Goal: Transaction & Acquisition: Purchase product/service

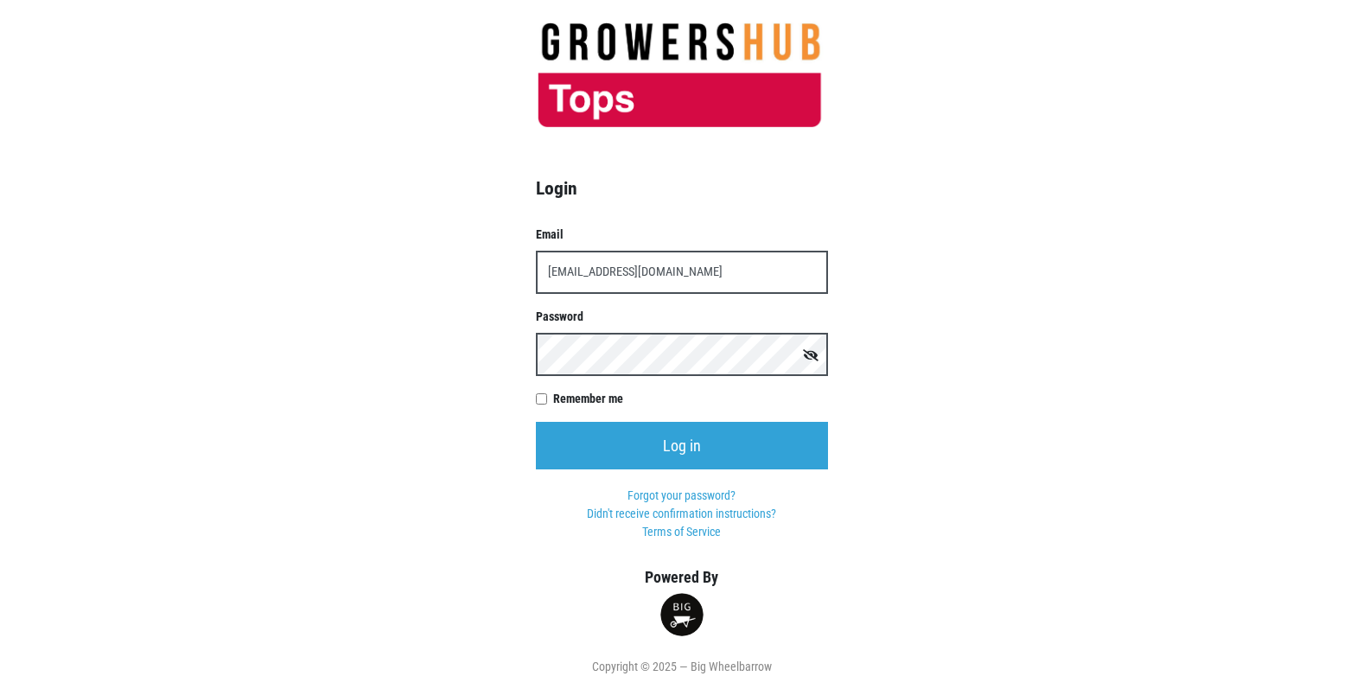
type input "[EMAIL_ADDRESS][DOMAIN_NAME]"
click at [536, 422] on input "Log in" at bounding box center [682, 446] width 292 height 48
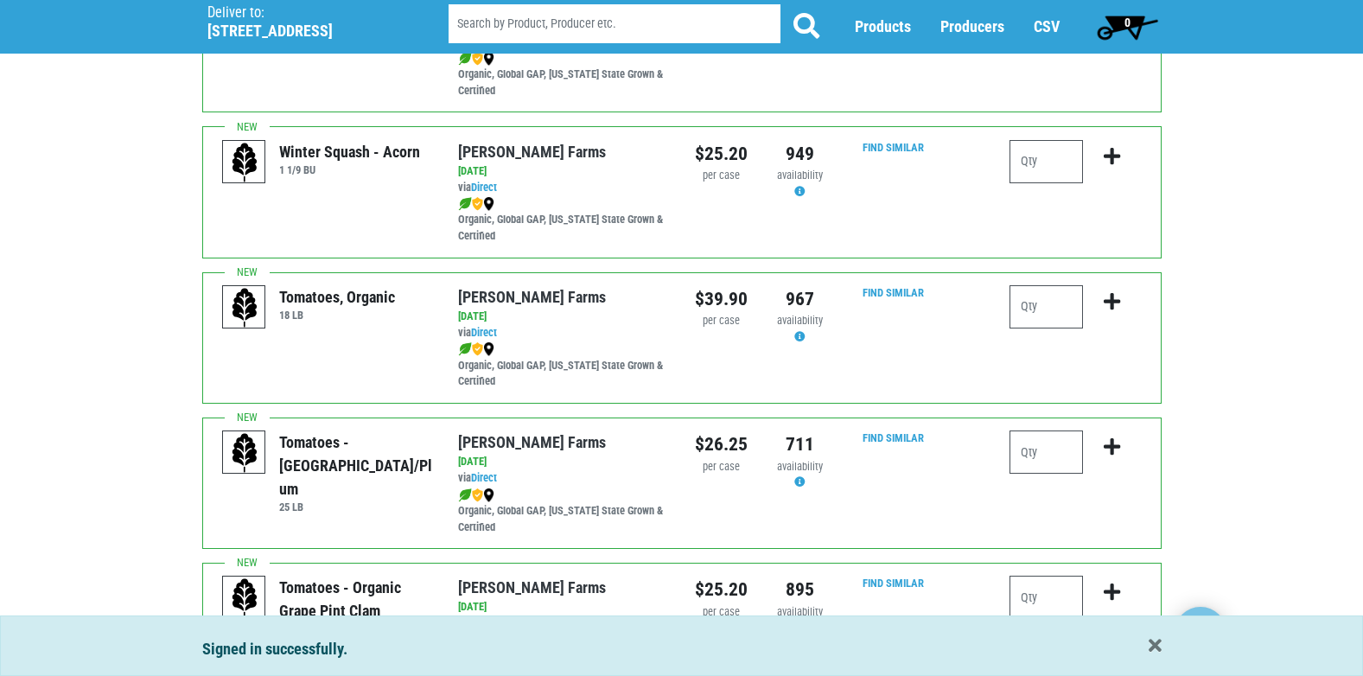
scroll to position [519, 0]
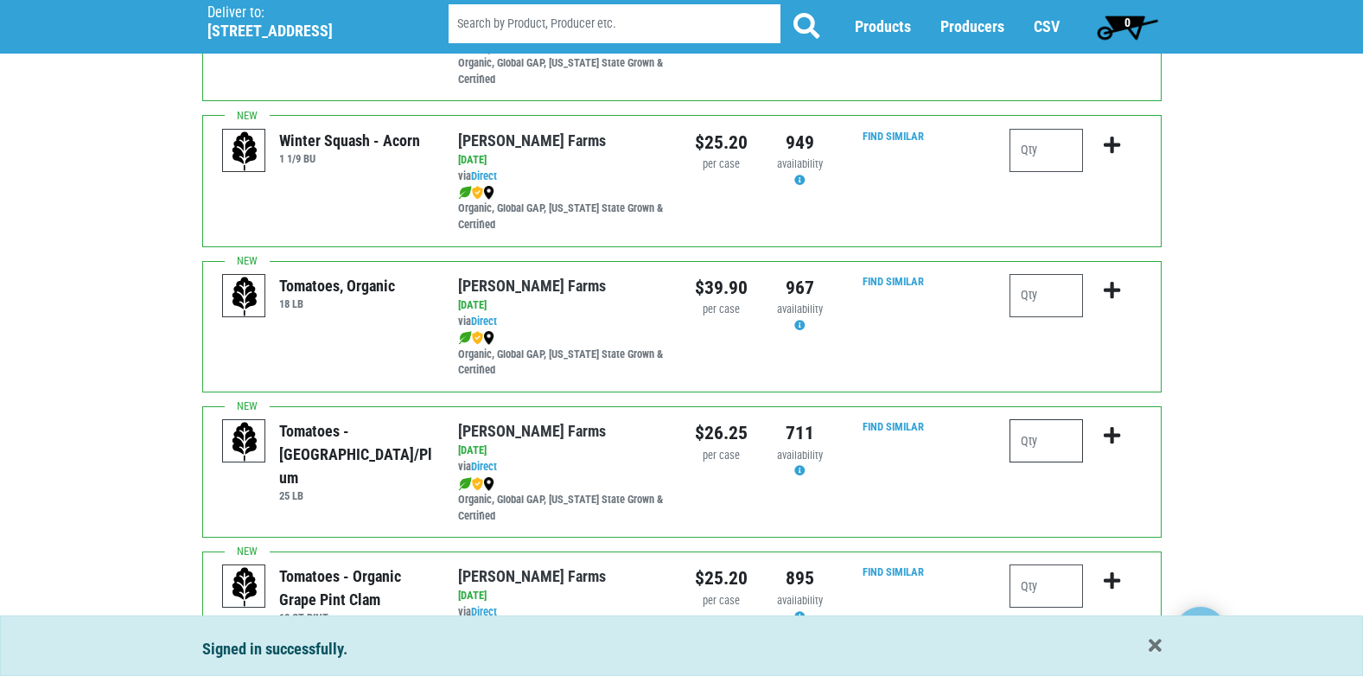
click at [1048, 440] on input "number" at bounding box center [1046, 440] width 73 height 43
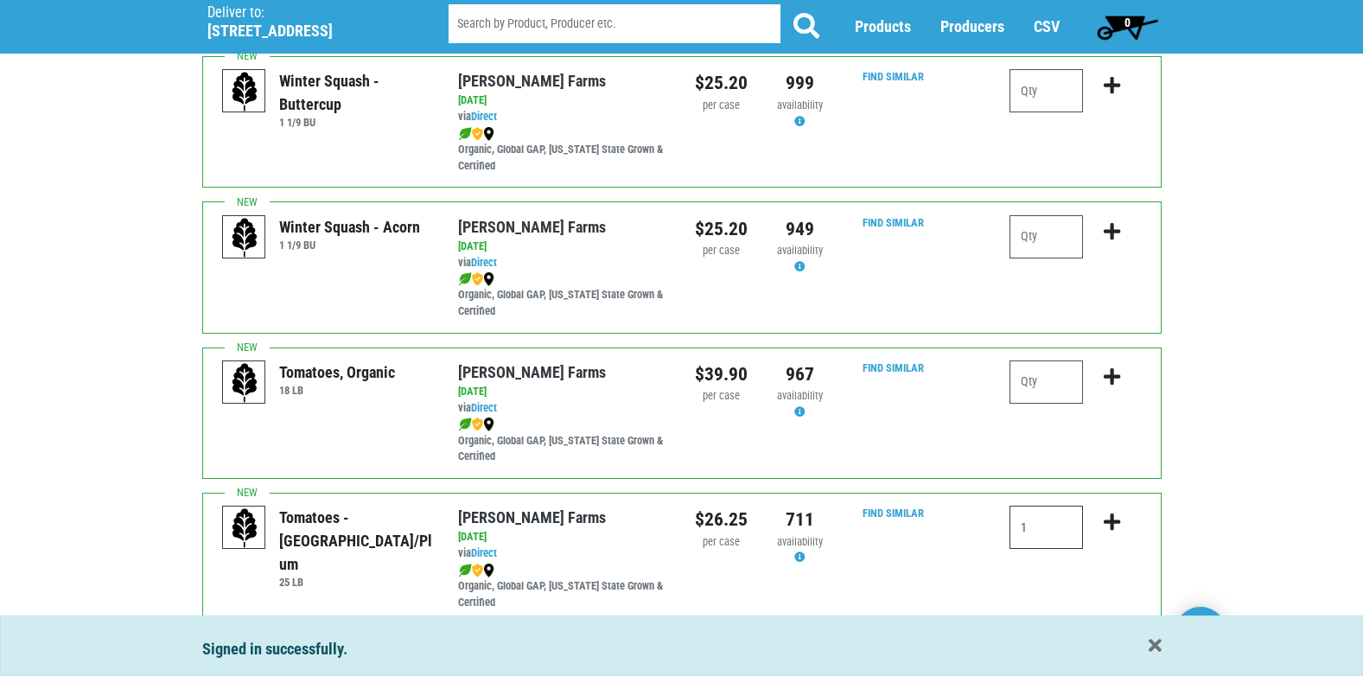
type input "1"
click at [1111, 520] on icon "submit" at bounding box center [1112, 522] width 16 height 19
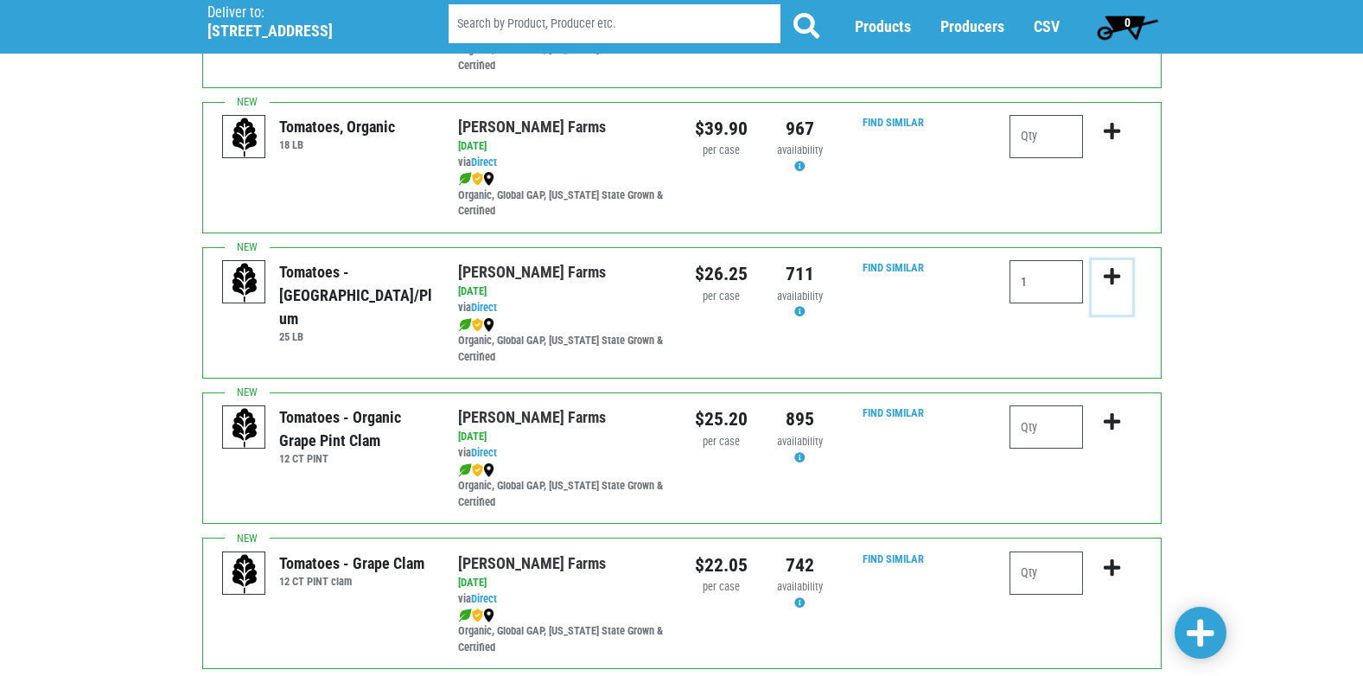
scroll to position [692, 0]
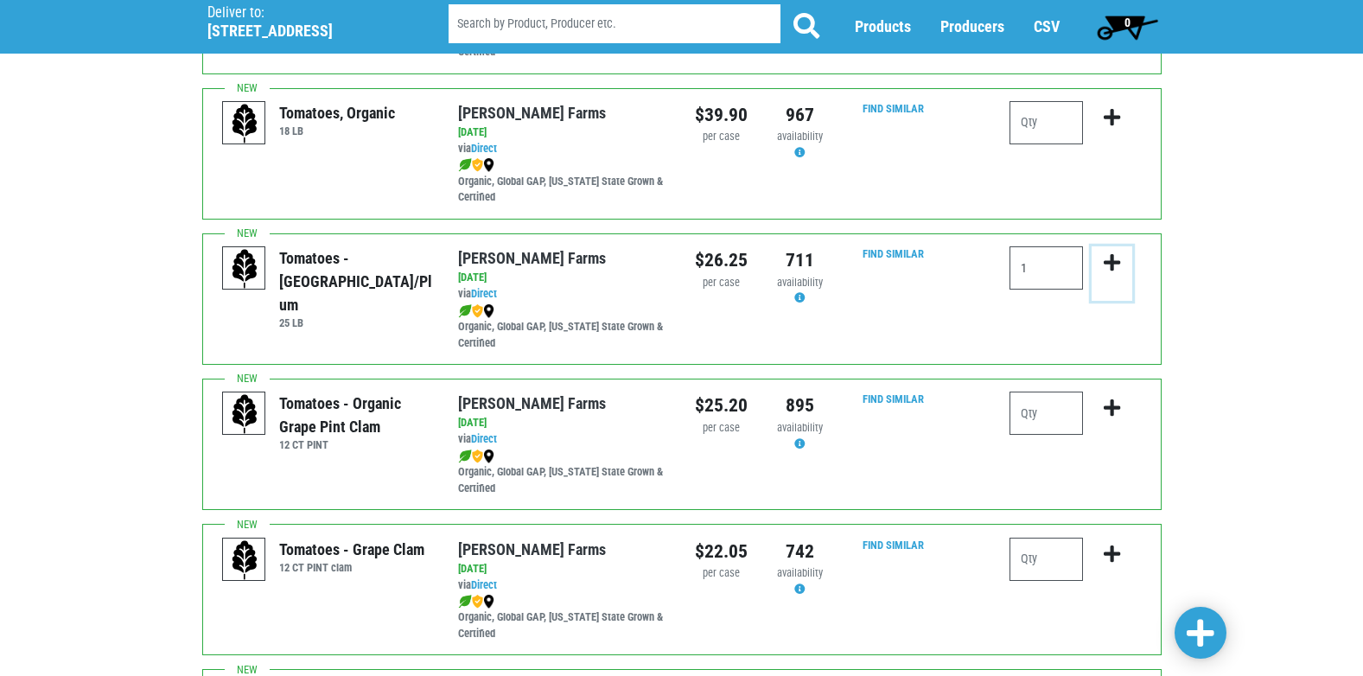
click at [1108, 265] on icon "submit" at bounding box center [1112, 262] width 16 height 19
click at [1113, 269] on icon "submit" at bounding box center [1112, 262] width 16 height 19
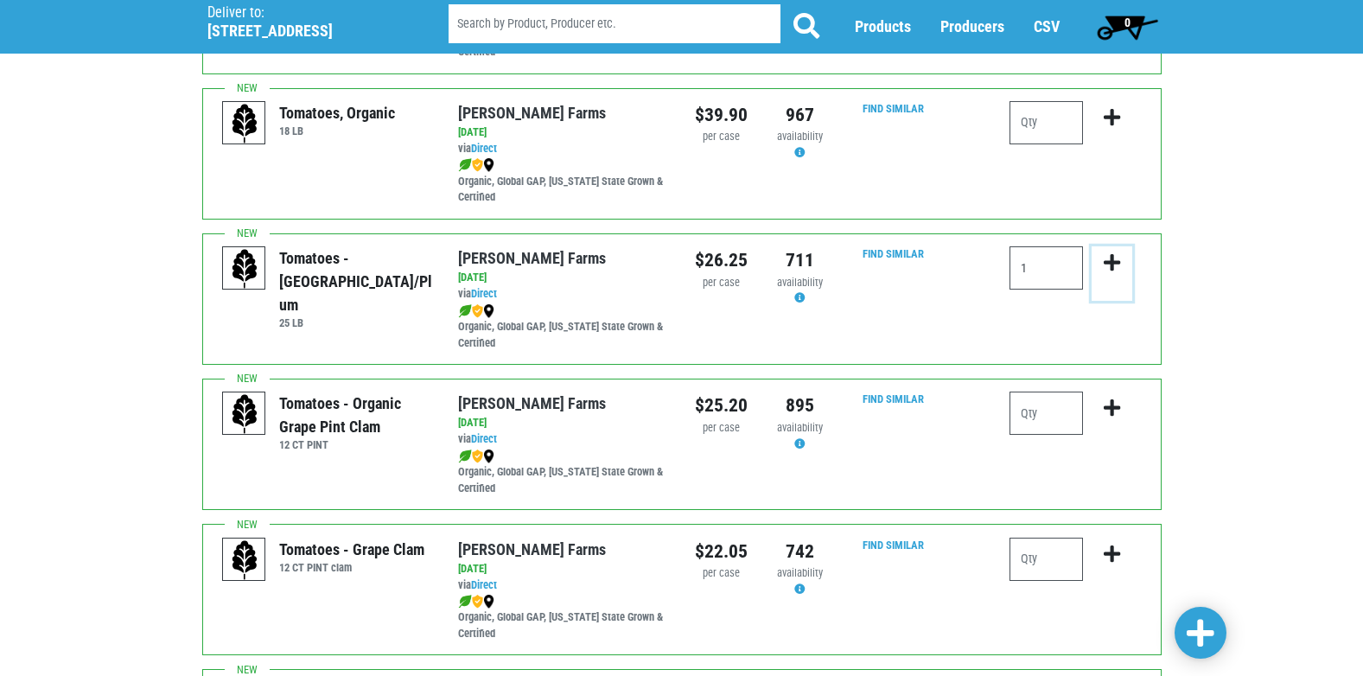
click at [1113, 269] on icon "submit" at bounding box center [1112, 262] width 16 height 19
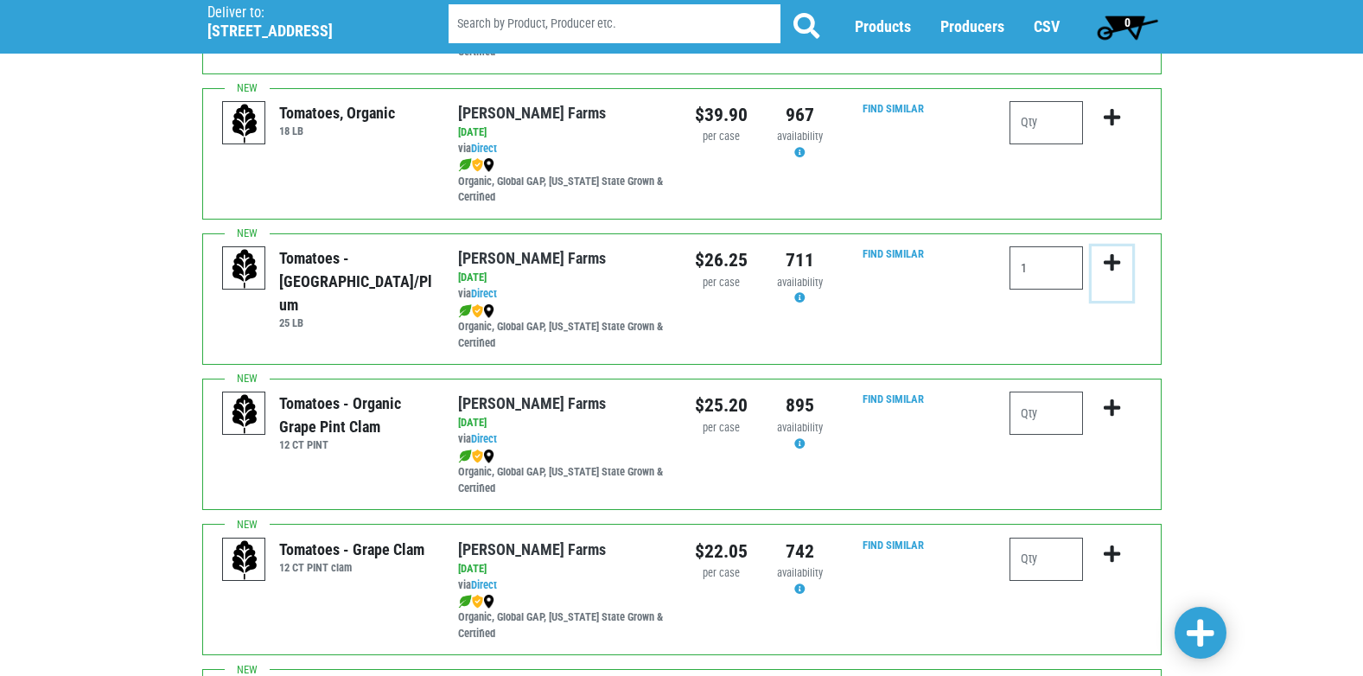
click at [1113, 269] on icon "submit" at bounding box center [1112, 262] width 16 height 19
click at [1110, 262] on icon "submit" at bounding box center [1112, 262] width 16 height 19
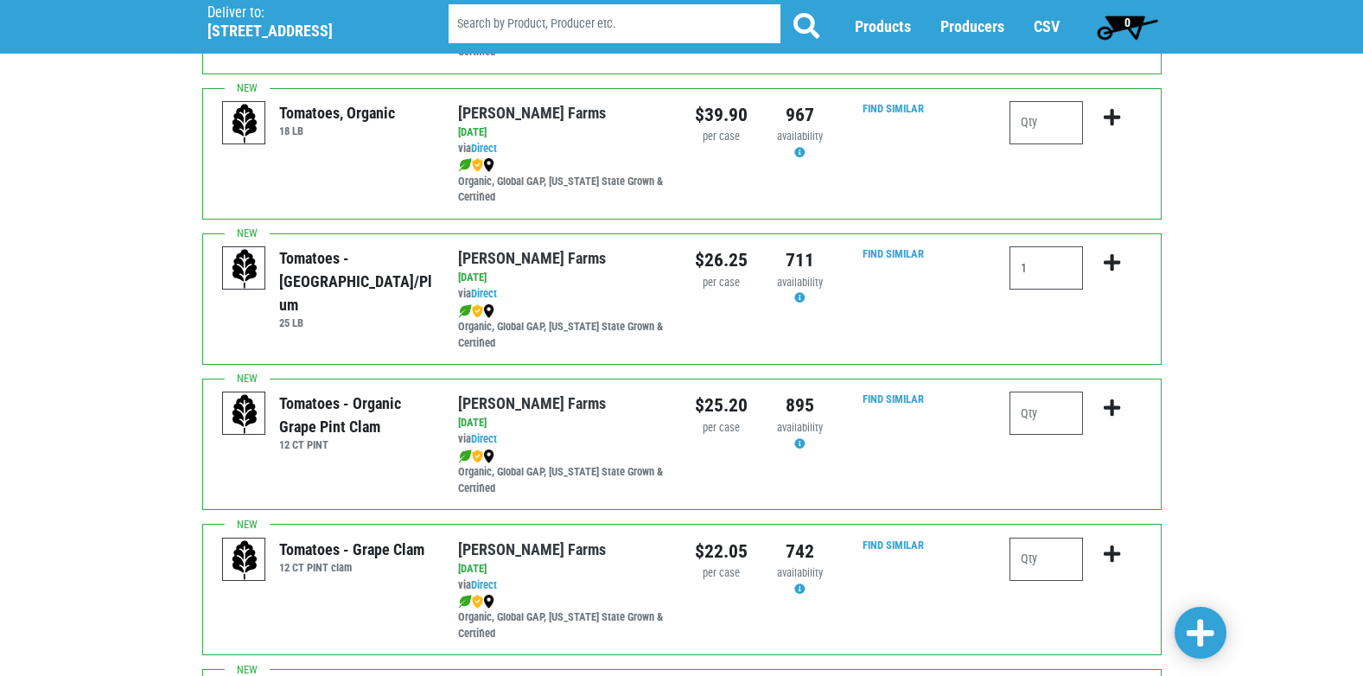
click at [1031, 310] on div "1" at bounding box center [1075, 298] width 157 height 105
click at [1113, 270] on icon "submit" at bounding box center [1112, 262] width 16 height 19
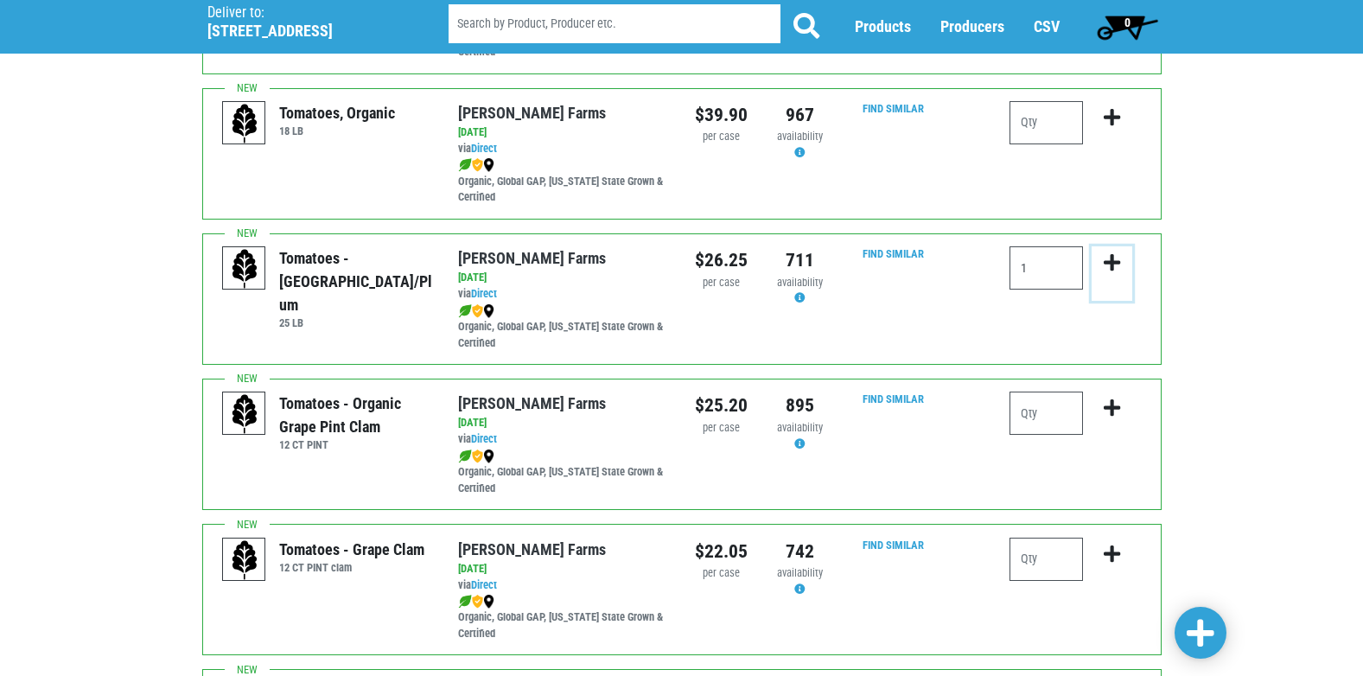
click at [1113, 270] on icon "submit" at bounding box center [1112, 262] width 16 height 19
drag, startPoint x: 1113, startPoint y: 270, endPoint x: 1100, endPoint y: 284, distance: 18.4
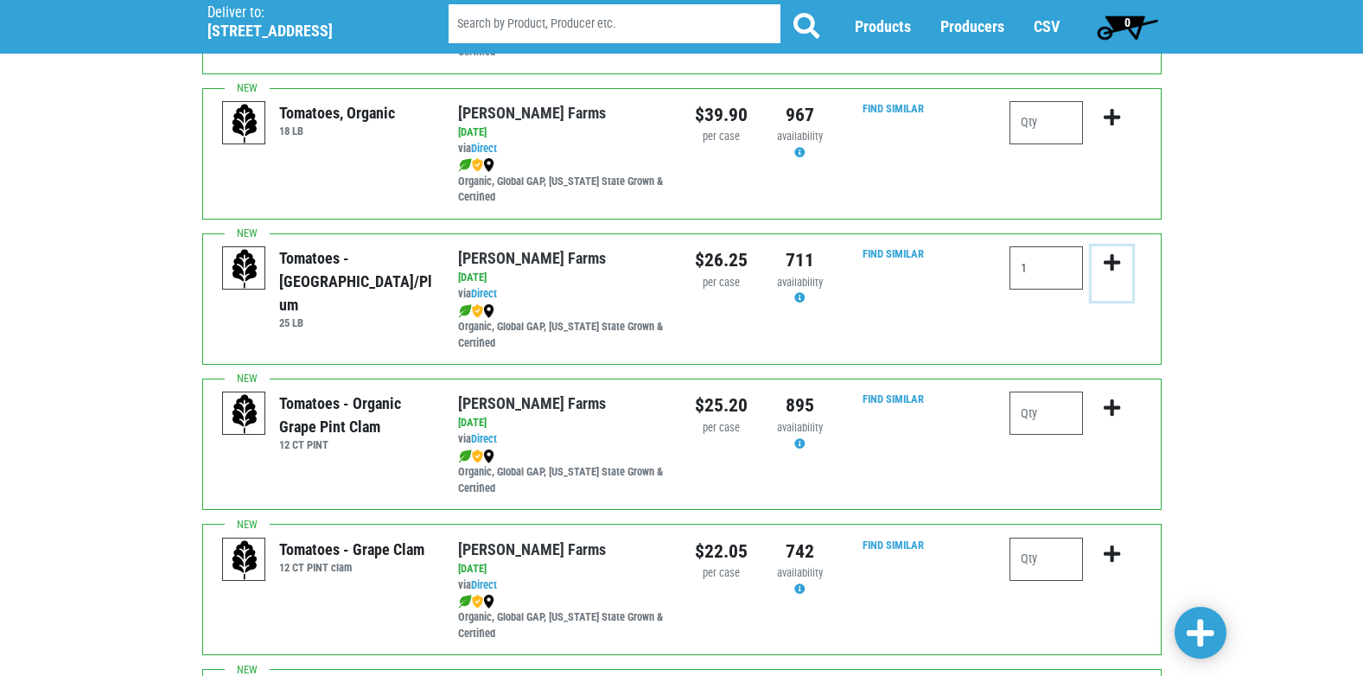
click at [1110, 277] on button "submit" at bounding box center [1112, 273] width 41 height 54
click at [1100, 284] on button "submit" at bounding box center [1112, 273] width 41 height 54
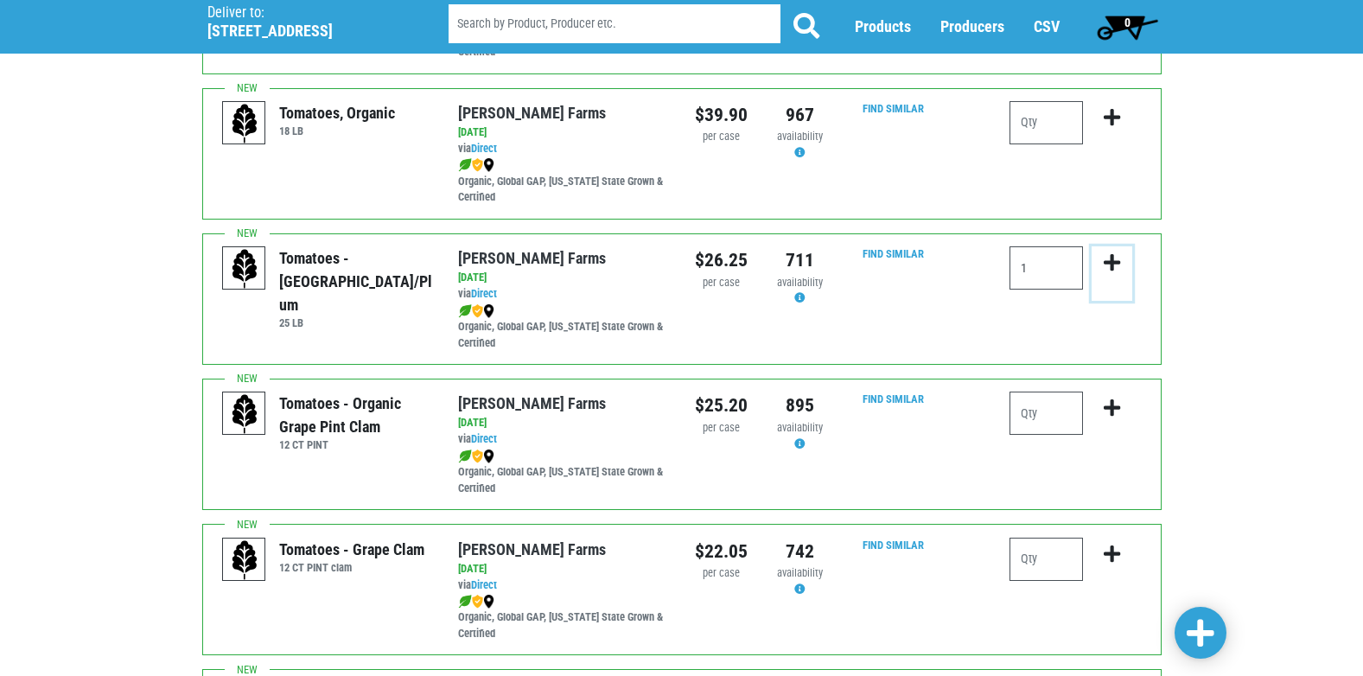
click at [1100, 284] on button "submit" at bounding box center [1112, 273] width 41 height 54
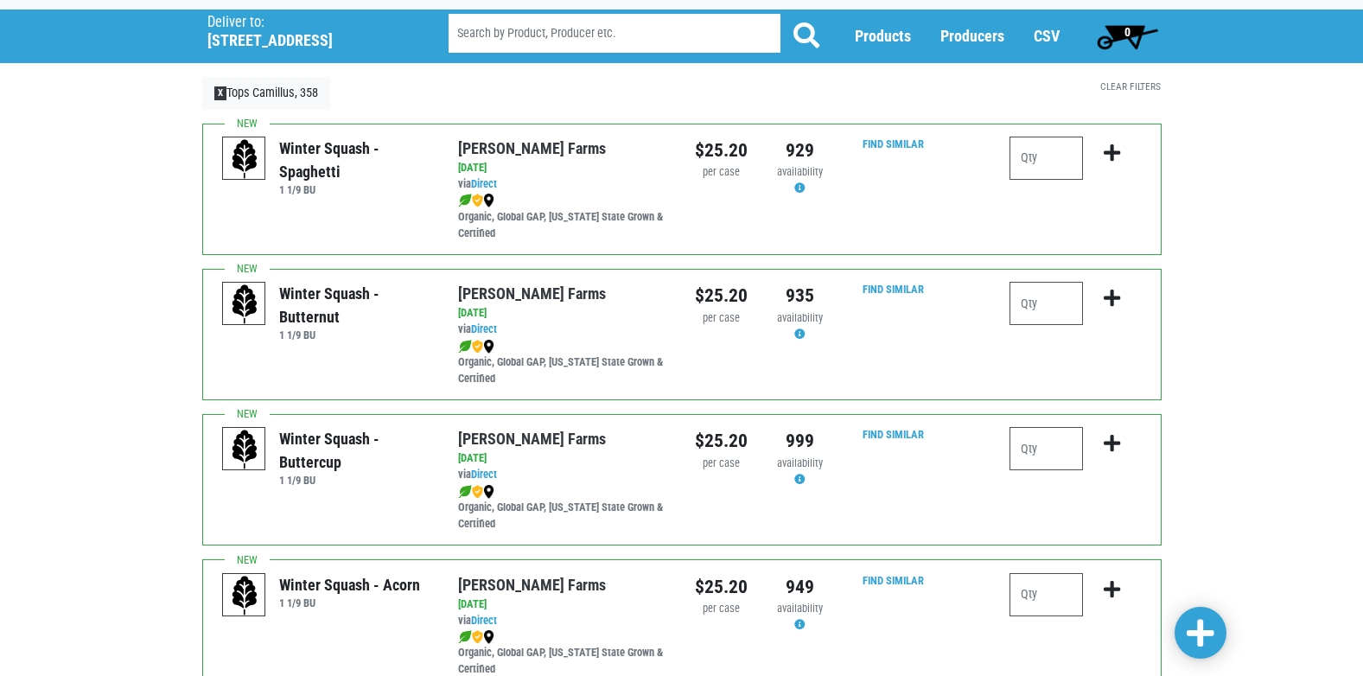
scroll to position [0, 0]
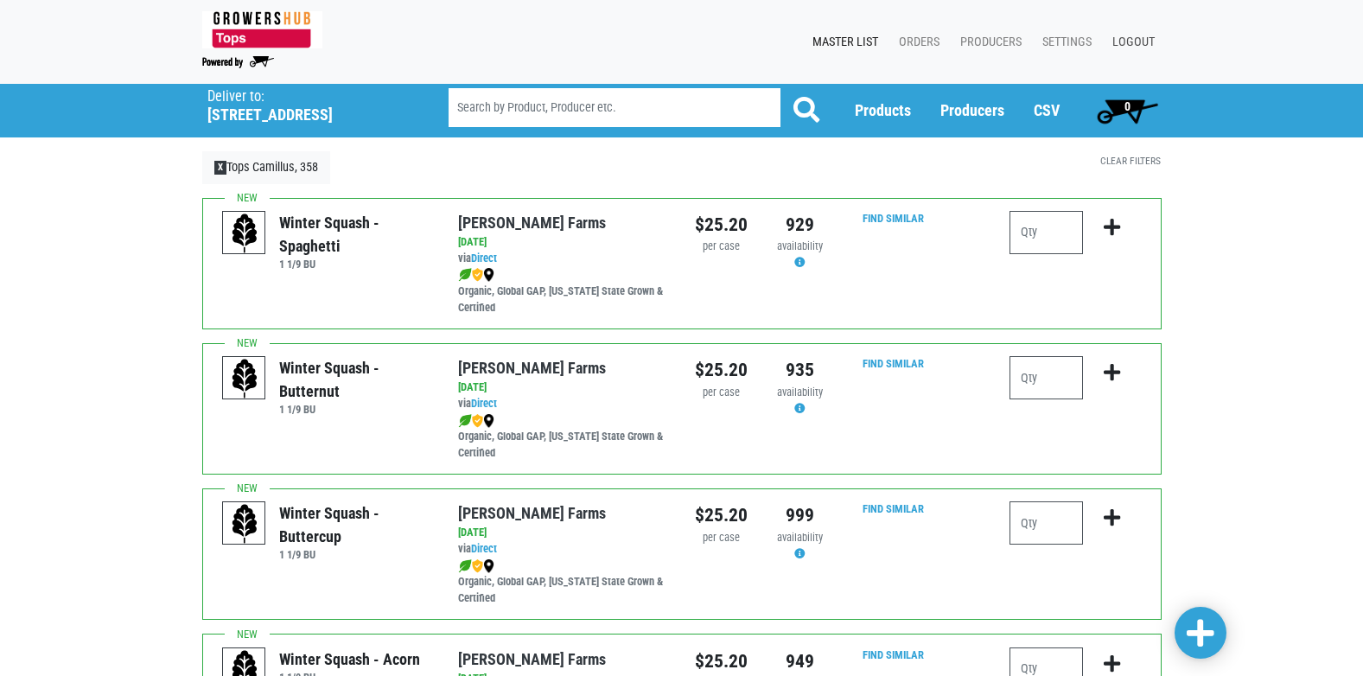
click at [1145, 41] on link "Logout" at bounding box center [1130, 42] width 63 height 33
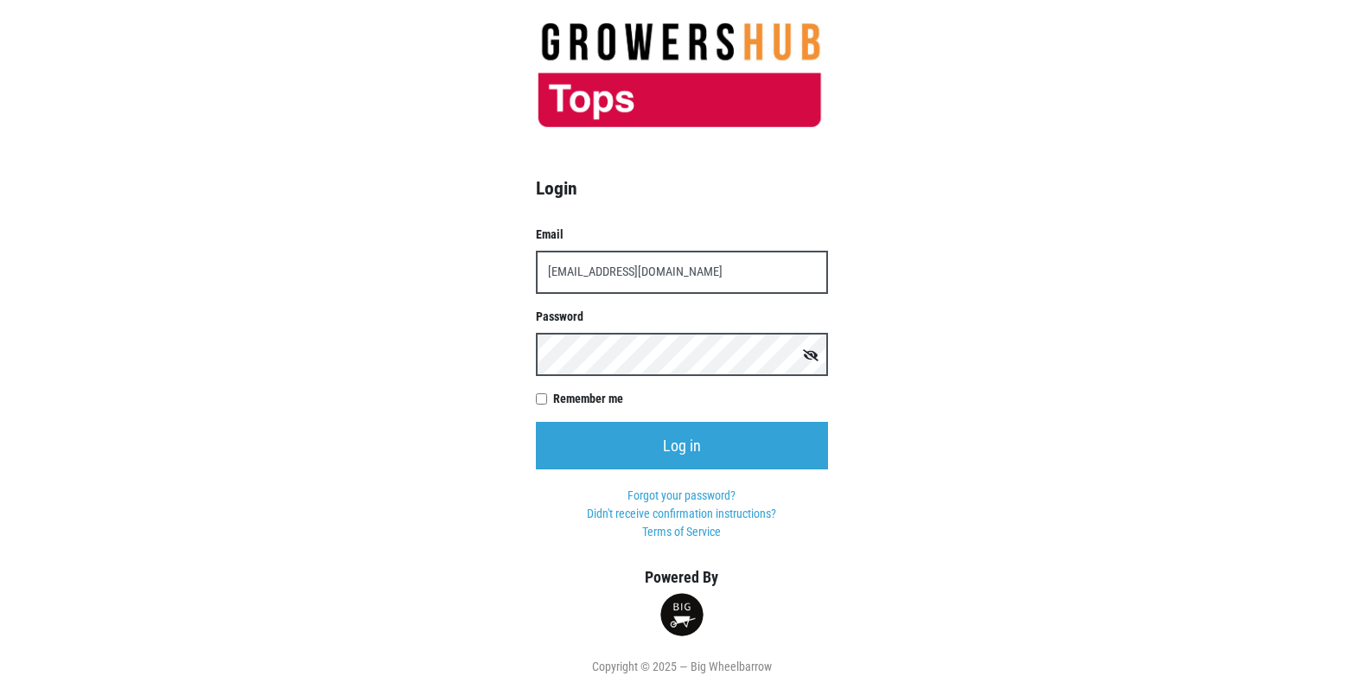
type input "[EMAIL_ADDRESS][DOMAIN_NAME]"
click at [536, 422] on input "Log in" at bounding box center [682, 446] width 292 height 48
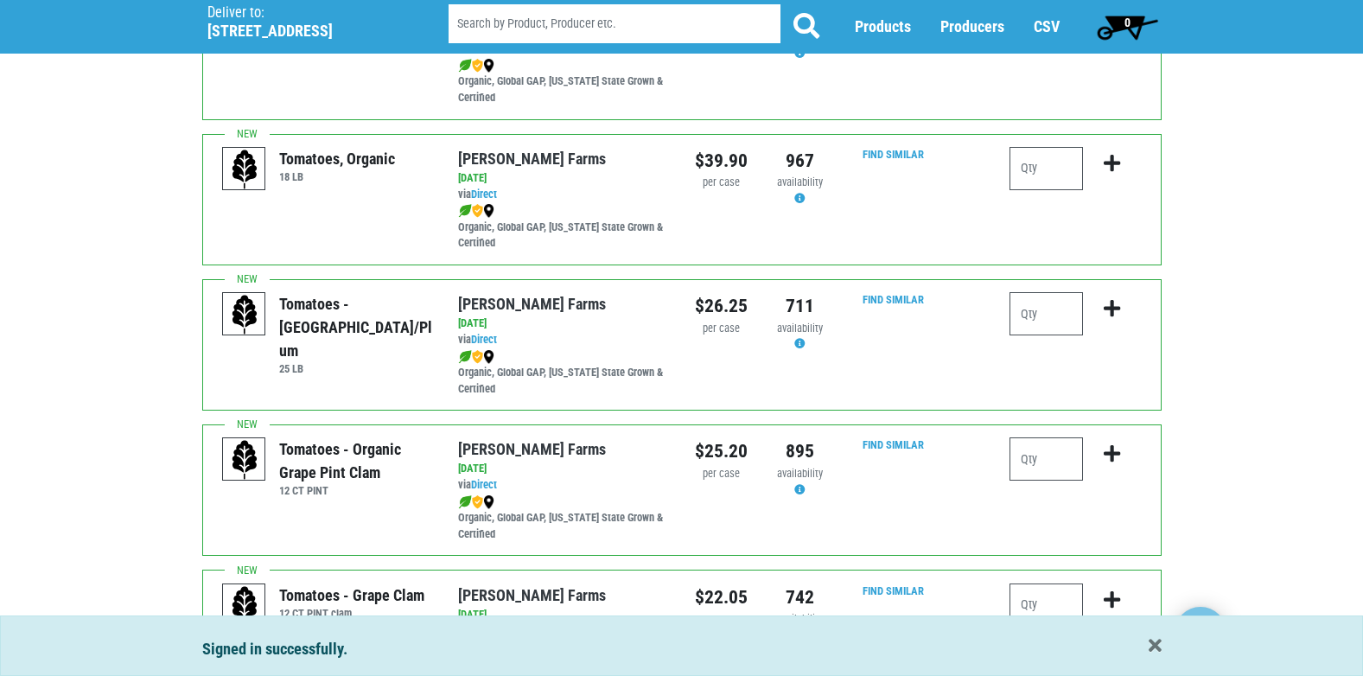
scroll to position [605, 0]
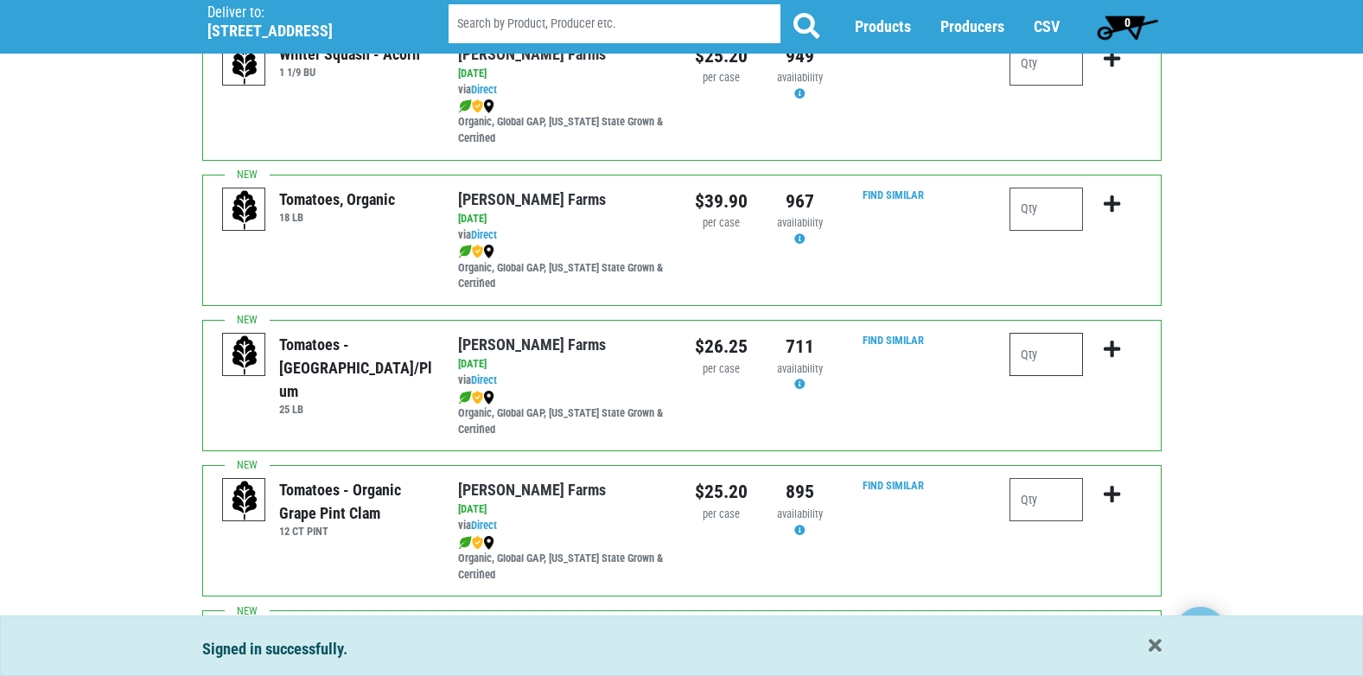
click at [1072, 353] on input "number" at bounding box center [1046, 354] width 73 height 43
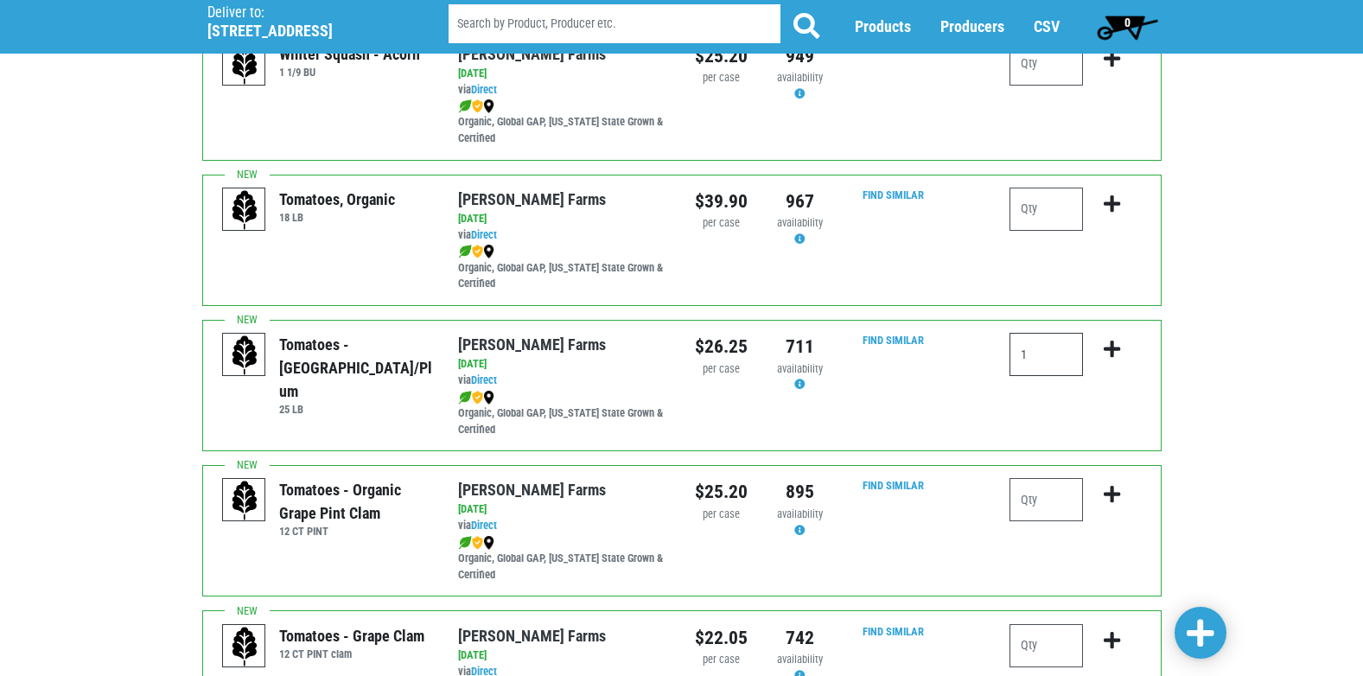
type input "1"
click at [1111, 353] on icon "submit" at bounding box center [1112, 349] width 16 height 19
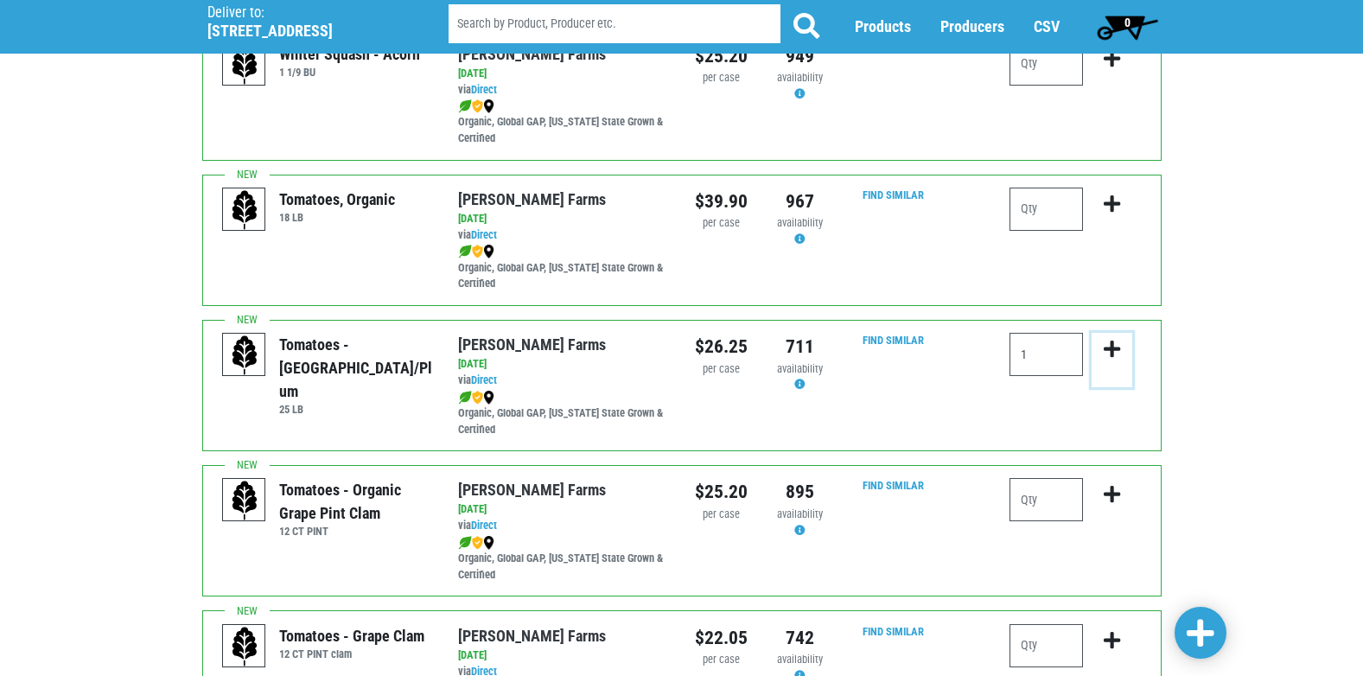
click at [1111, 353] on icon "submit" at bounding box center [1112, 349] width 16 height 19
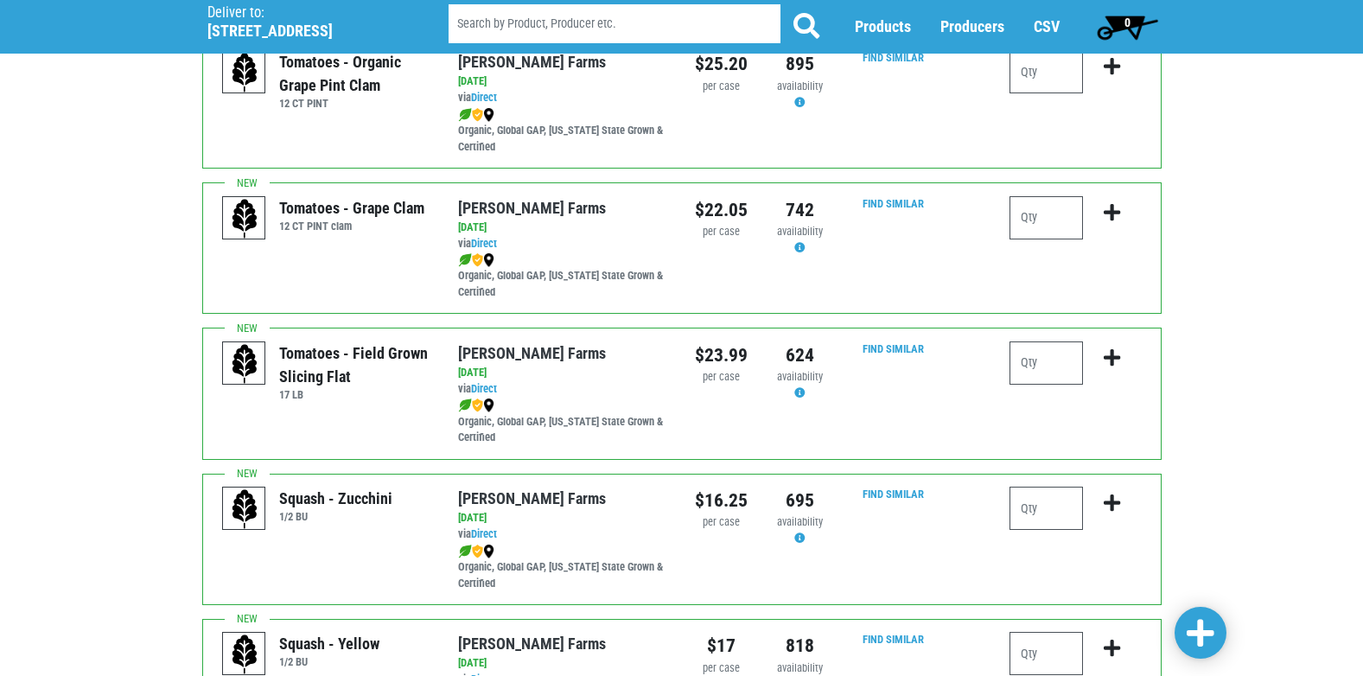
scroll to position [1037, 0]
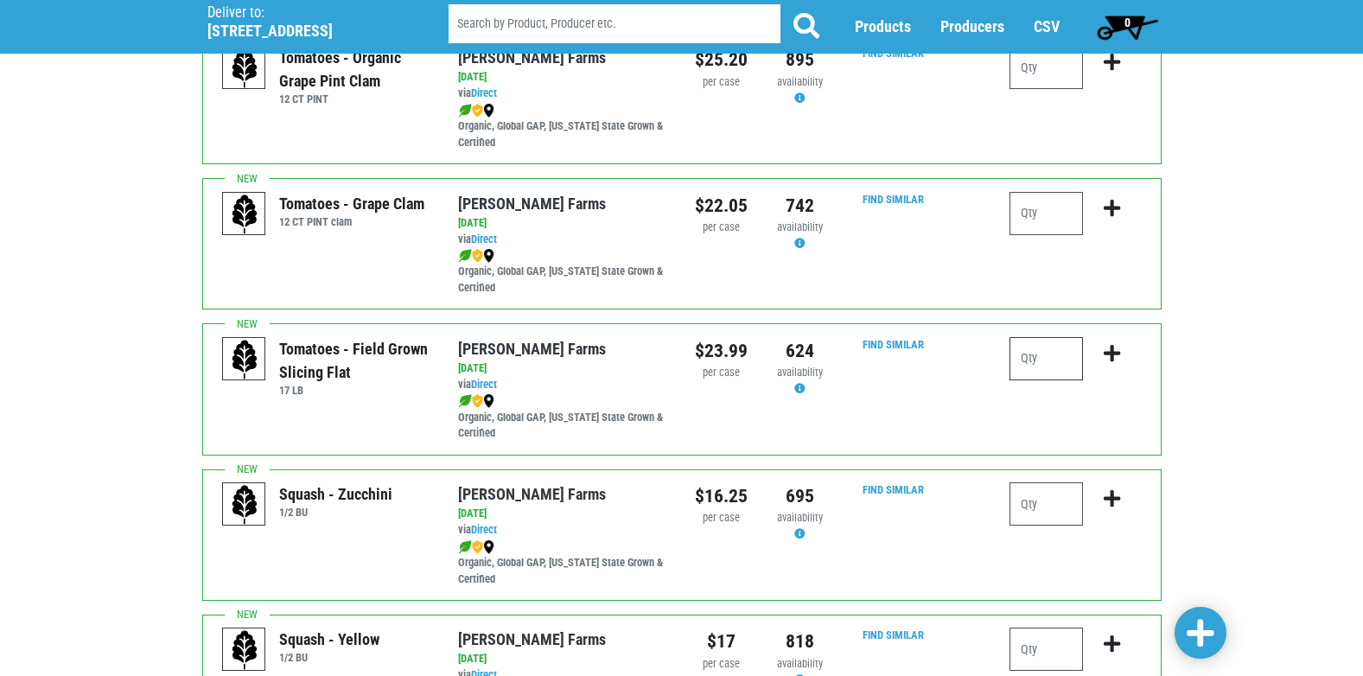
click at [1074, 352] on input "number" at bounding box center [1046, 358] width 73 height 43
type input "2"
click at [1113, 358] on icon "submit" at bounding box center [1112, 353] width 16 height 19
click at [1110, 355] on icon "submit" at bounding box center [1112, 353] width 16 height 19
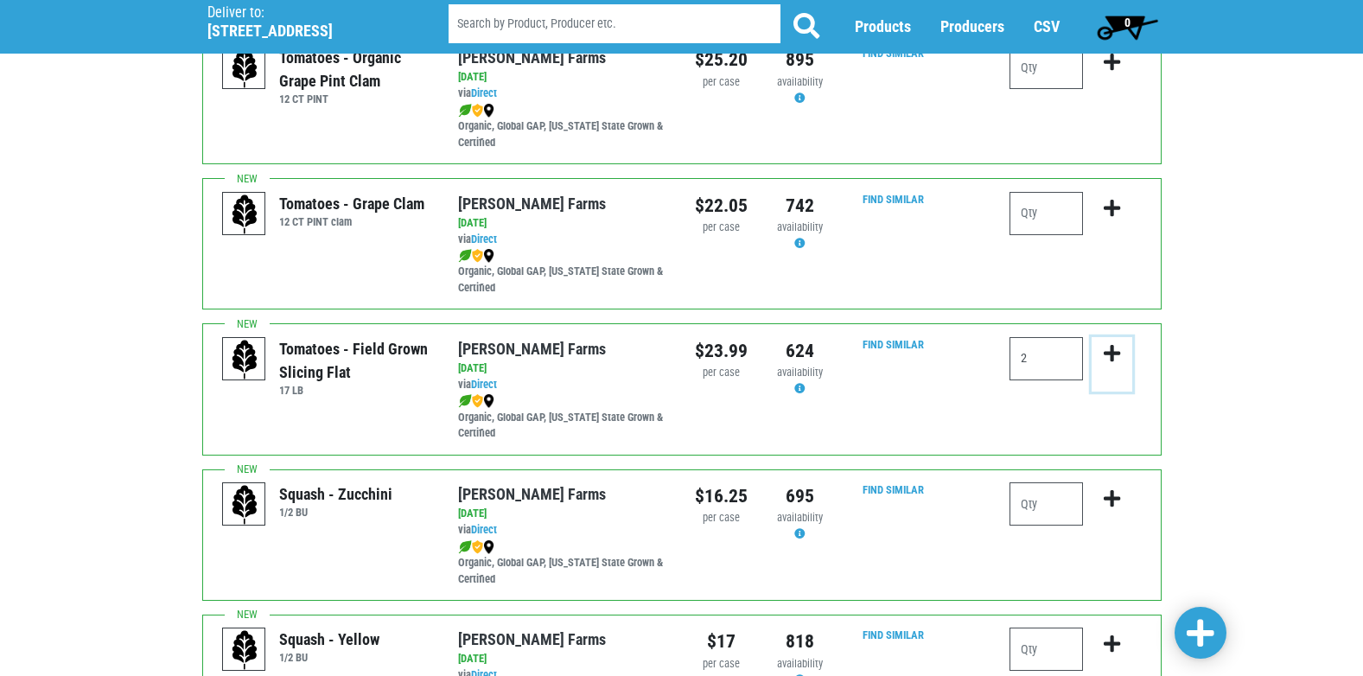
click at [1110, 355] on icon "submit" at bounding box center [1112, 353] width 16 height 19
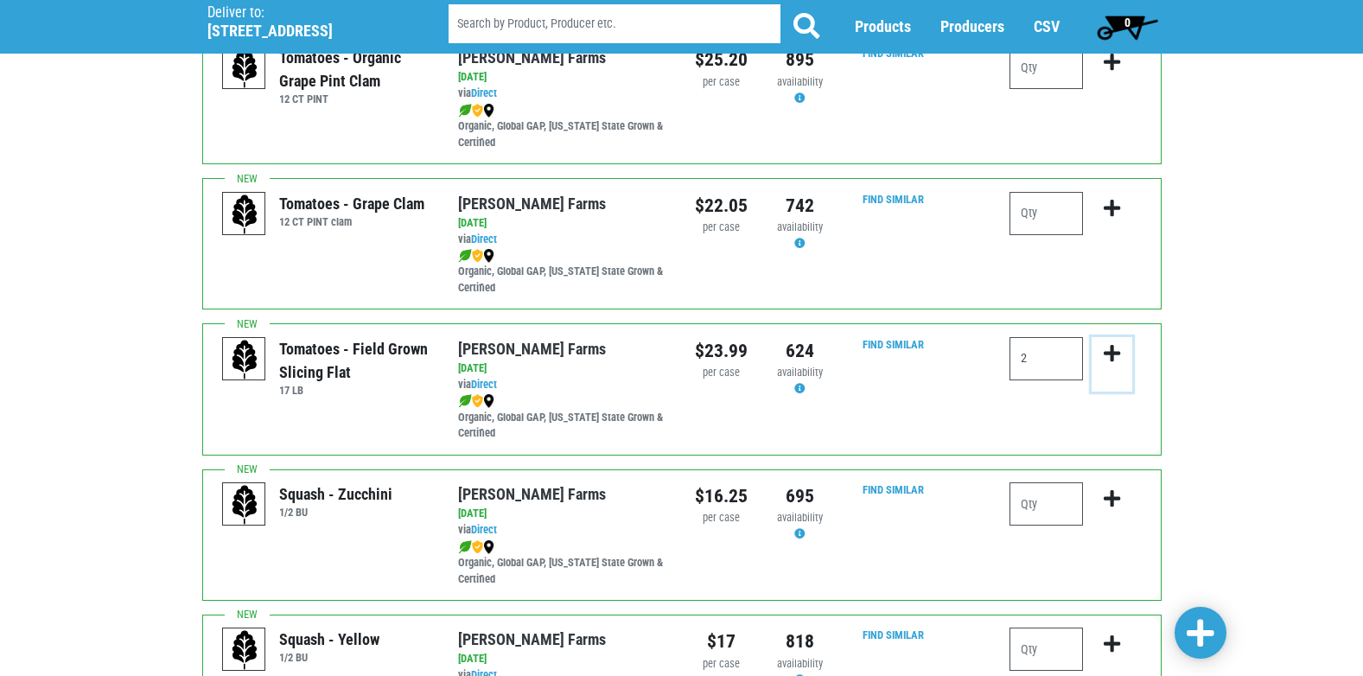
click at [1110, 355] on icon "submit" at bounding box center [1112, 353] width 16 height 19
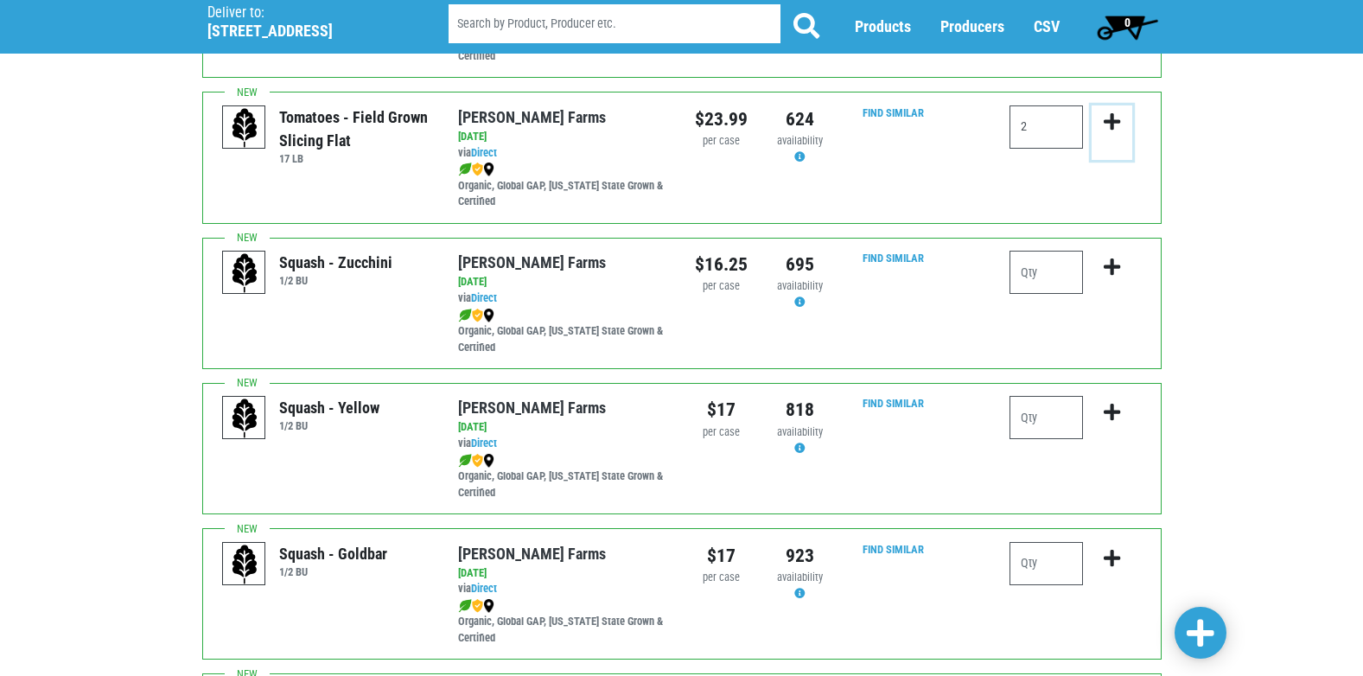
scroll to position [1297, 0]
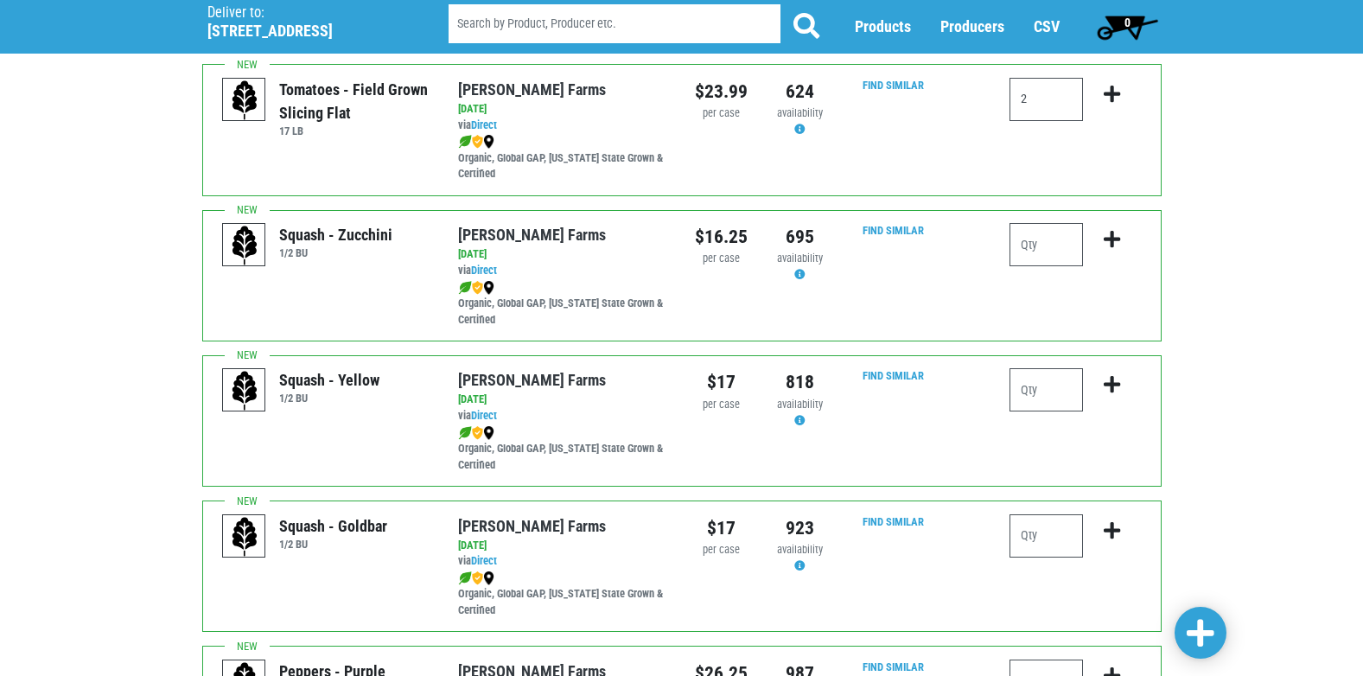
click at [1205, 627] on span at bounding box center [1201, 633] width 28 height 31
click at [1201, 626] on span at bounding box center [1201, 633] width 28 height 31
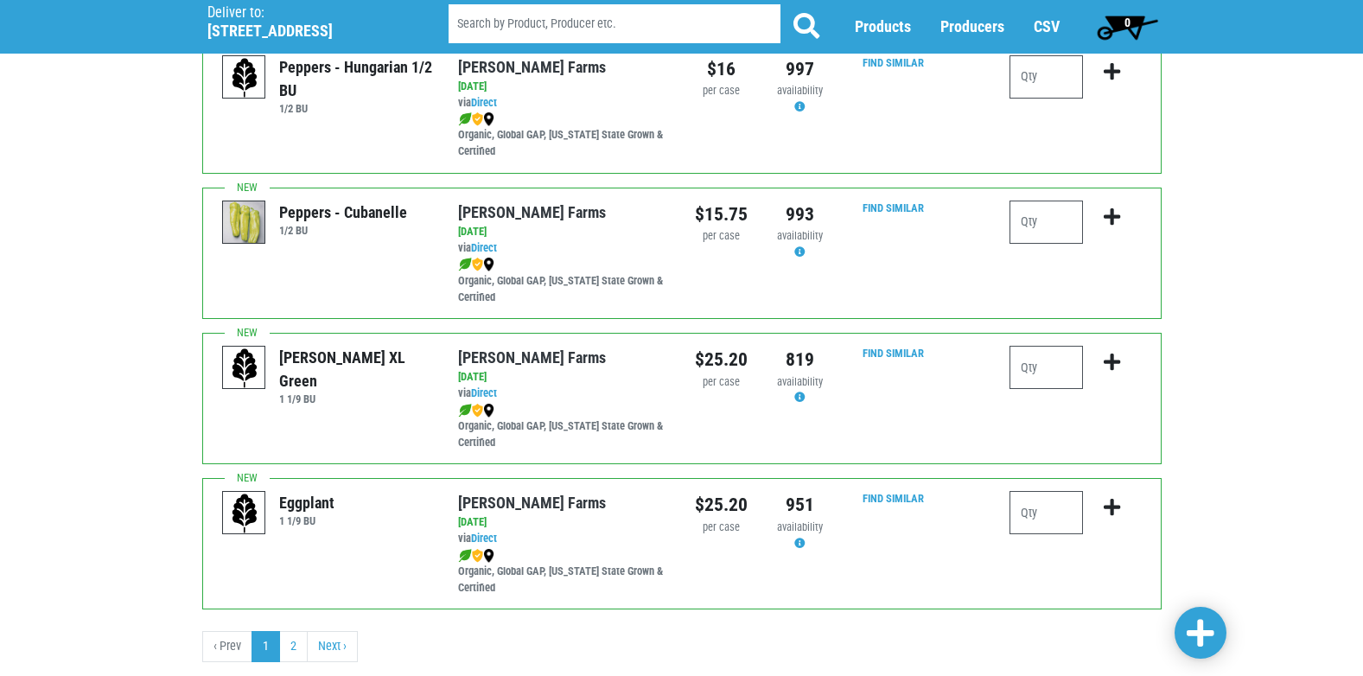
scroll to position [2507, 0]
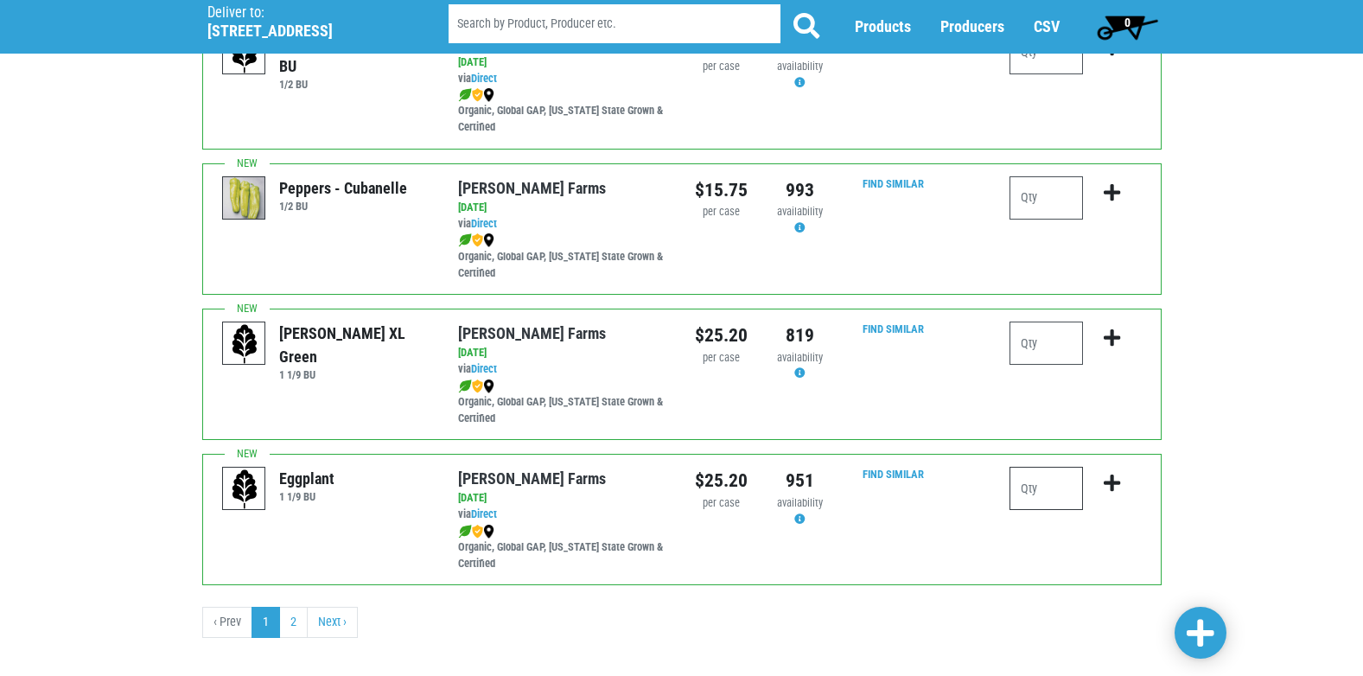
click at [1033, 506] on input "number" at bounding box center [1046, 488] width 73 height 43
type input "1"
click at [1113, 486] on icon "submit" at bounding box center [1112, 483] width 16 height 19
click at [1110, 474] on icon "submit" at bounding box center [1112, 483] width 16 height 19
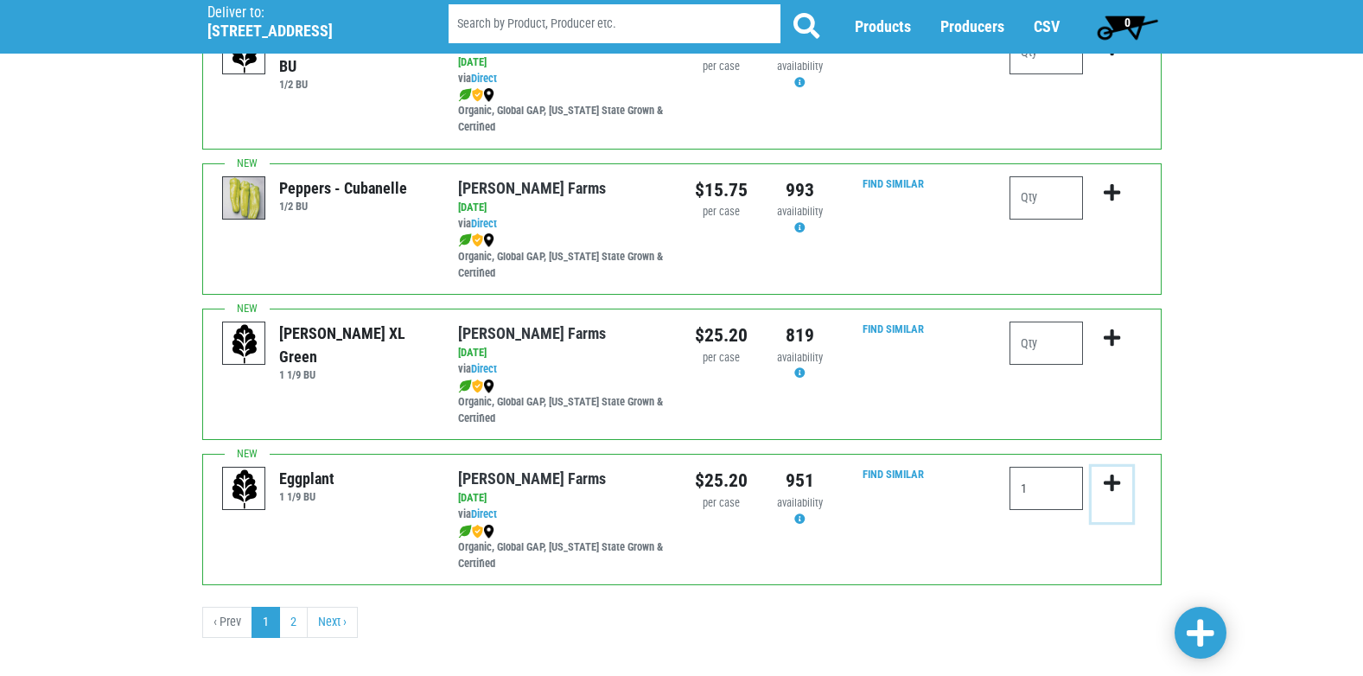
click at [1110, 485] on icon "submit" at bounding box center [1112, 483] width 16 height 19
click at [1113, 484] on icon "submit" at bounding box center [1112, 483] width 16 height 19
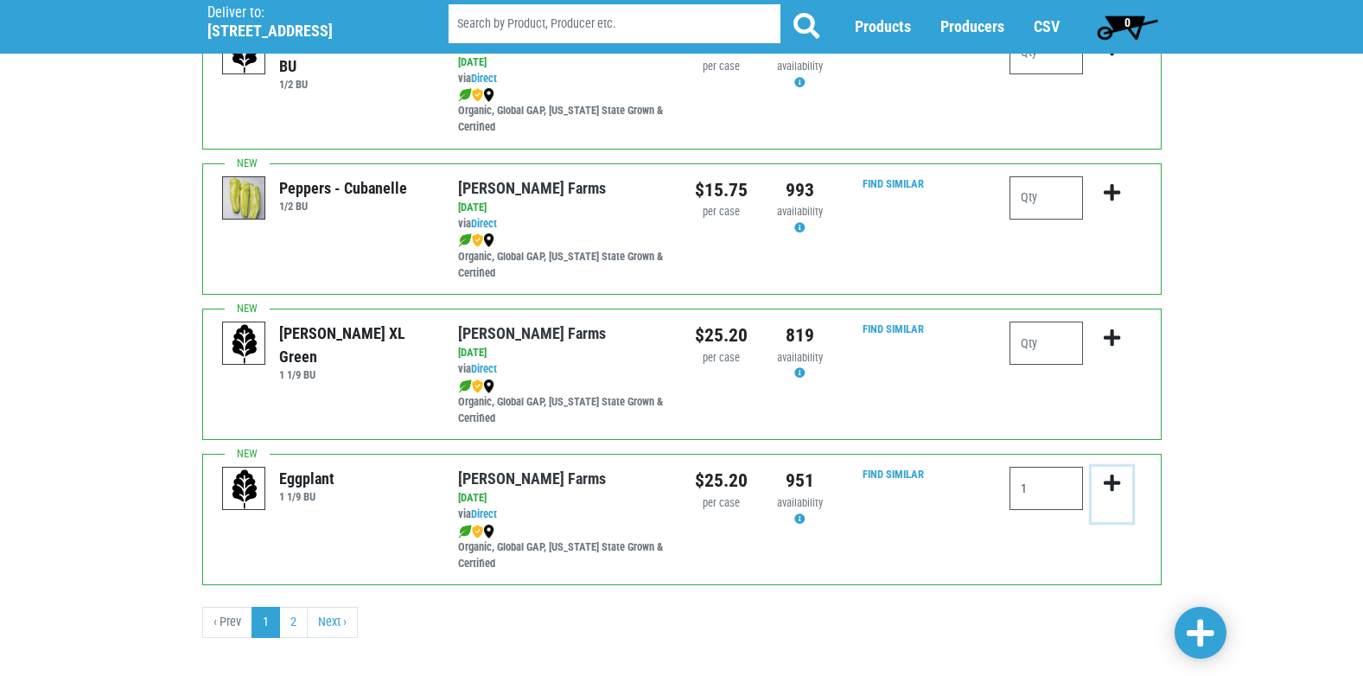
click at [1113, 484] on icon "submit" at bounding box center [1112, 483] width 16 height 19
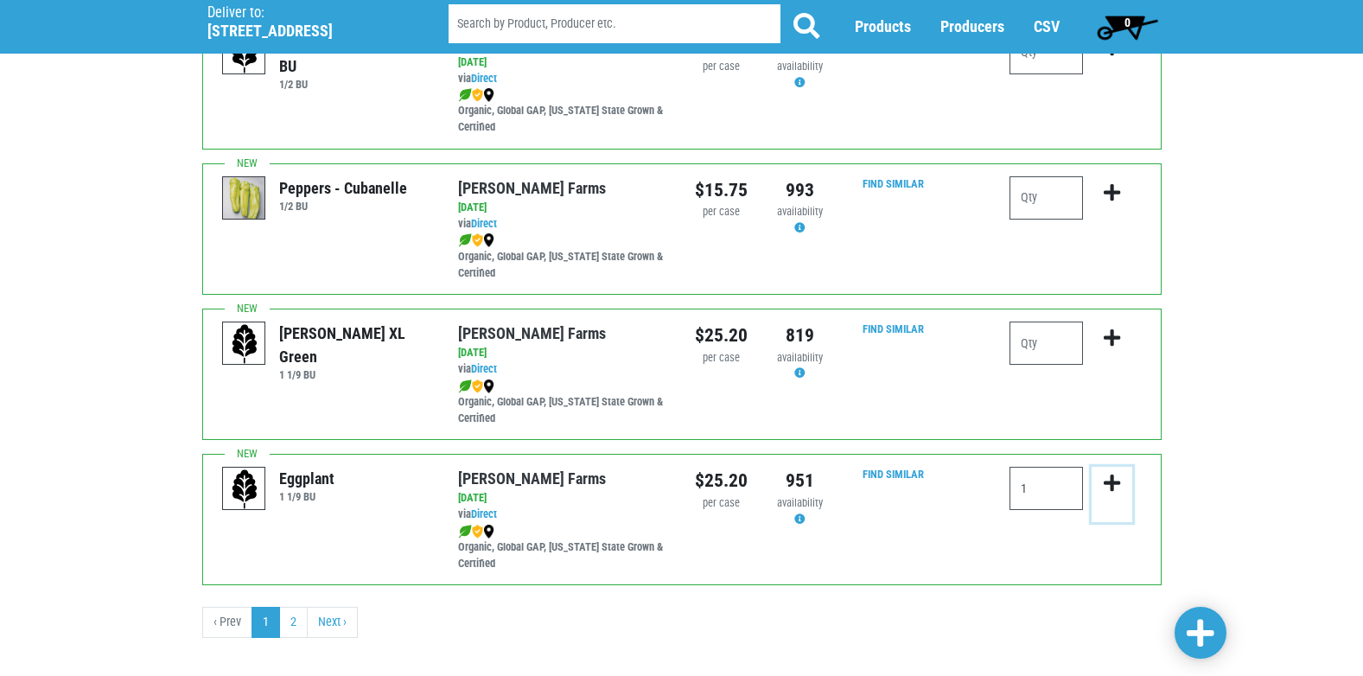
click at [1113, 484] on icon "submit" at bounding box center [1112, 483] width 16 height 19
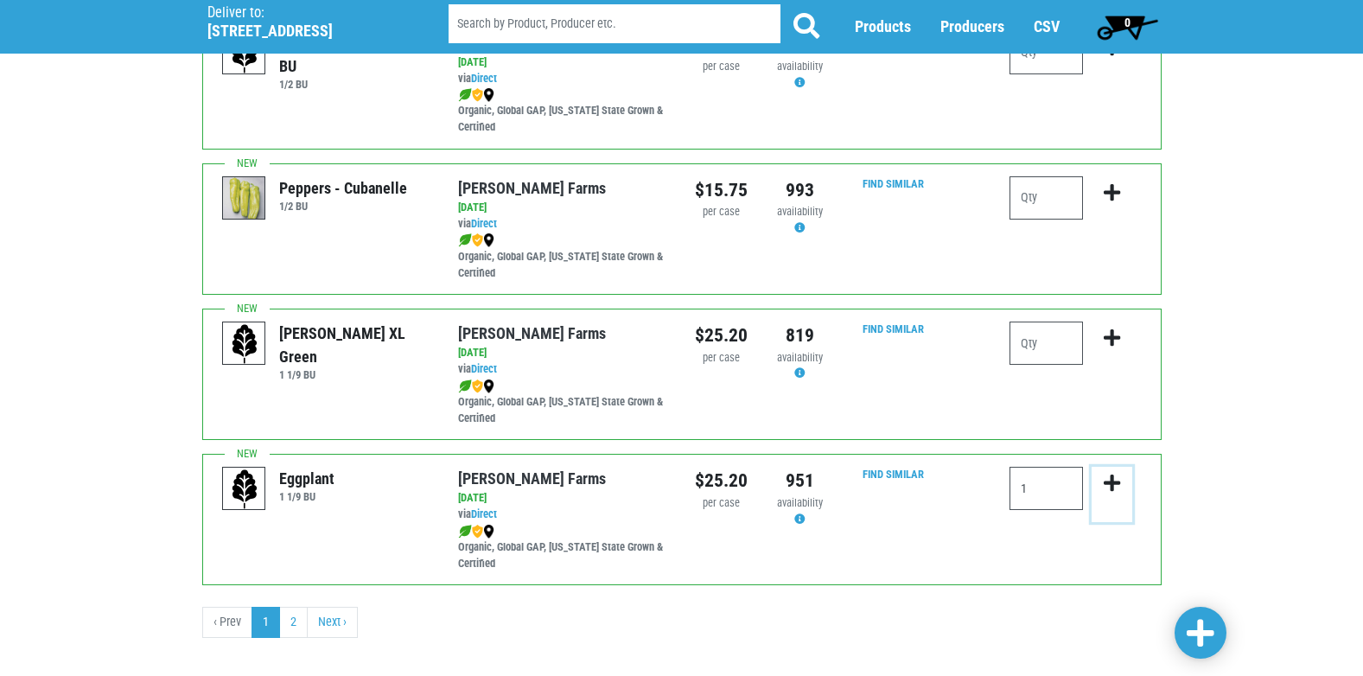
click at [1113, 484] on icon "submit" at bounding box center [1112, 483] width 16 height 19
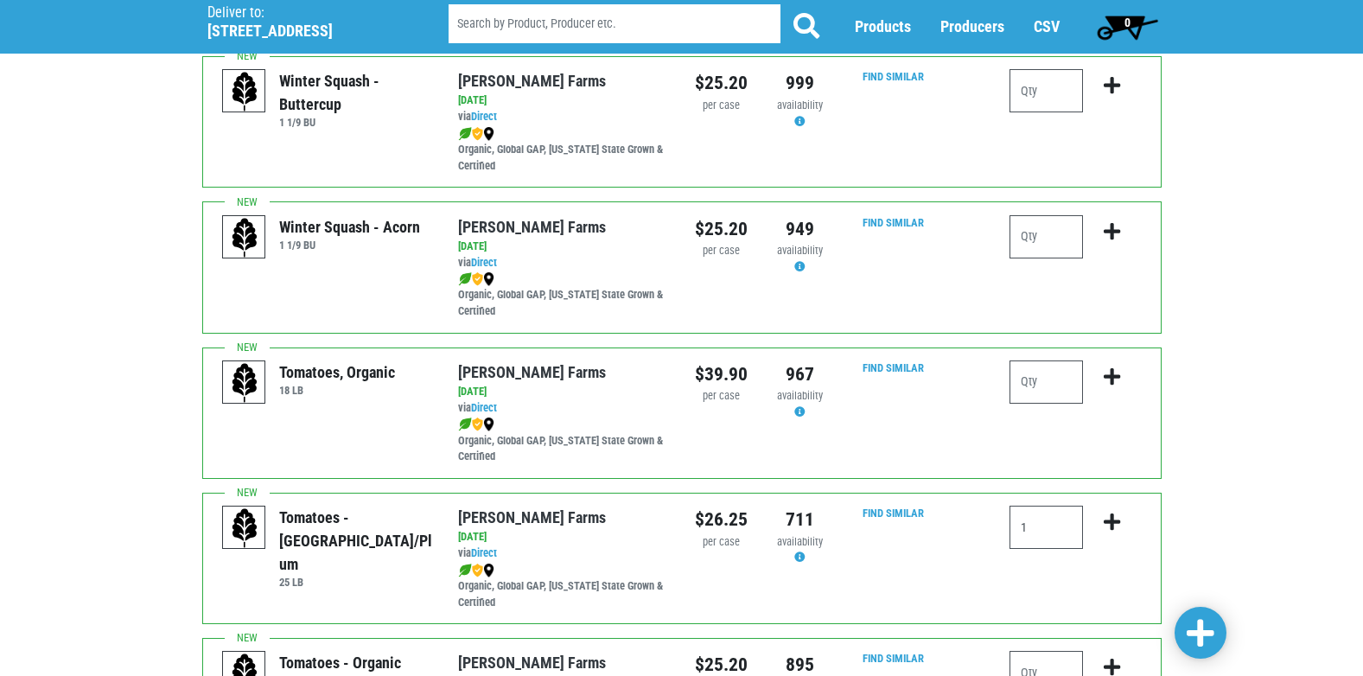
scroll to position [346, 0]
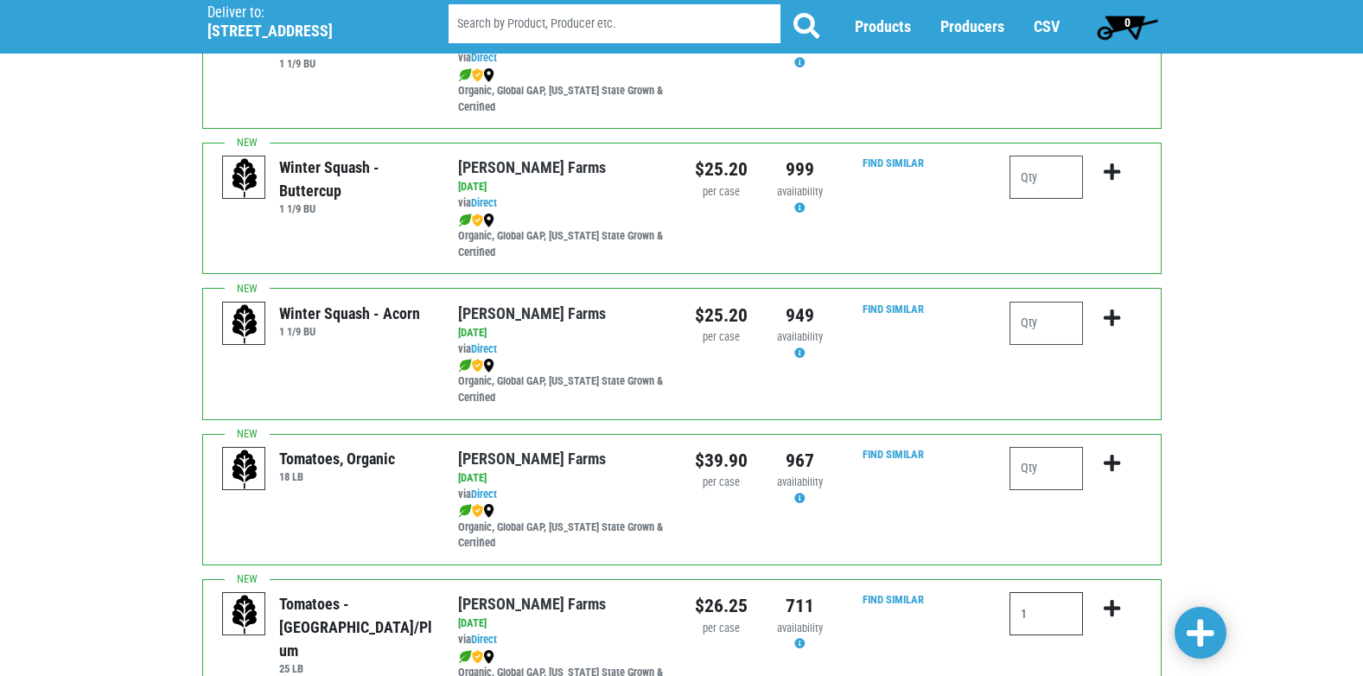
click at [1065, 595] on input "1" at bounding box center [1046, 613] width 73 height 43
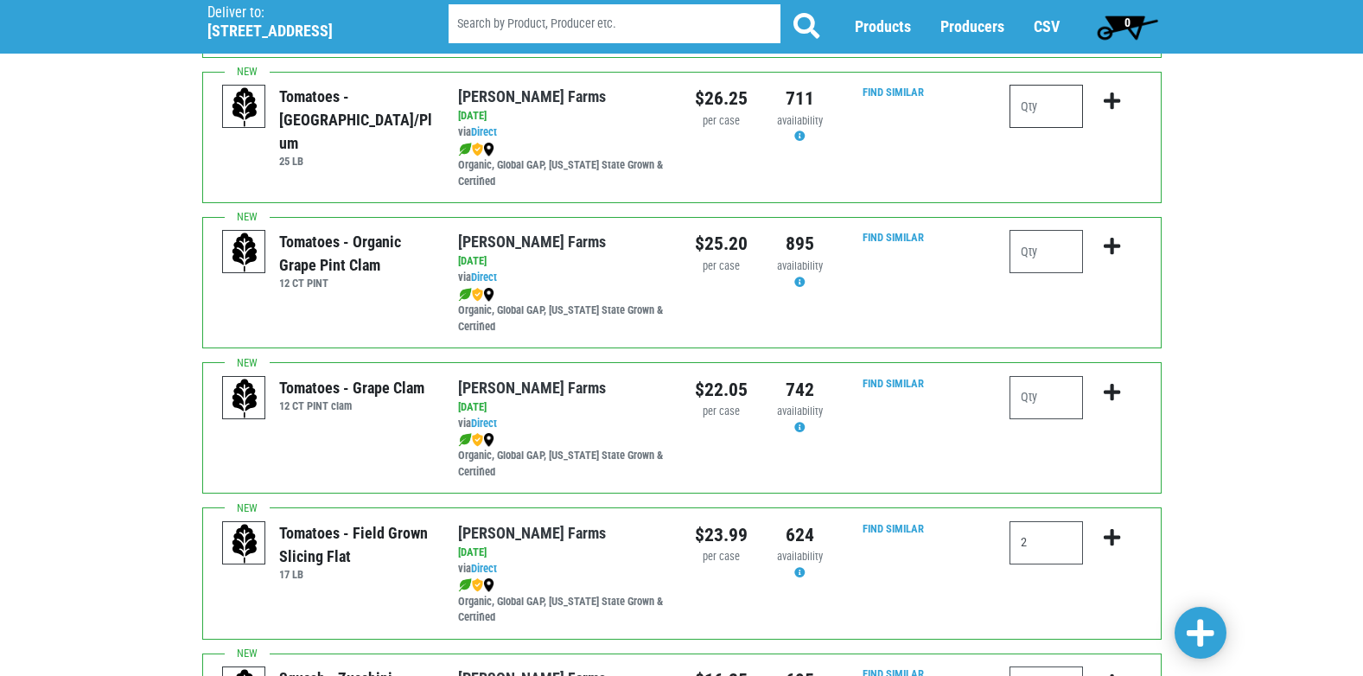
scroll to position [864, 0]
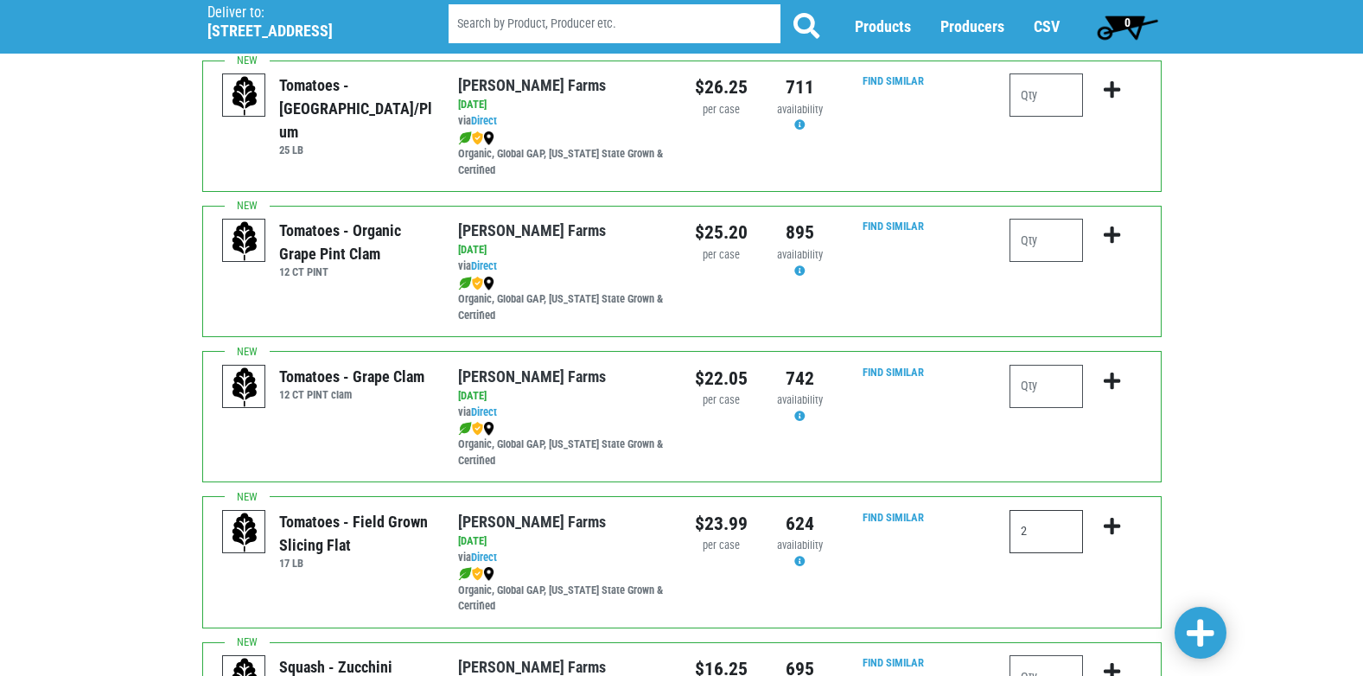
click at [1057, 533] on input "2" at bounding box center [1046, 531] width 73 height 43
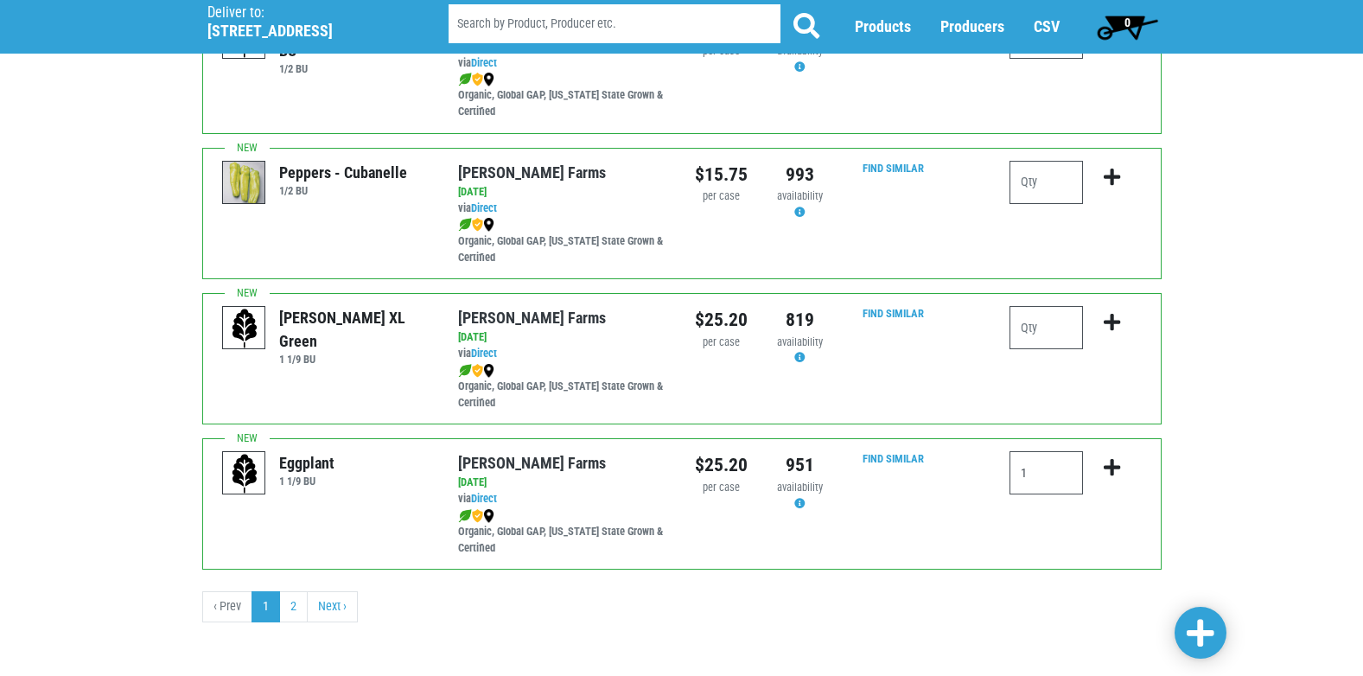
scroll to position [2526, 0]
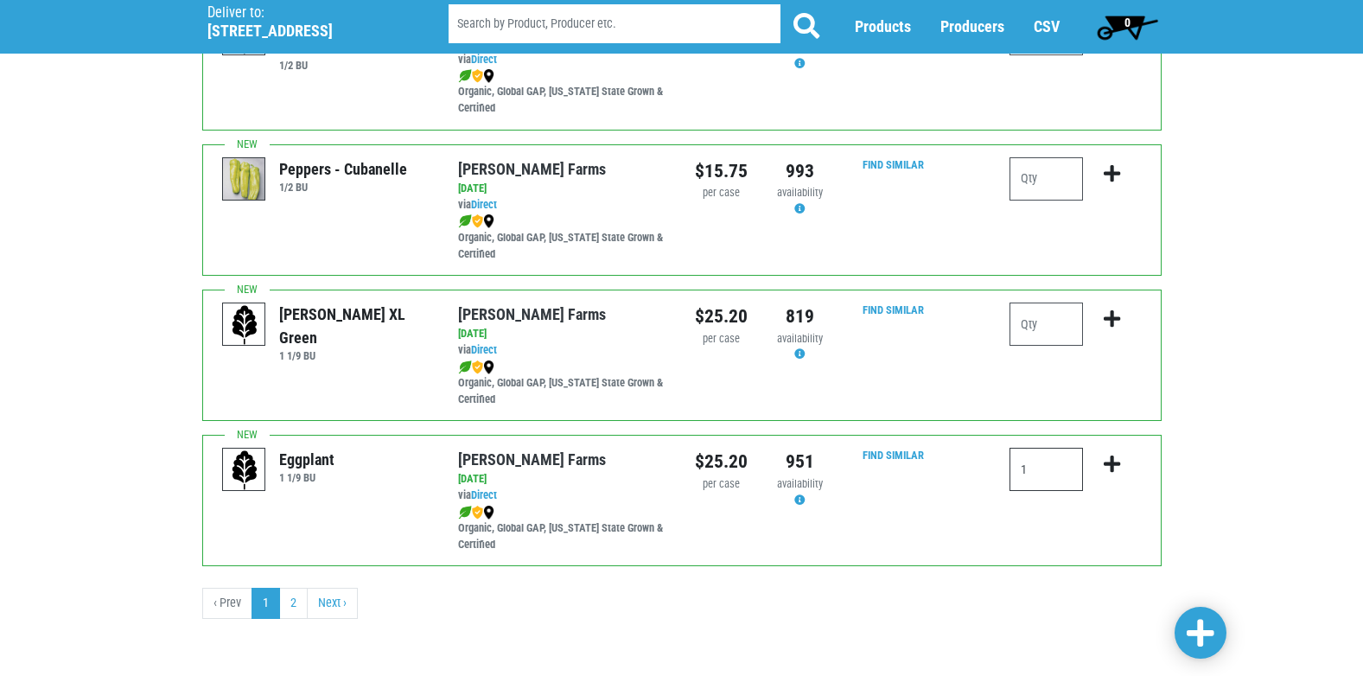
click at [1044, 491] on input "1" at bounding box center [1046, 469] width 73 height 43
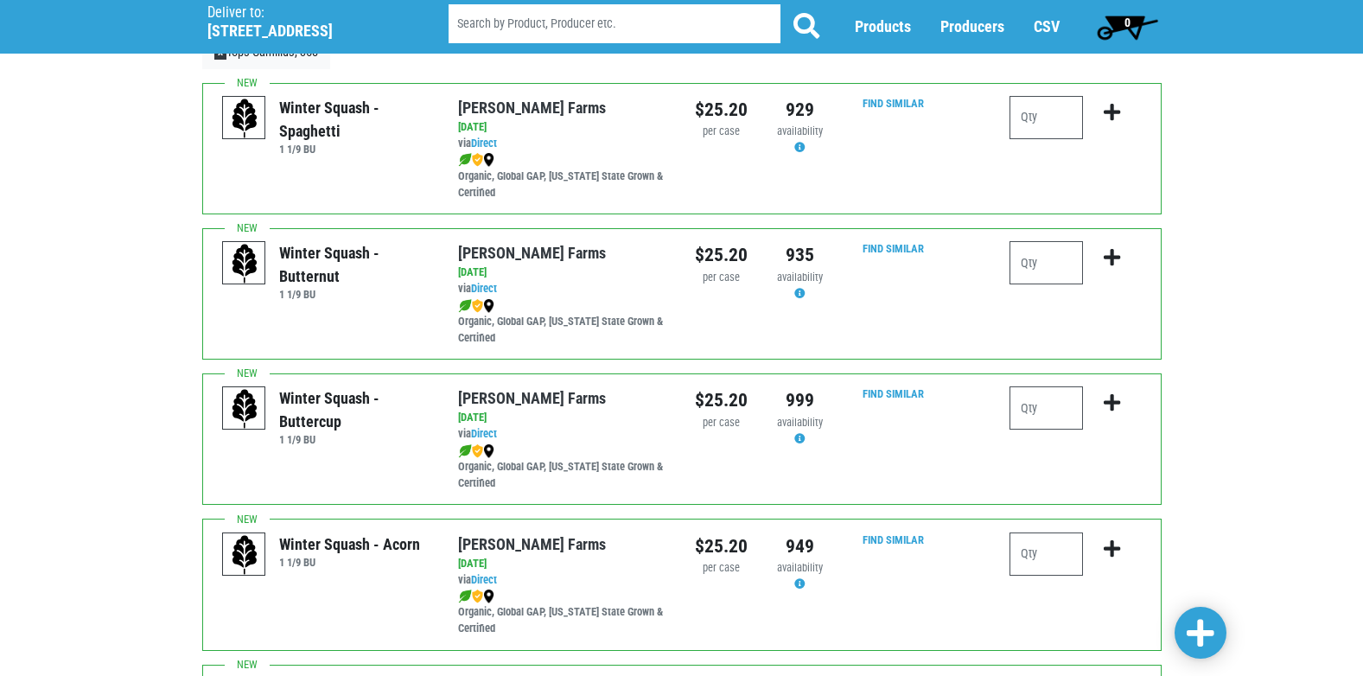
scroll to position [0, 0]
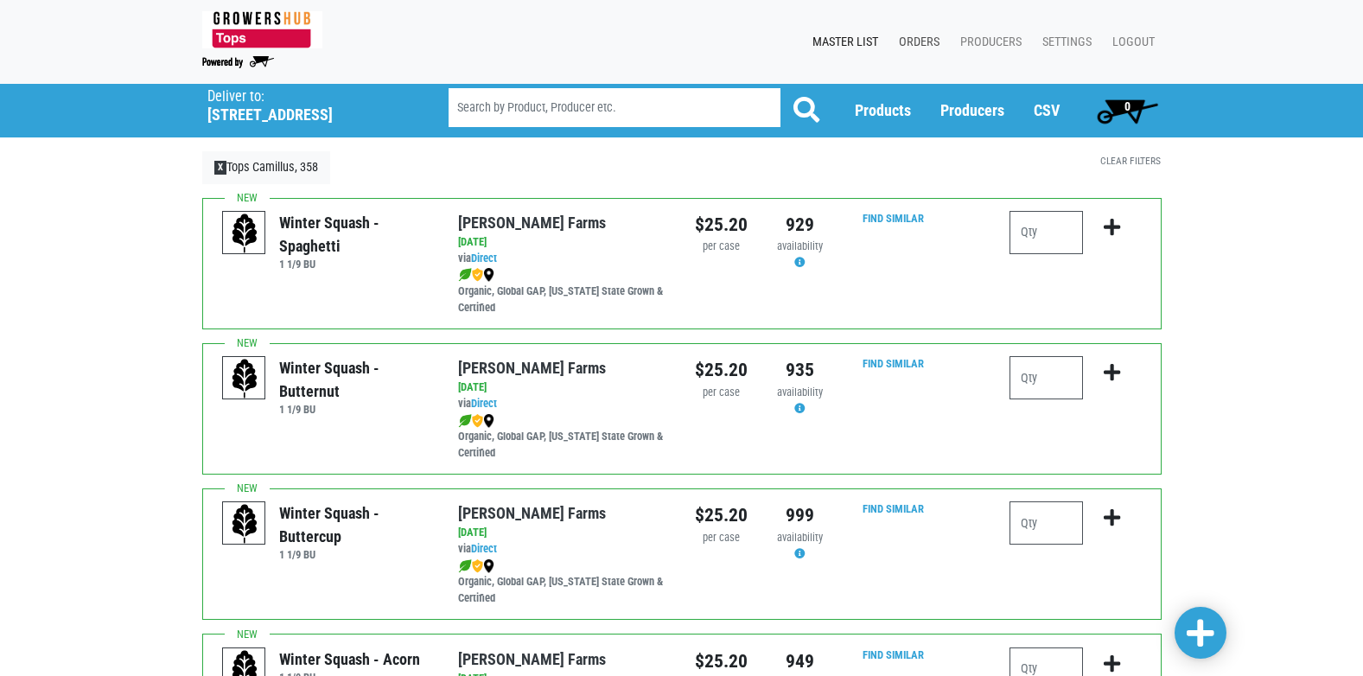
click at [915, 41] on link "Orders" at bounding box center [915, 42] width 61 height 33
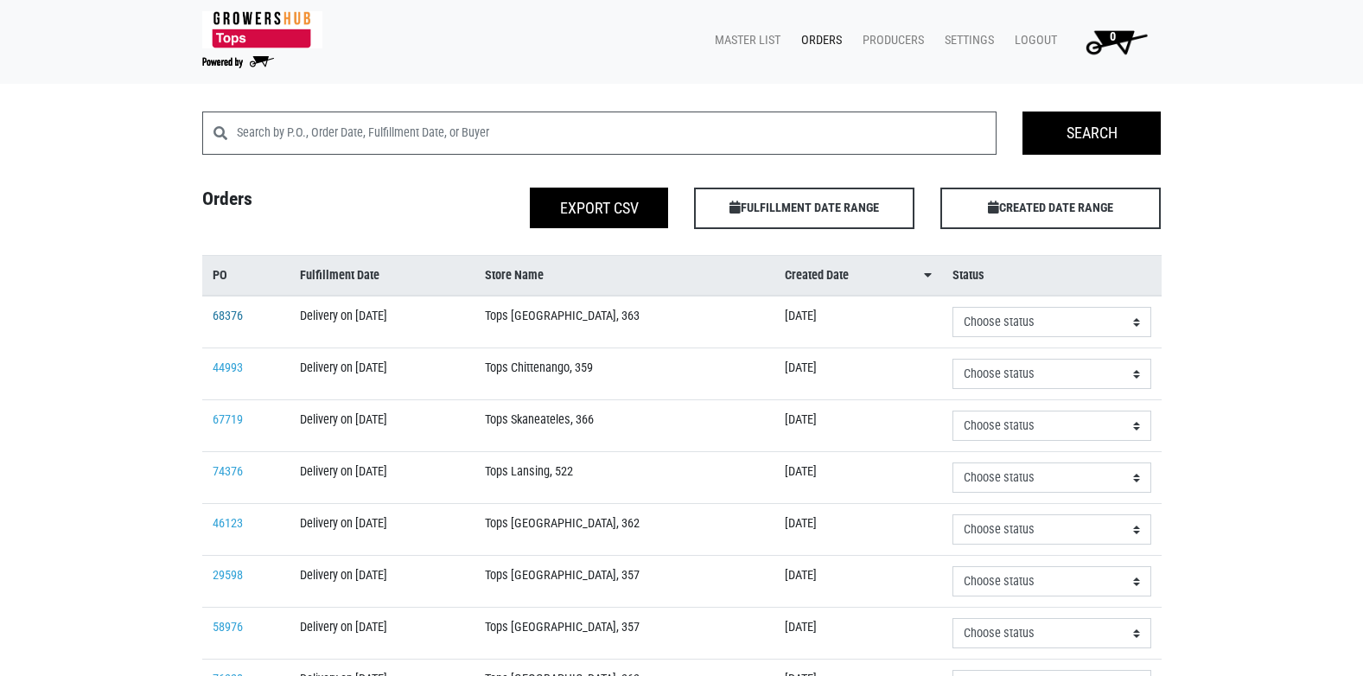
click at [226, 311] on link "68376" at bounding box center [228, 316] width 30 height 15
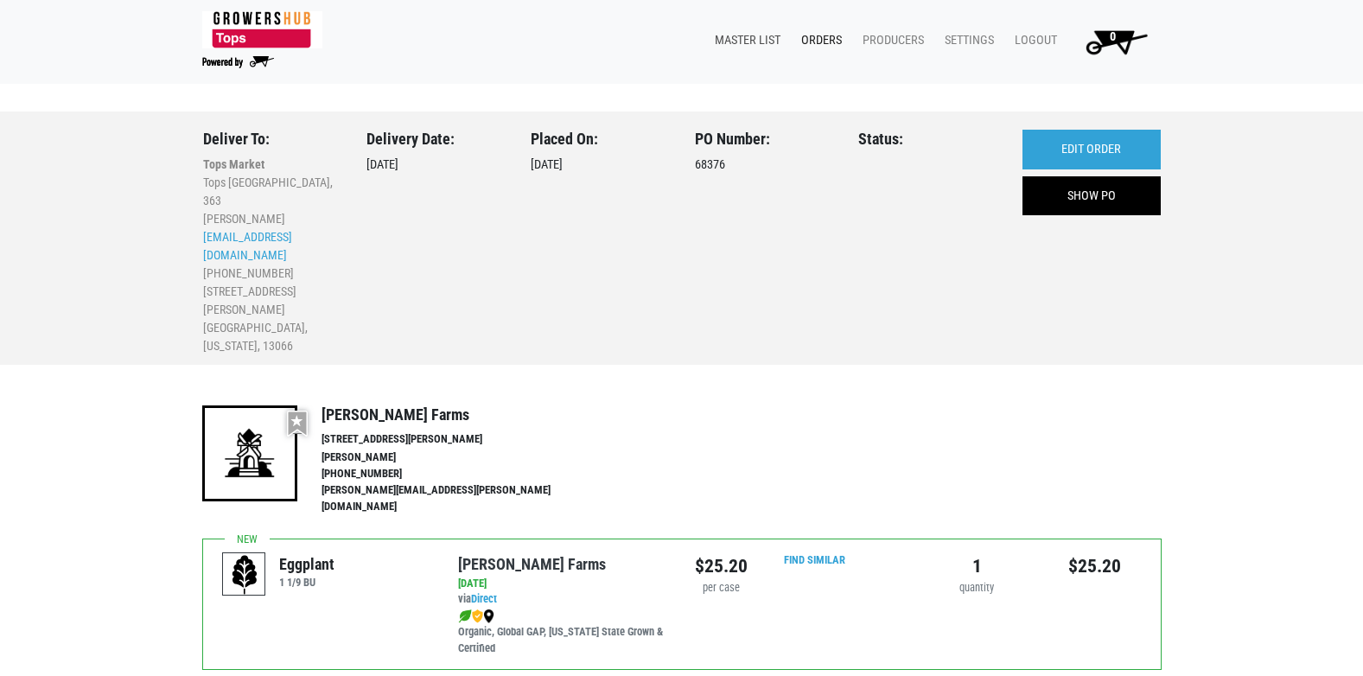
click at [759, 41] on link "Master List" at bounding box center [744, 40] width 86 height 33
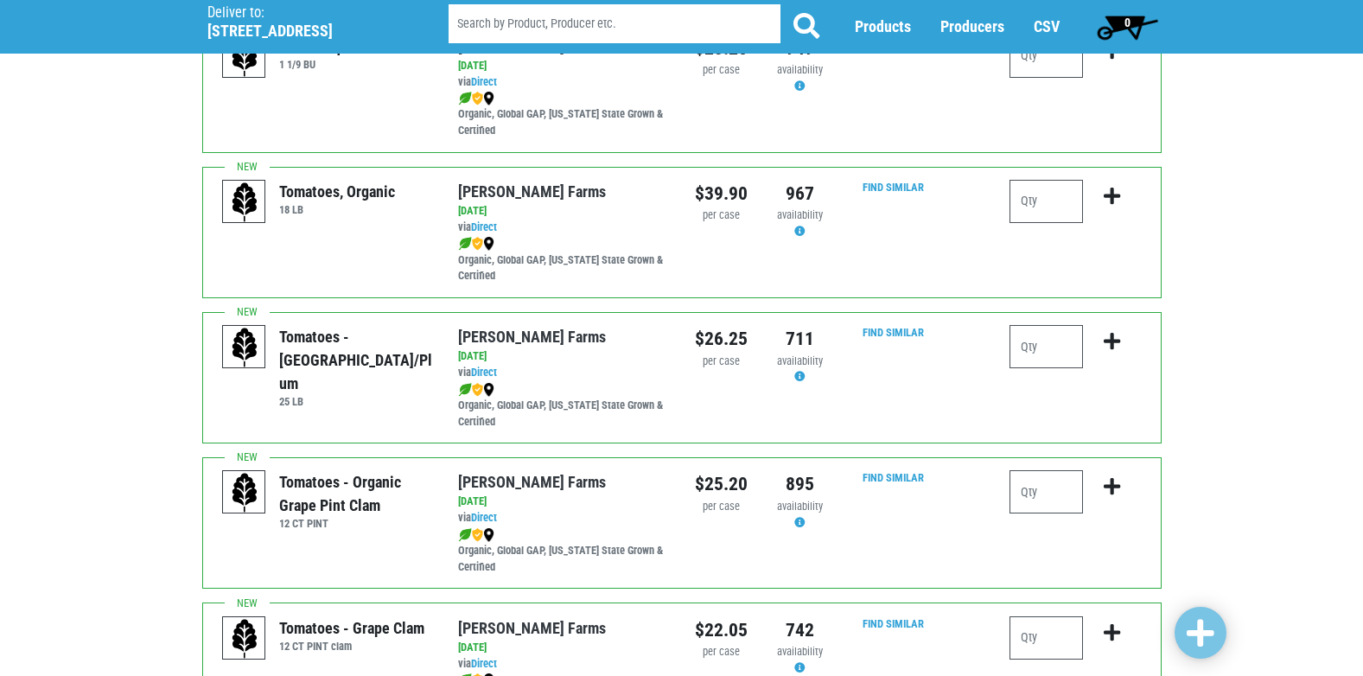
scroll to position [619, 0]
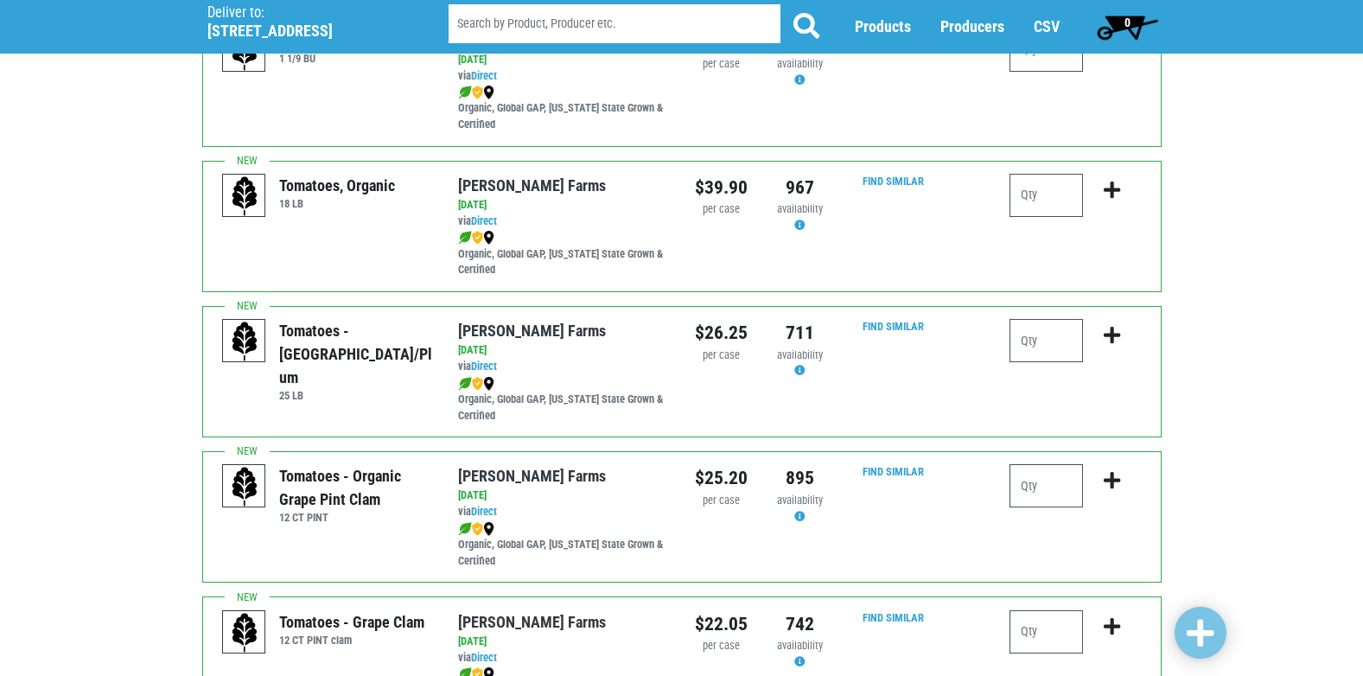
click at [1089, 331] on div at bounding box center [1112, 347] width 58 height 57
click at [1064, 347] on input "number" at bounding box center [1046, 340] width 73 height 43
type input "1"
click at [1112, 338] on icon "submit" at bounding box center [1112, 335] width 16 height 19
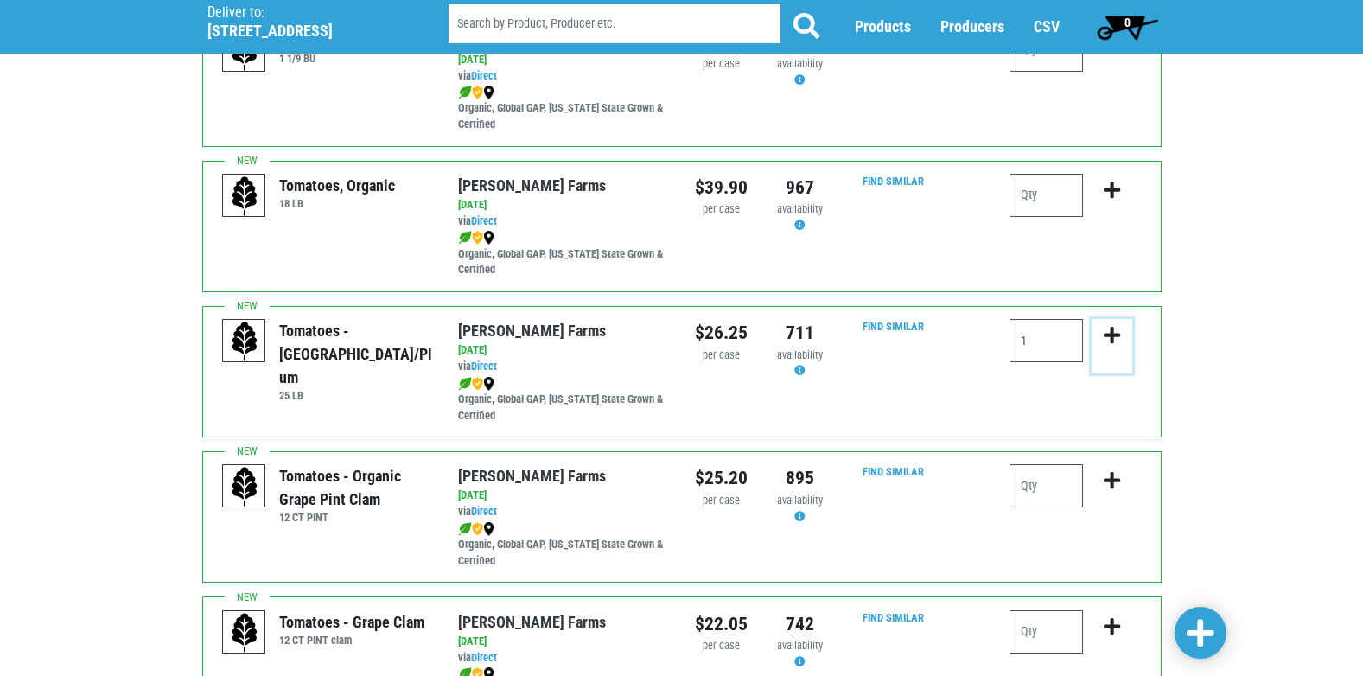
click at [1112, 338] on icon "submit" at bounding box center [1112, 335] width 16 height 19
click at [1107, 328] on icon "submit" at bounding box center [1112, 335] width 16 height 19
click at [1112, 329] on icon "submit" at bounding box center [1112, 335] width 16 height 19
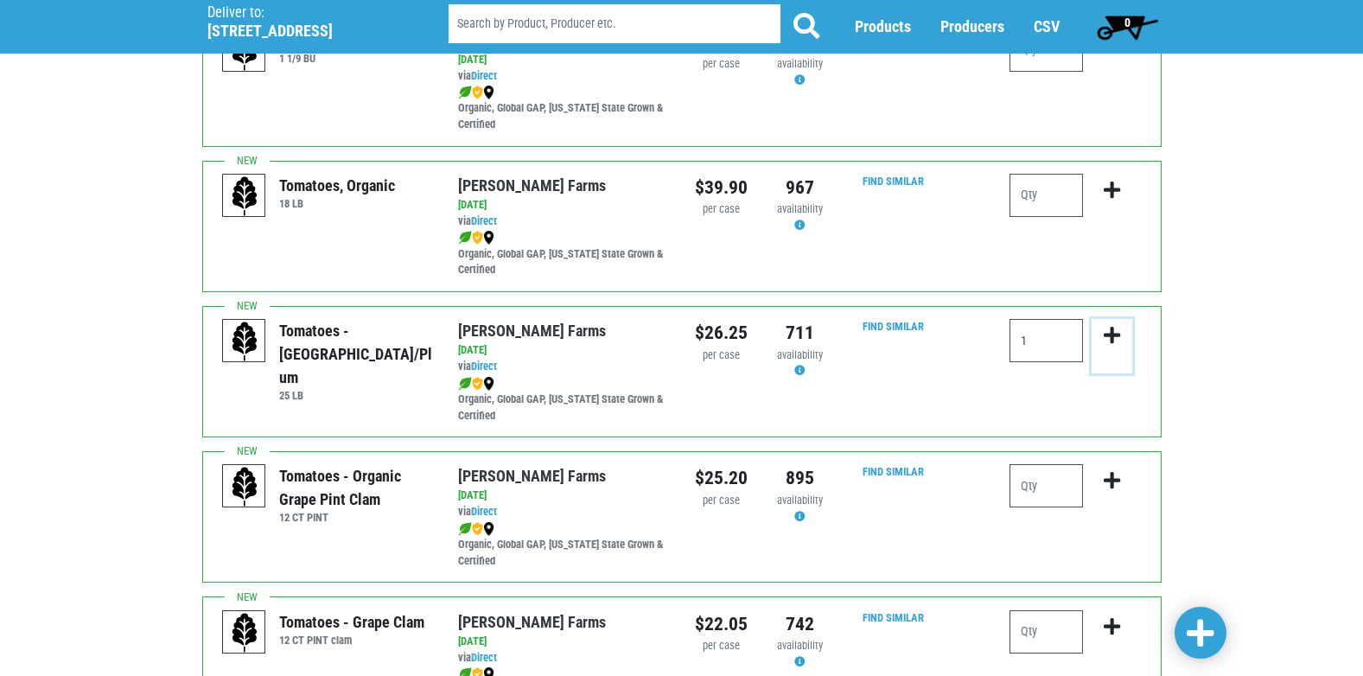
click at [1108, 339] on icon "submit" at bounding box center [1112, 335] width 16 height 19
click at [1081, 341] on input "1" at bounding box center [1046, 340] width 73 height 43
click at [1110, 348] on button "submit" at bounding box center [1112, 346] width 41 height 54
click at [1116, 340] on icon "submit" at bounding box center [1112, 335] width 16 height 19
click at [1110, 340] on icon "submit" at bounding box center [1112, 335] width 16 height 19
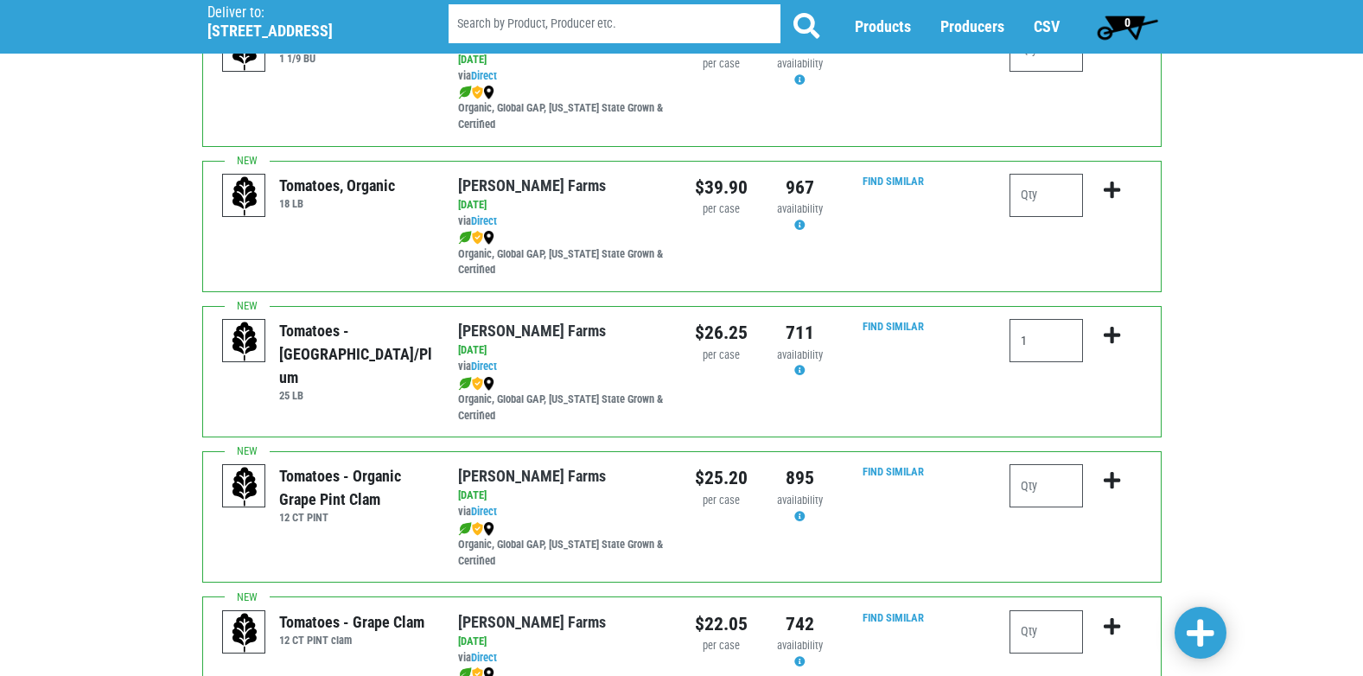
click at [1109, 376] on div at bounding box center [1112, 347] width 58 height 57
click at [1116, 357] on button "submit" at bounding box center [1112, 346] width 41 height 54
click at [1116, 356] on button "submit" at bounding box center [1112, 346] width 41 height 54
click at [1112, 339] on icon "submit" at bounding box center [1112, 335] width 16 height 19
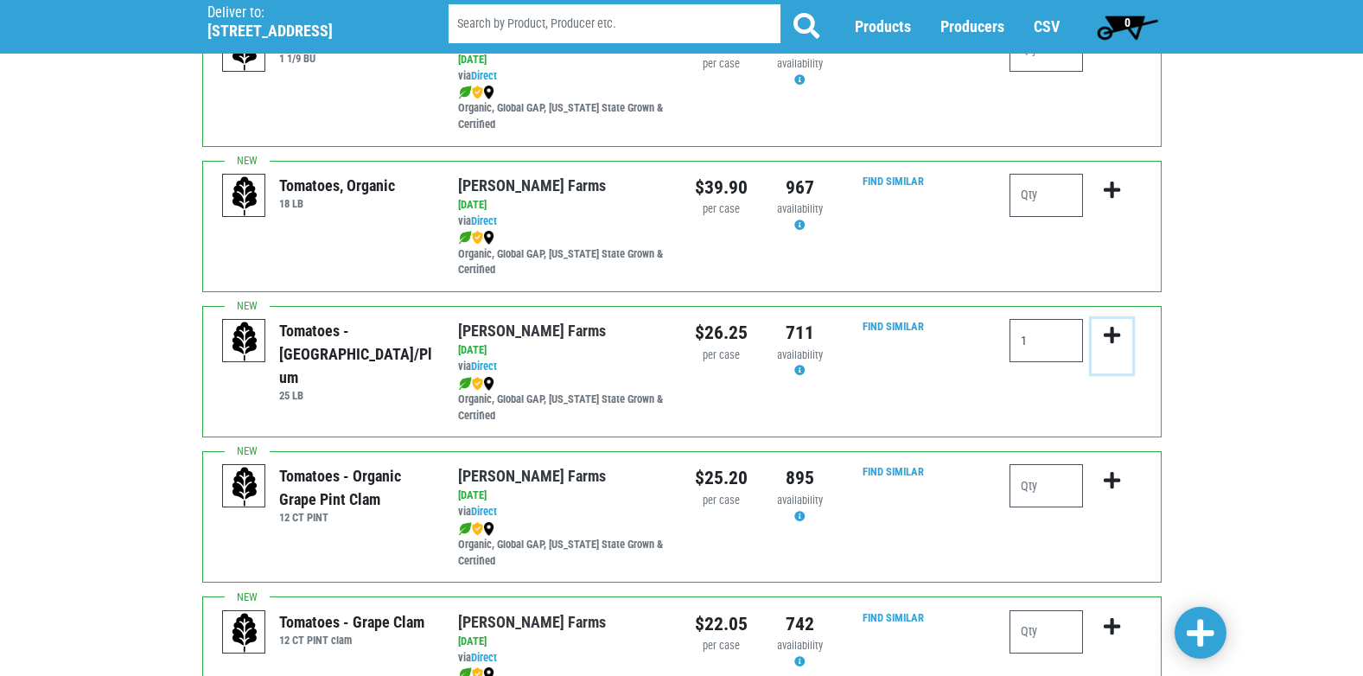
click at [1112, 324] on button "submit" at bounding box center [1112, 346] width 41 height 54
click at [1107, 346] on button "submit" at bounding box center [1112, 346] width 41 height 54
click at [1107, 335] on icon "submit" at bounding box center [1112, 335] width 16 height 19
click at [1109, 335] on icon "submit" at bounding box center [1112, 335] width 16 height 19
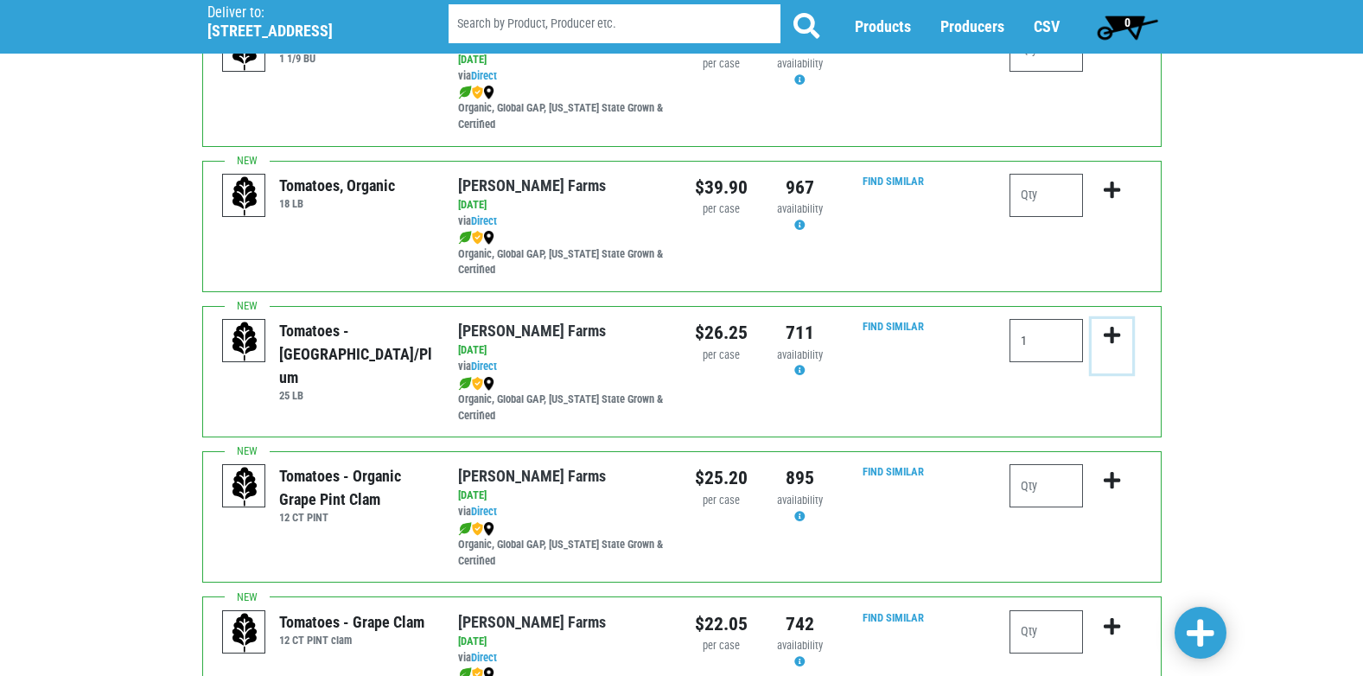
click at [1109, 335] on icon "submit" at bounding box center [1112, 335] width 16 height 19
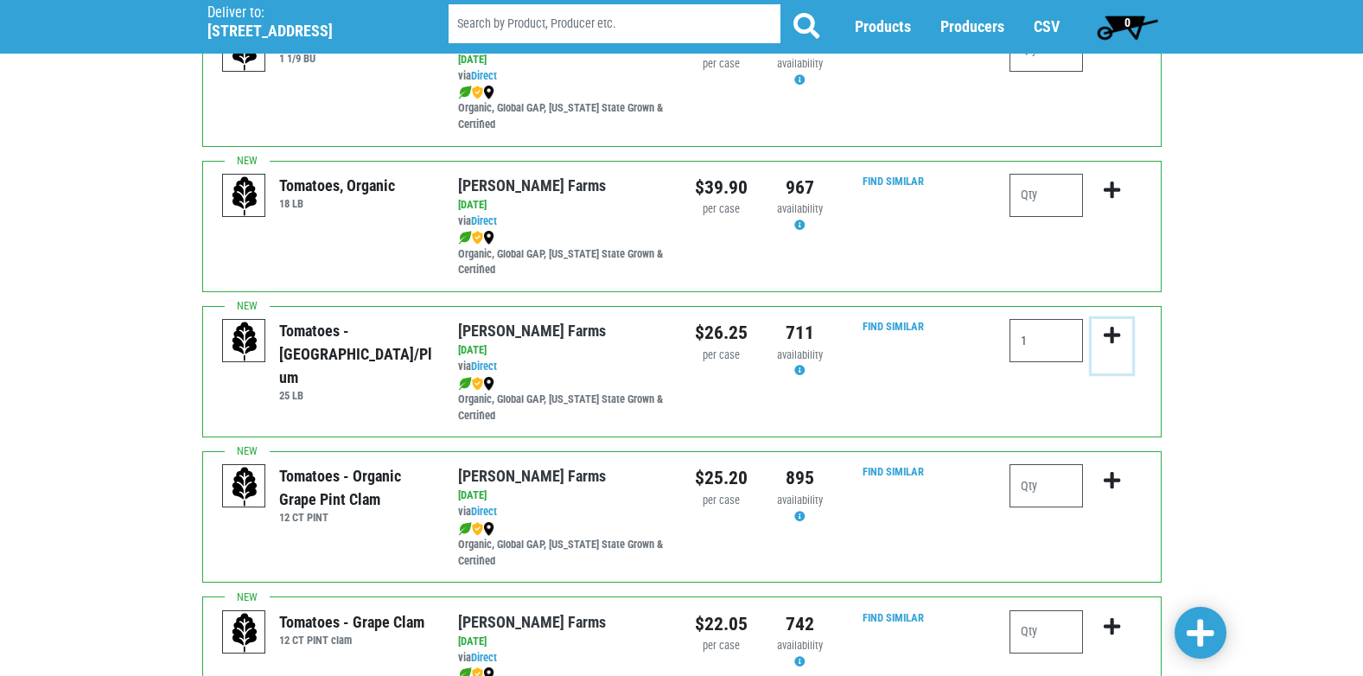
click at [1109, 335] on icon "submit" at bounding box center [1112, 335] width 16 height 19
click at [1100, 335] on button "submit" at bounding box center [1112, 346] width 41 height 54
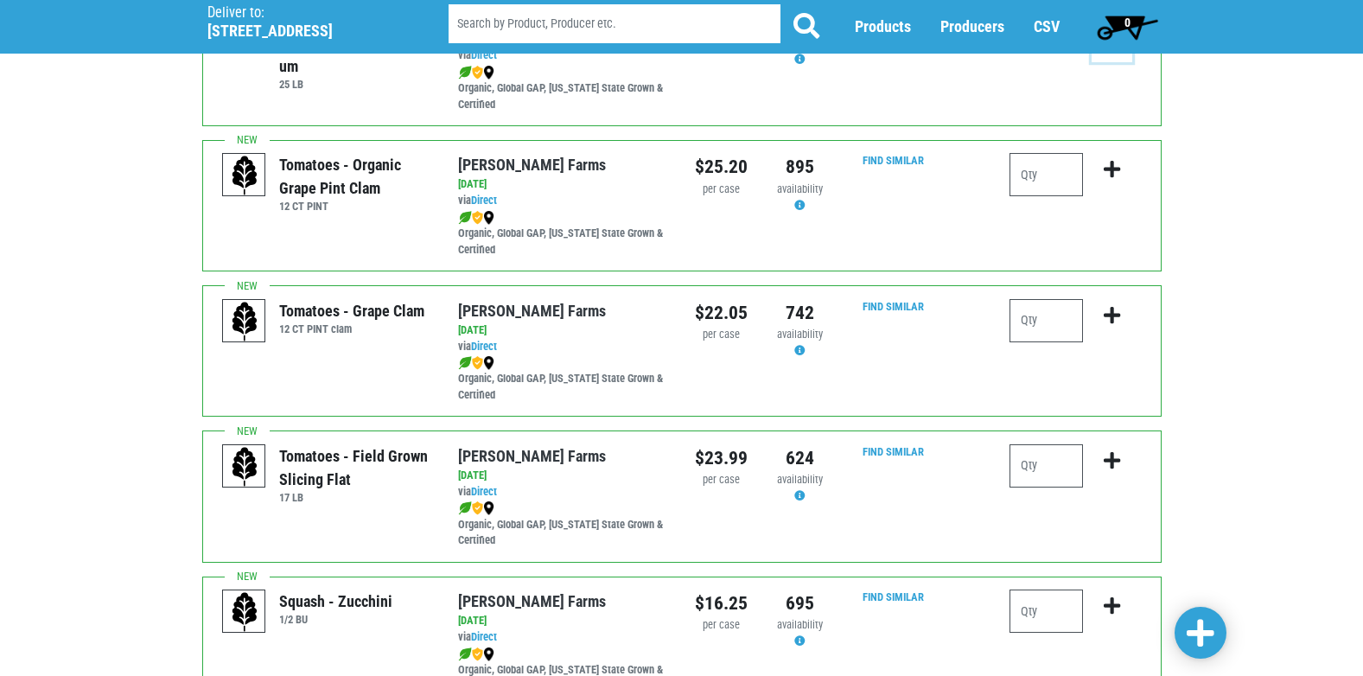
scroll to position [1051, 0]
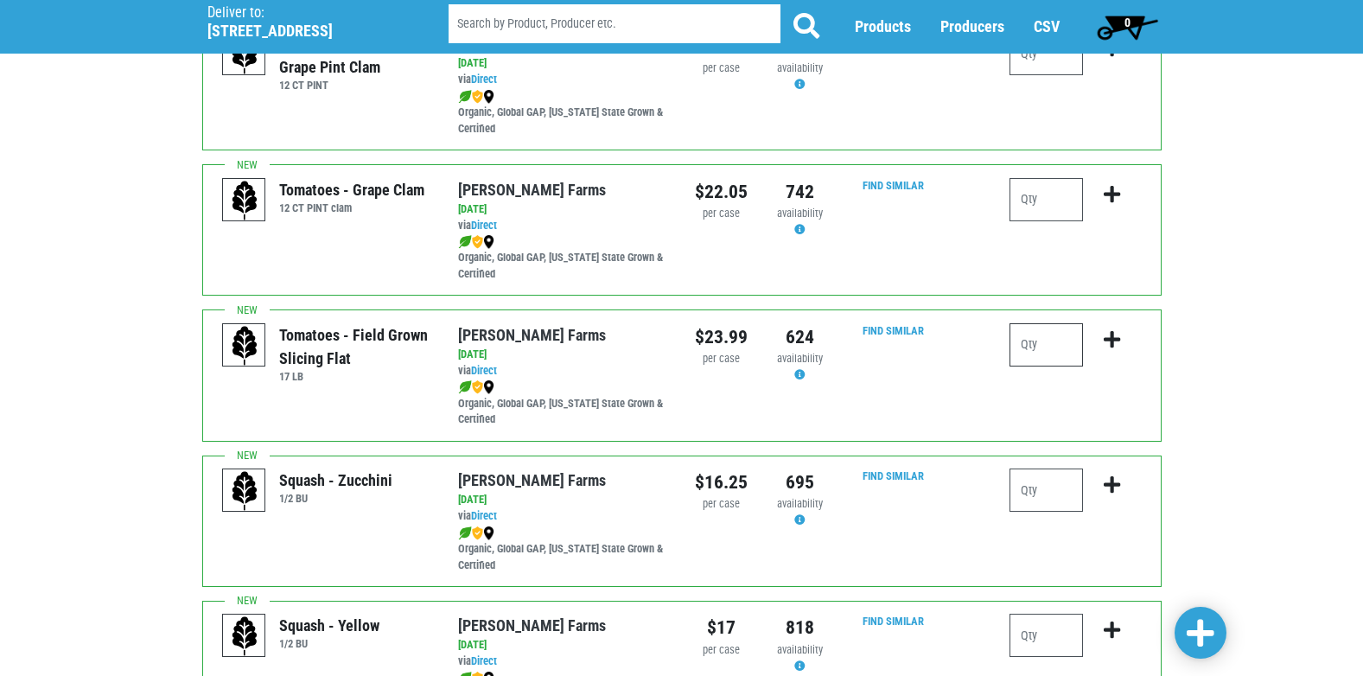
click at [1068, 350] on input "number" at bounding box center [1046, 344] width 73 height 43
type input "2"
click at [1114, 343] on icon "submit" at bounding box center [1112, 339] width 16 height 19
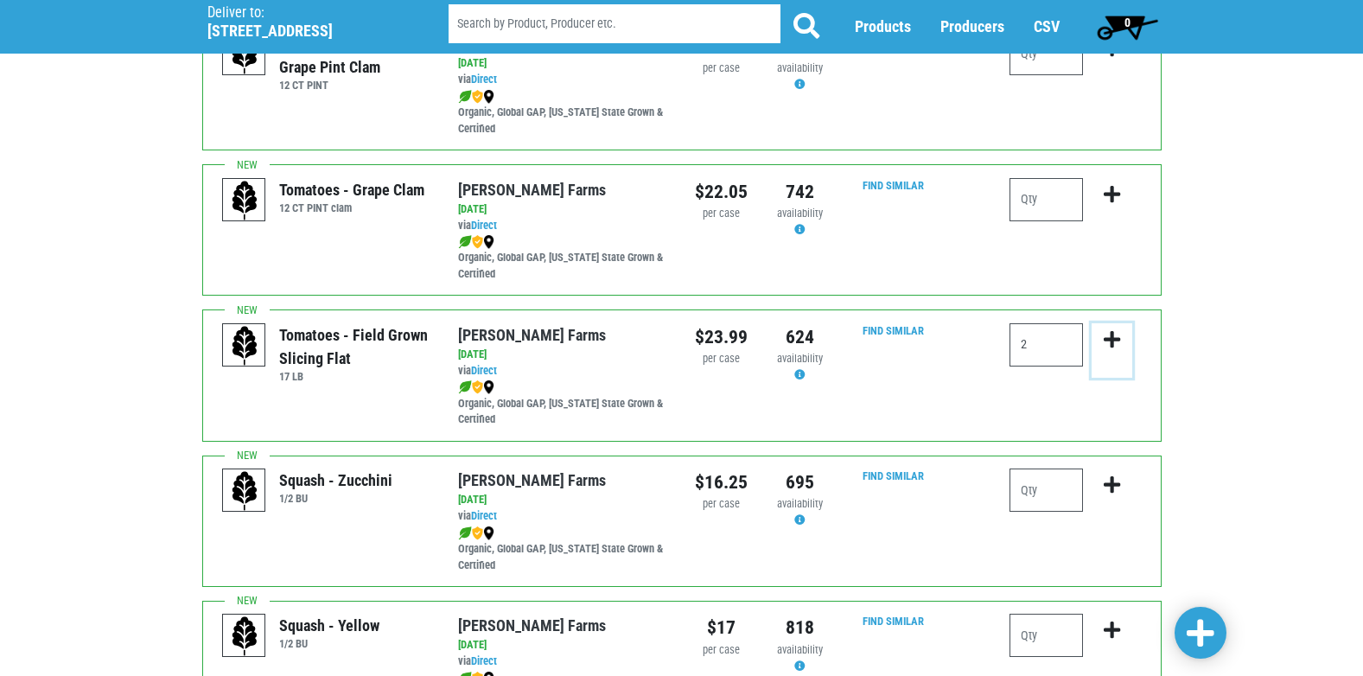
click at [1114, 343] on icon "submit" at bounding box center [1112, 339] width 16 height 19
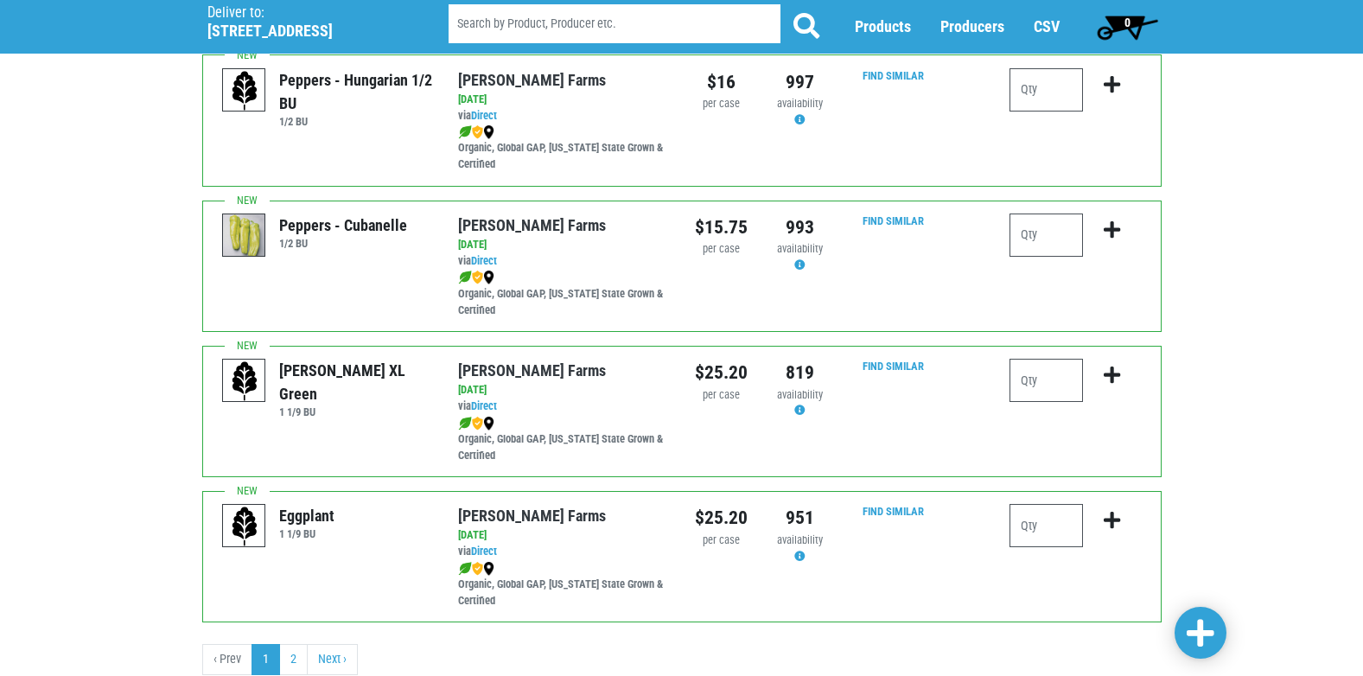
scroll to position [2521, 0]
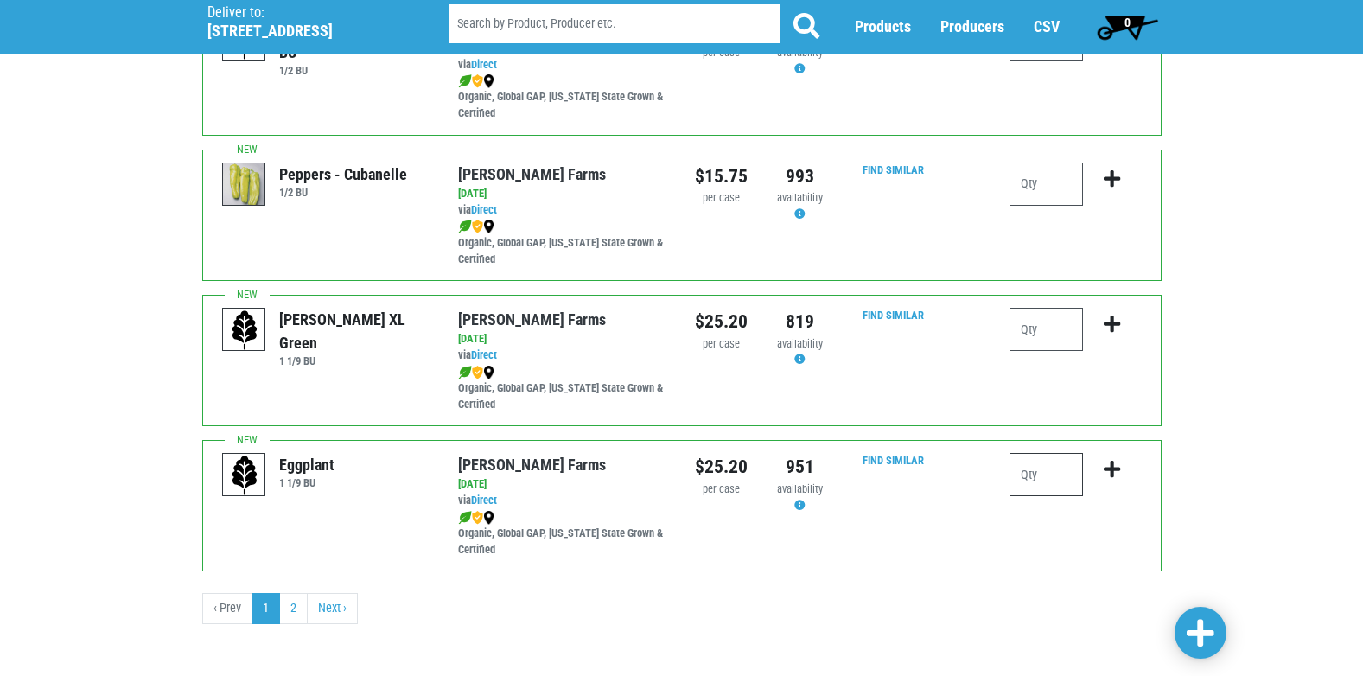
click at [1061, 475] on input "number" at bounding box center [1046, 474] width 73 height 43
type input "1"
click at [303, 605] on link "2" at bounding box center [293, 608] width 29 height 31
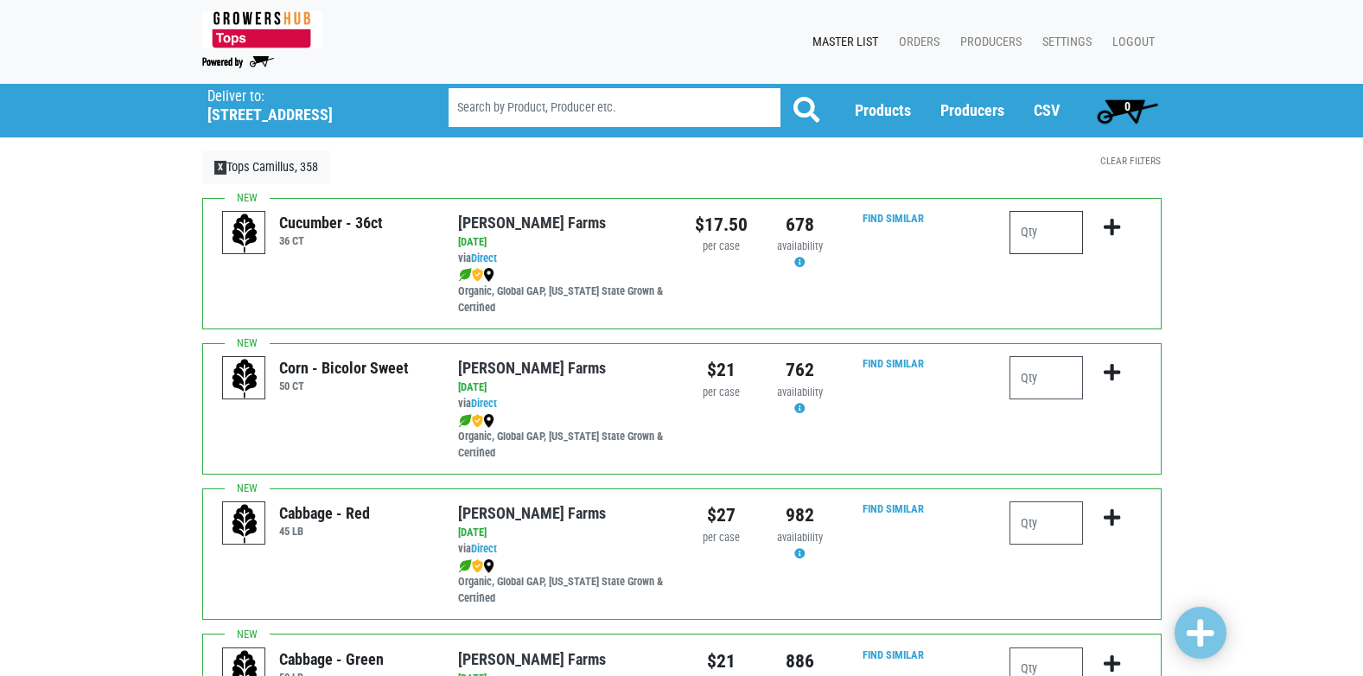
click at [1049, 220] on input "number" at bounding box center [1046, 232] width 73 height 43
type input "2"
click at [1117, 225] on icon "submit" at bounding box center [1112, 227] width 16 height 19
click at [1112, 230] on icon "submit" at bounding box center [1112, 227] width 16 height 19
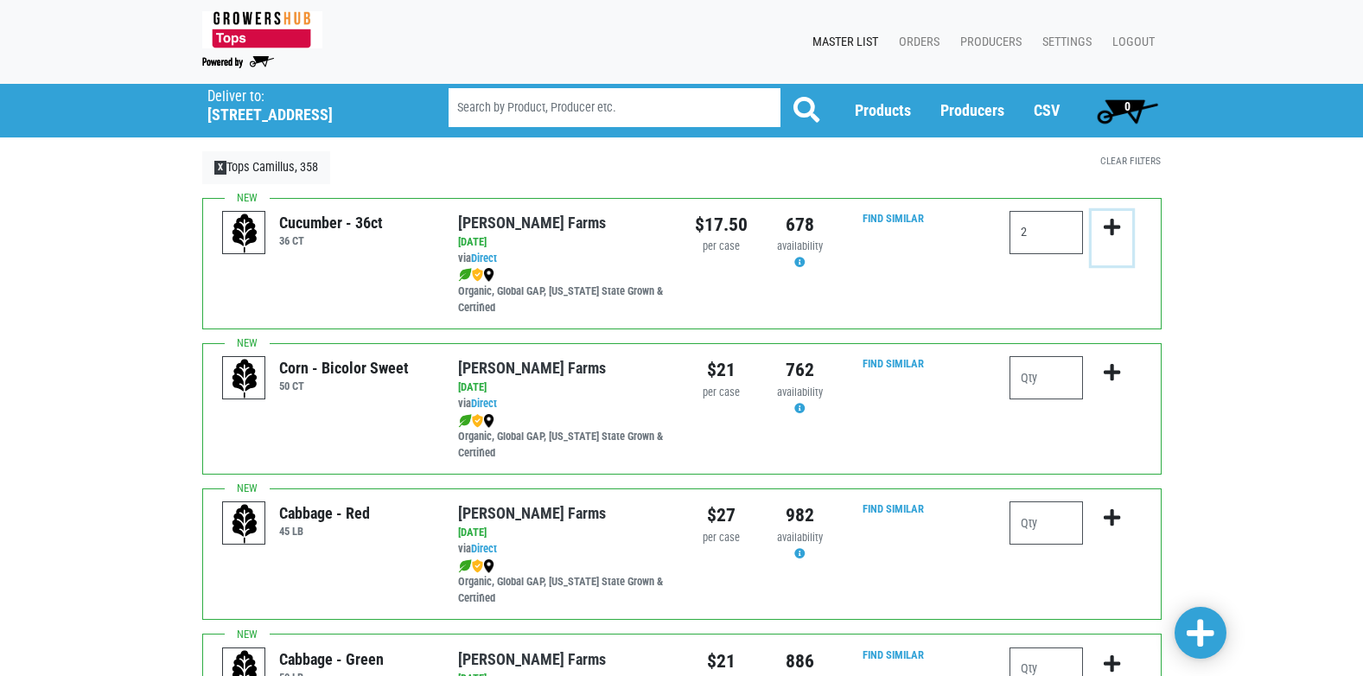
click at [1112, 230] on icon "submit" at bounding box center [1112, 227] width 16 height 19
click at [1078, 386] on input "number" at bounding box center [1046, 377] width 73 height 43
type input "8"
click at [1114, 376] on icon "submit" at bounding box center [1112, 372] width 16 height 19
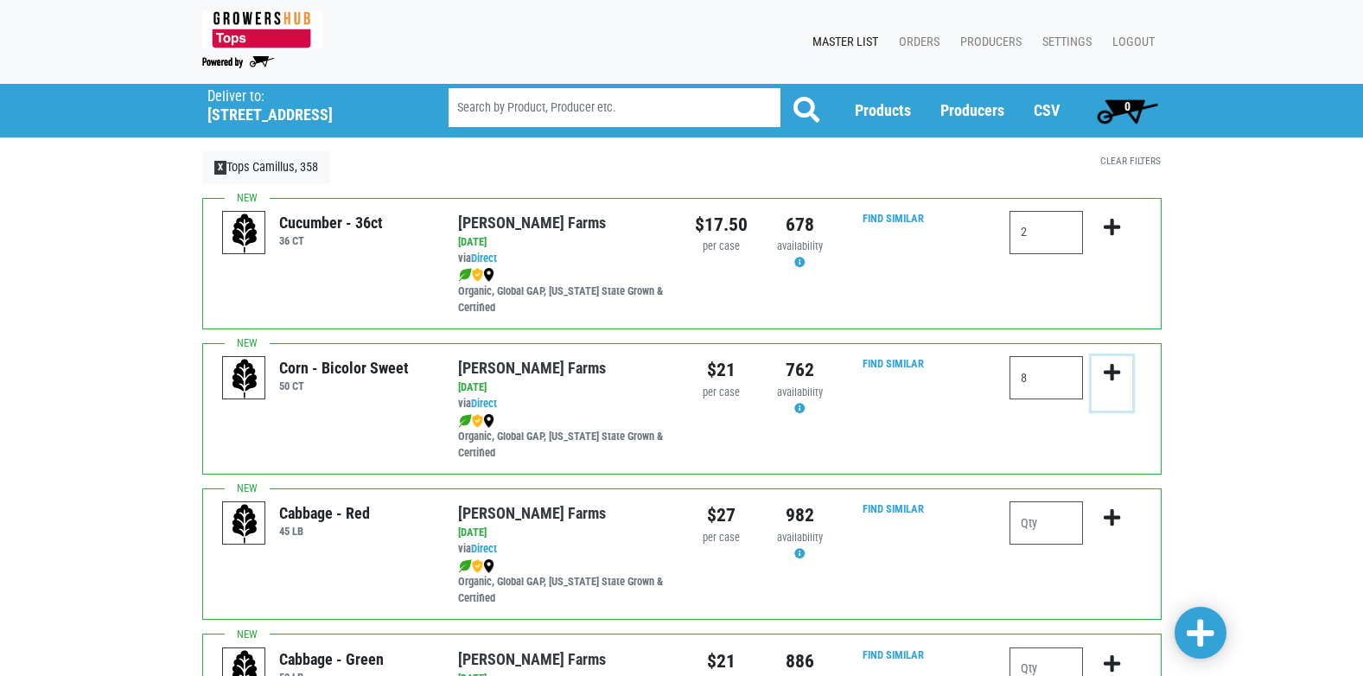
click at [1114, 376] on icon "submit" at bounding box center [1112, 372] width 16 height 19
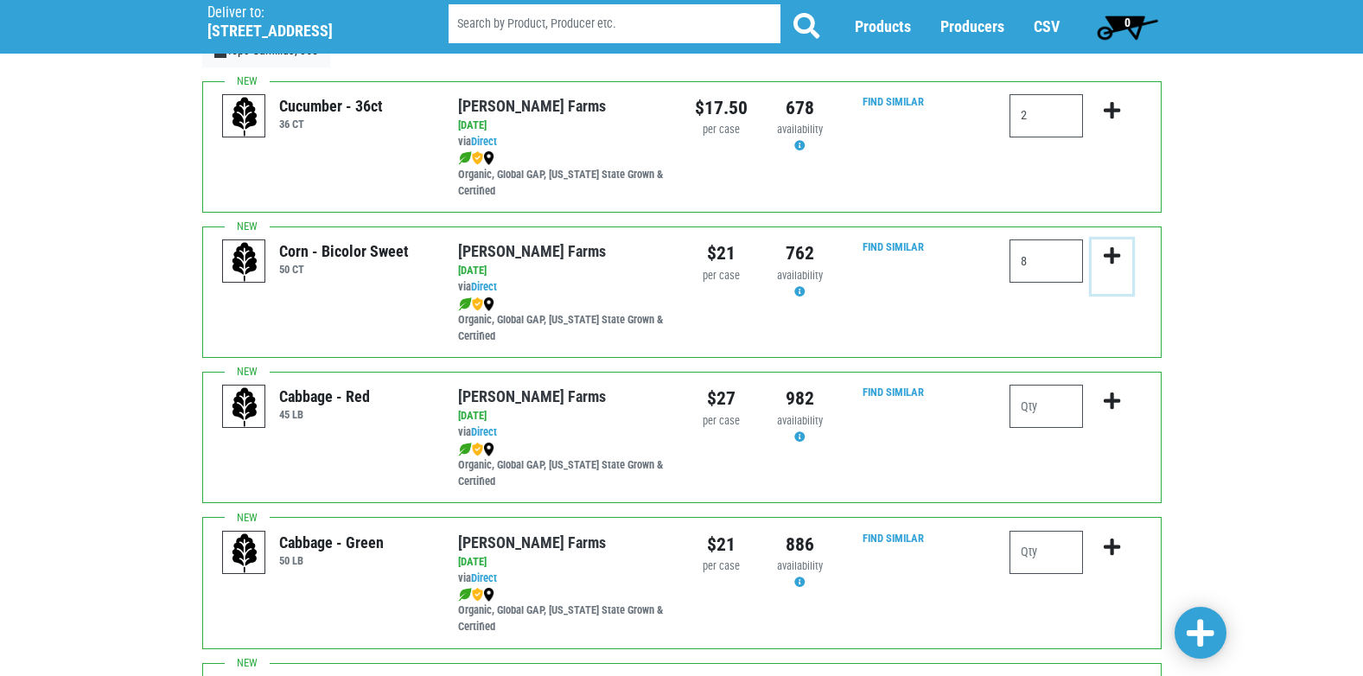
scroll to position [173, 0]
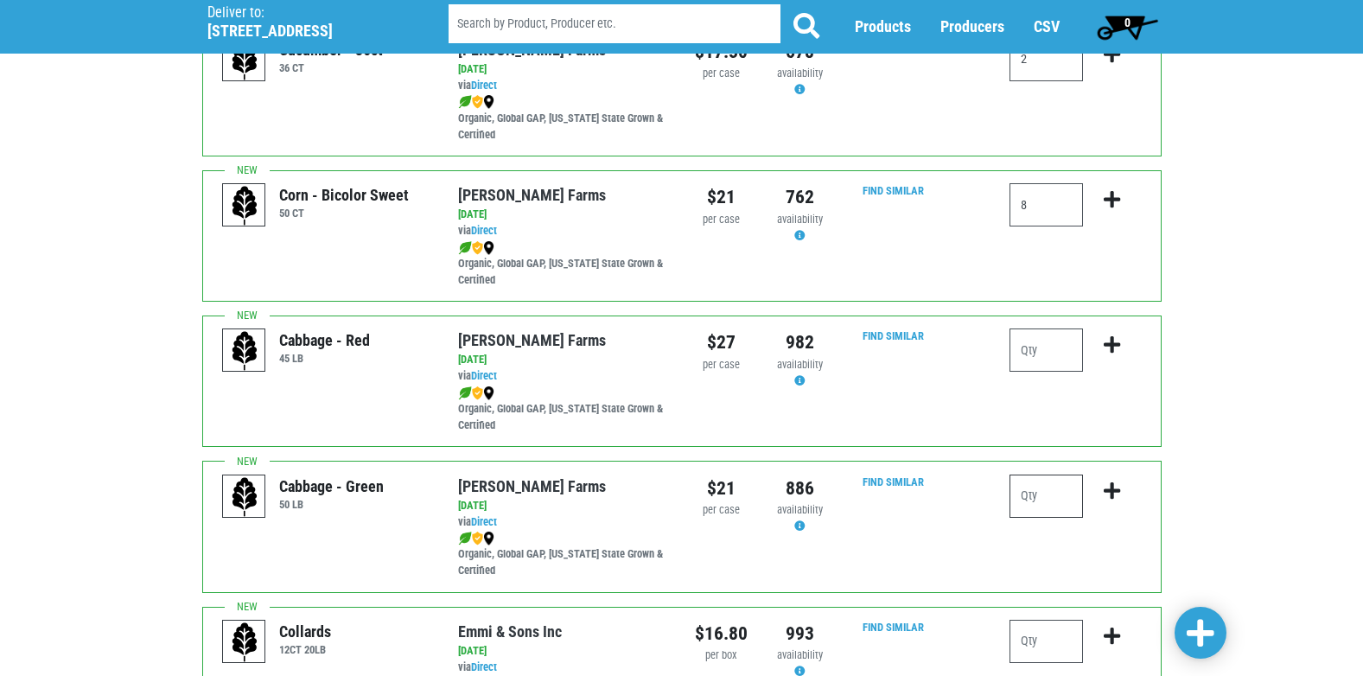
click at [1056, 485] on input "number" at bounding box center [1046, 496] width 73 height 43
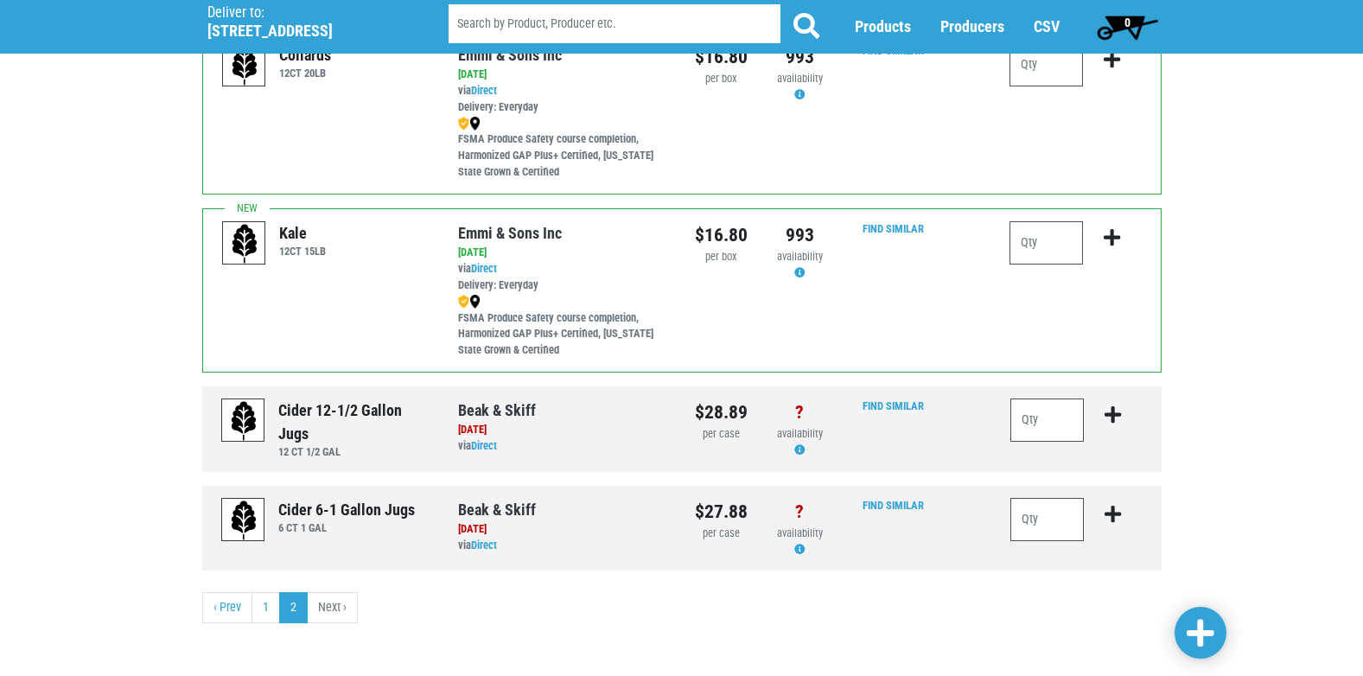
scroll to position [754, 0]
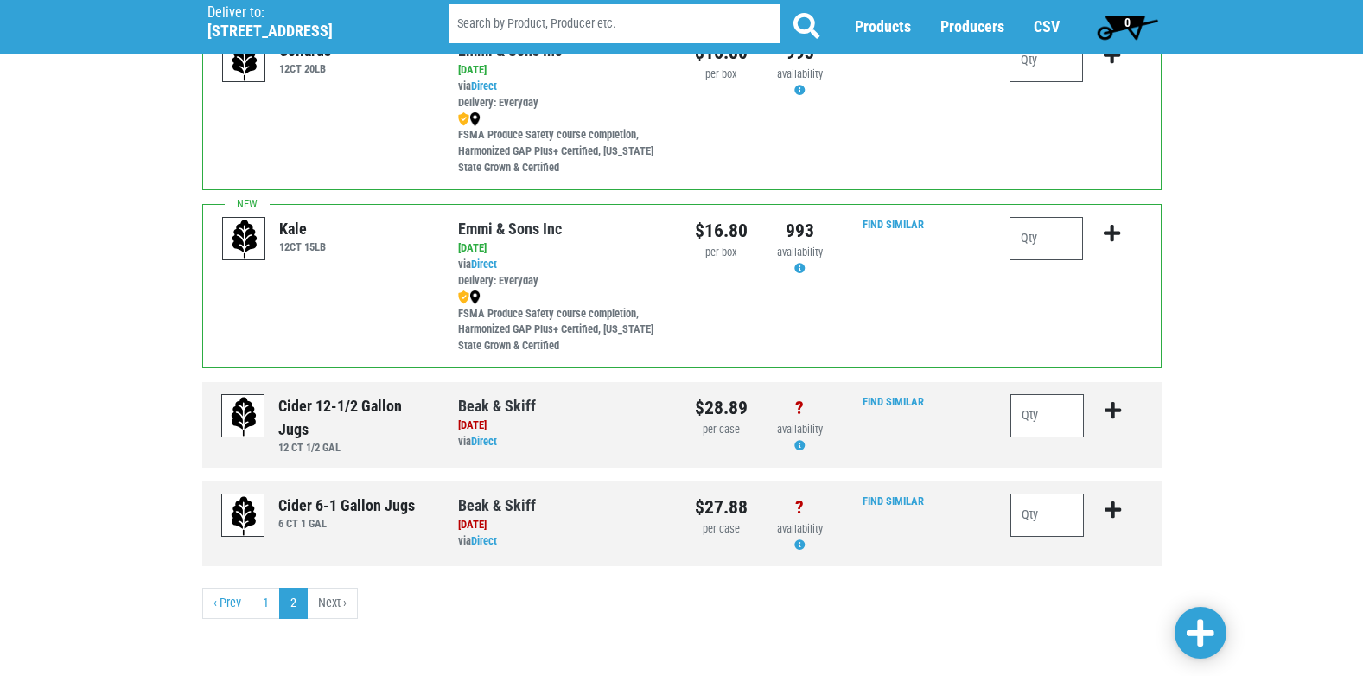
type input "1"
click at [1200, 634] on span at bounding box center [1201, 633] width 28 height 31
click at [1200, 633] on span at bounding box center [1201, 633] width 28 height 31
click at [1190, 643] on span at bounding box center [1201, 633] width 28 height 31
click at [1202, 635] on span at bounding box center [1201, 633] width 28 height 31
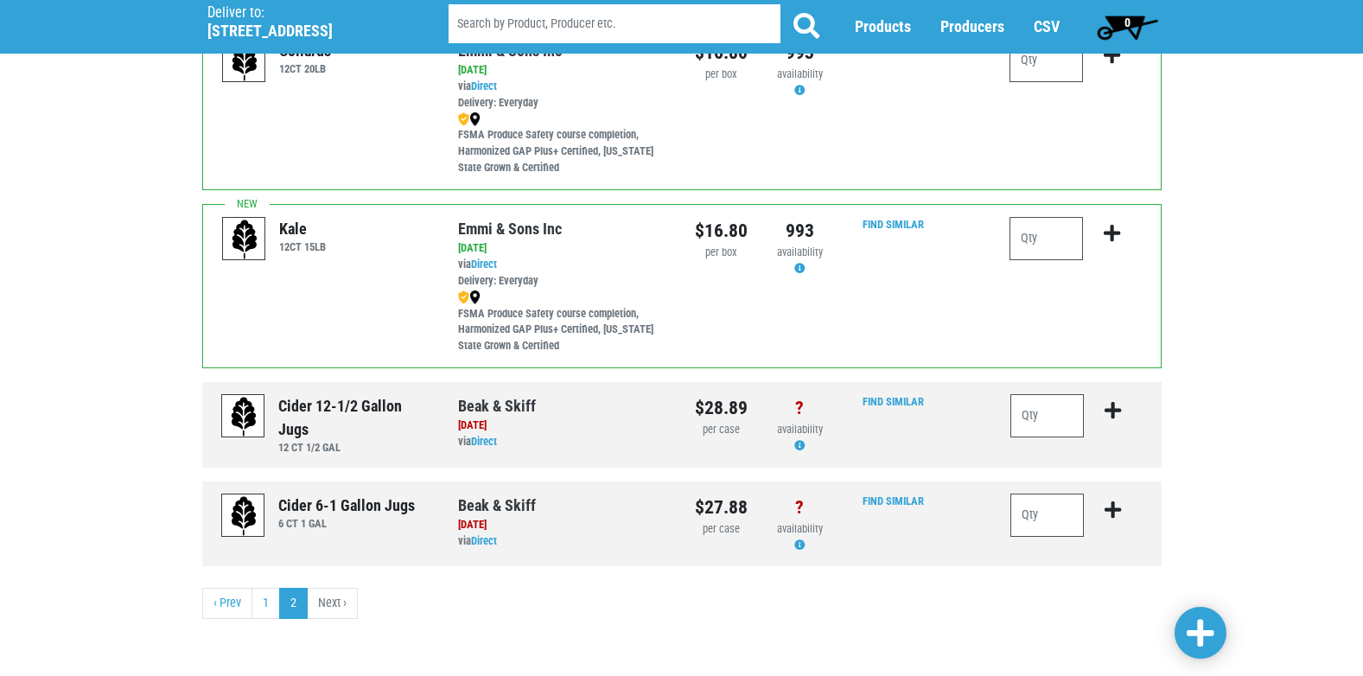
click at [1216, 628] on link at bounding box center [1201, 633] width 52 height 52
click at [1196, 628] on span at bounding box center [1201, 633] width 28 height 31
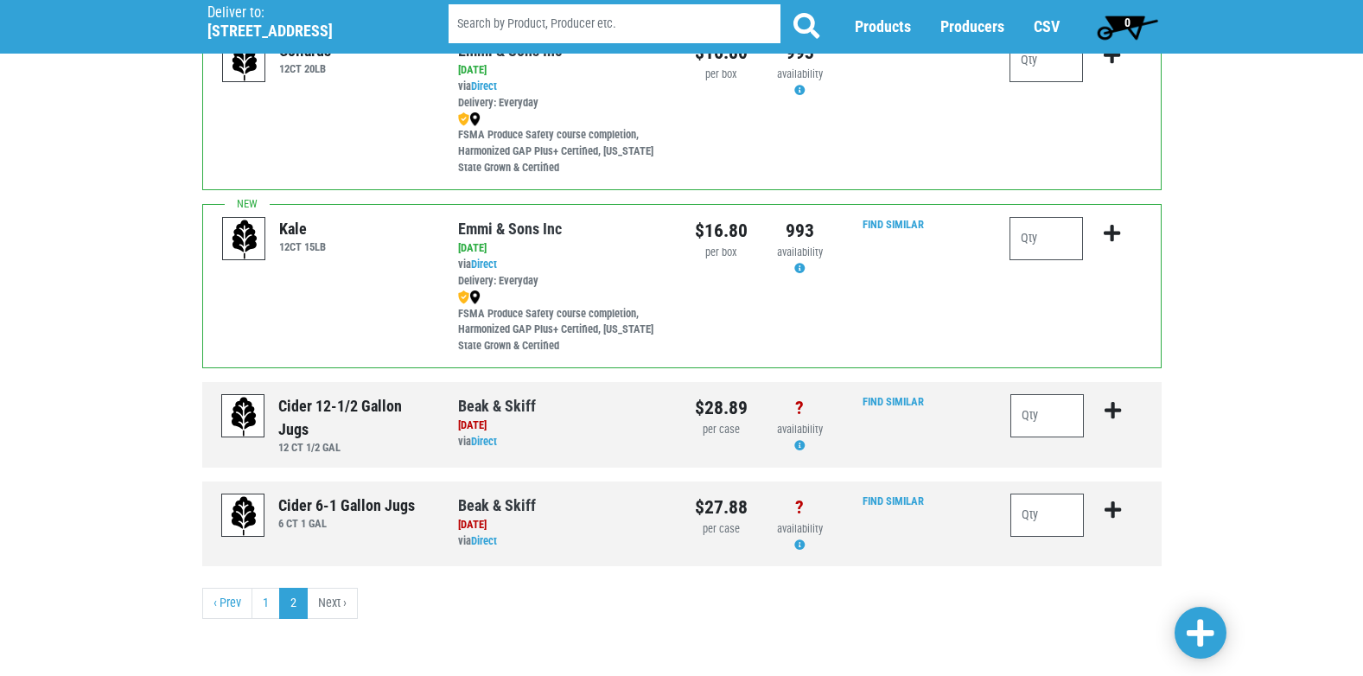
click at [1196, 628] on span at bounding box center [1201, 633] width 28 height 31
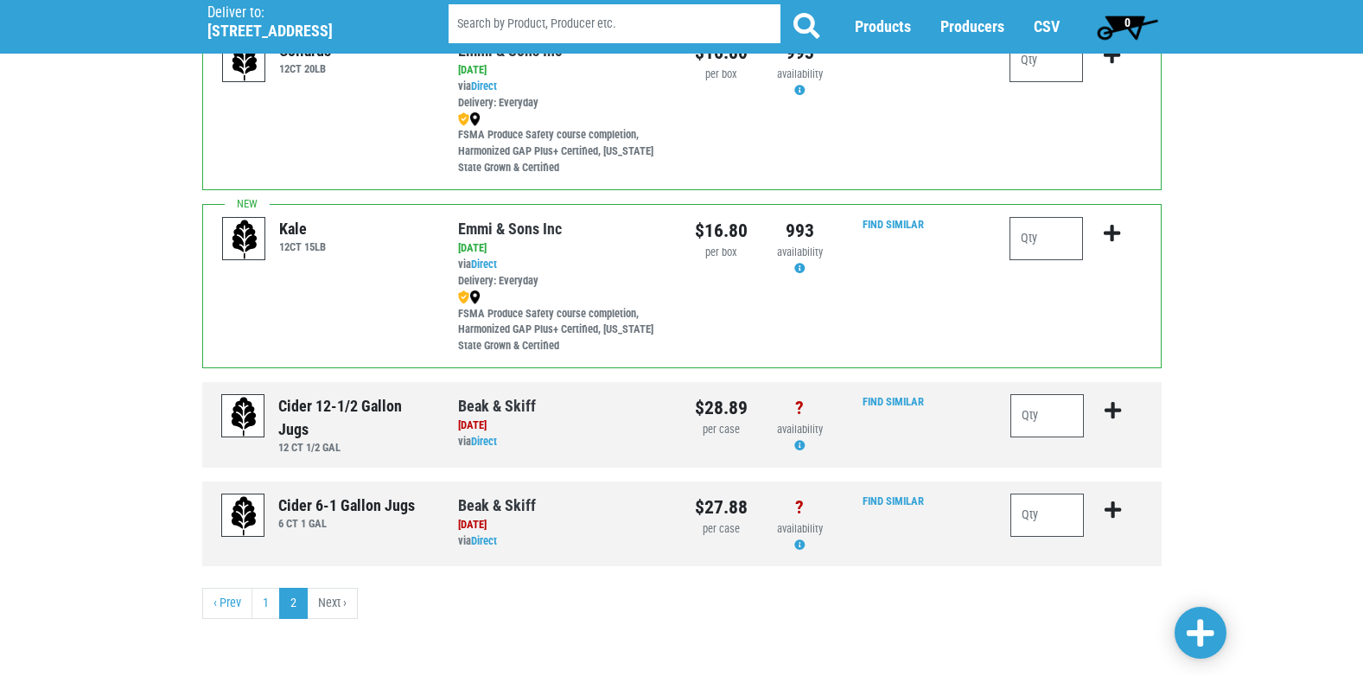
click at [1196, 628] on span at bounding box center [1201, 633] width 28 height 31
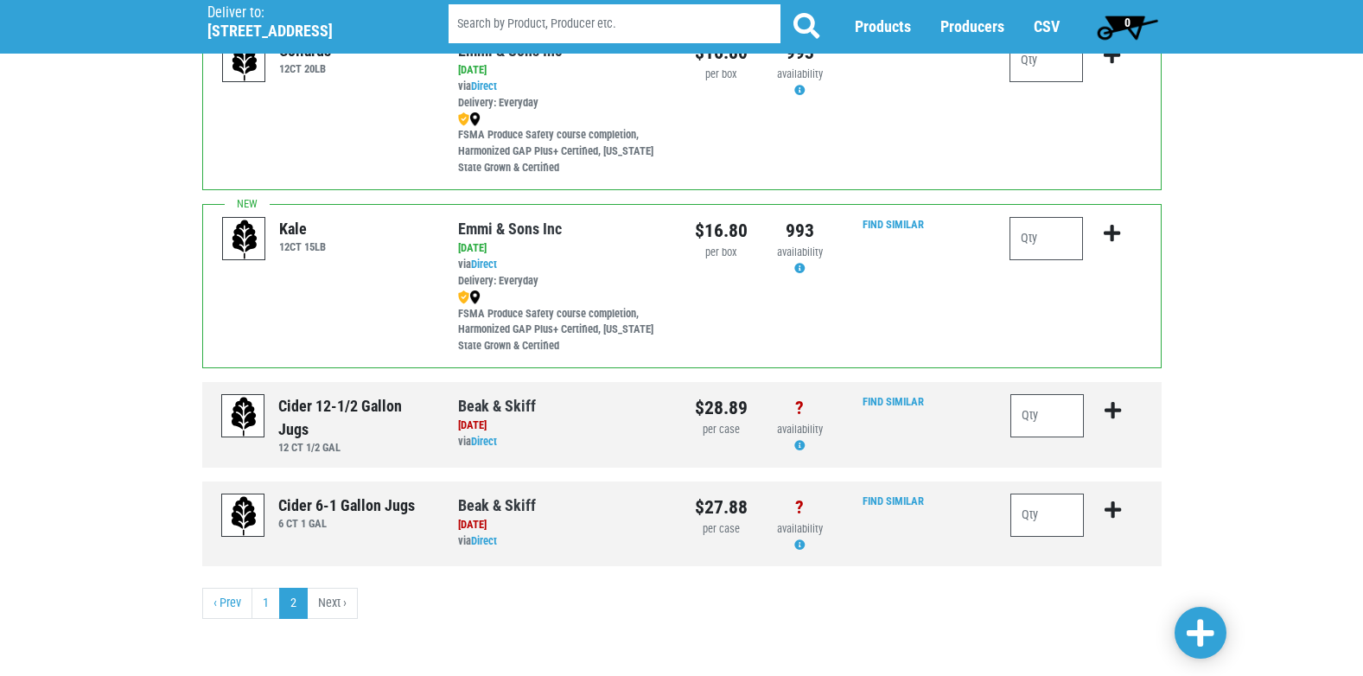
click at [1196, 628] on span at bounding box center [1201, 633] width 28 height 31
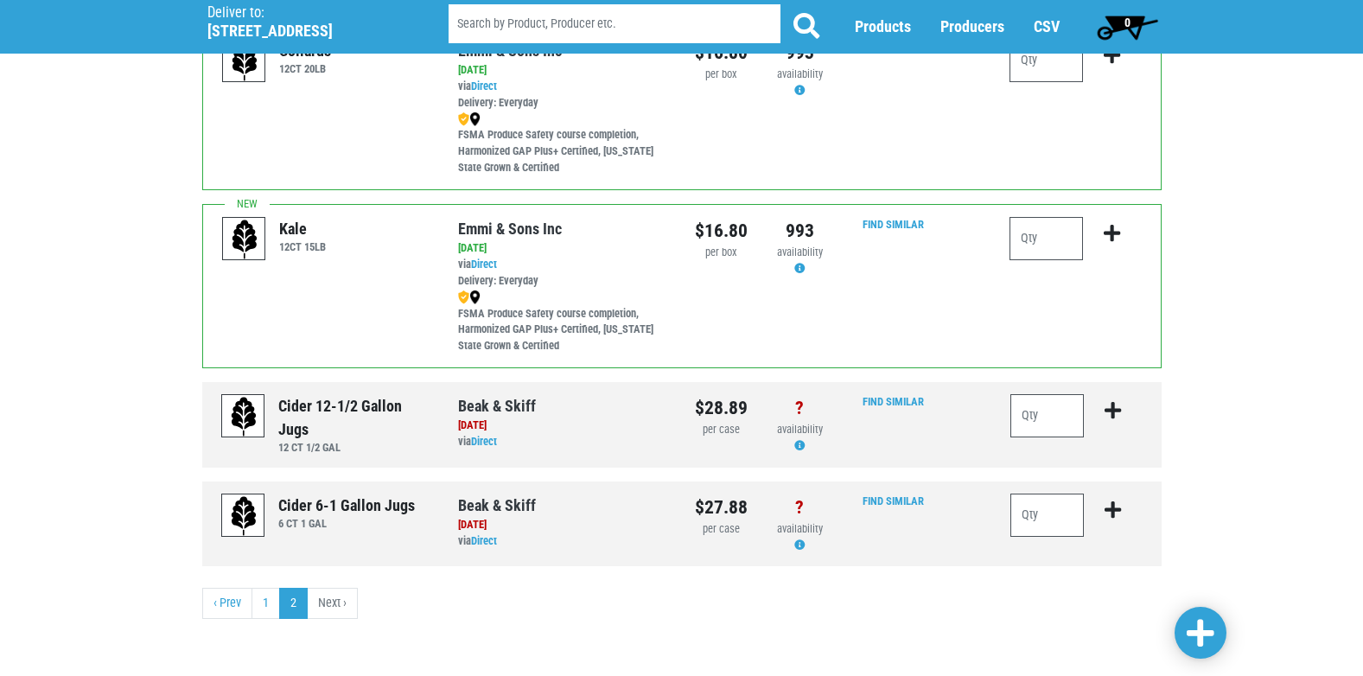
click at [1196, 628] on span at bounding box center [1201, 633] width 28 height 31
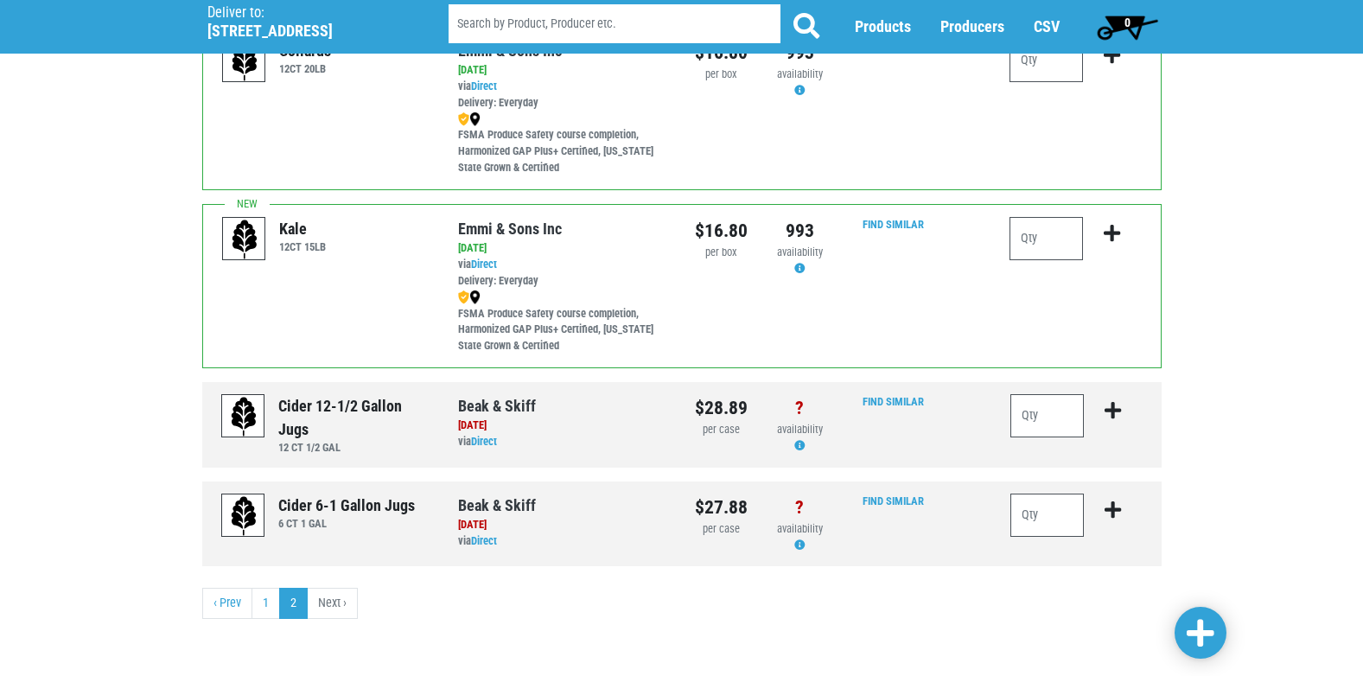
click at [1196, 628] on span at bounding box center [1201, 633] width 28 height 31
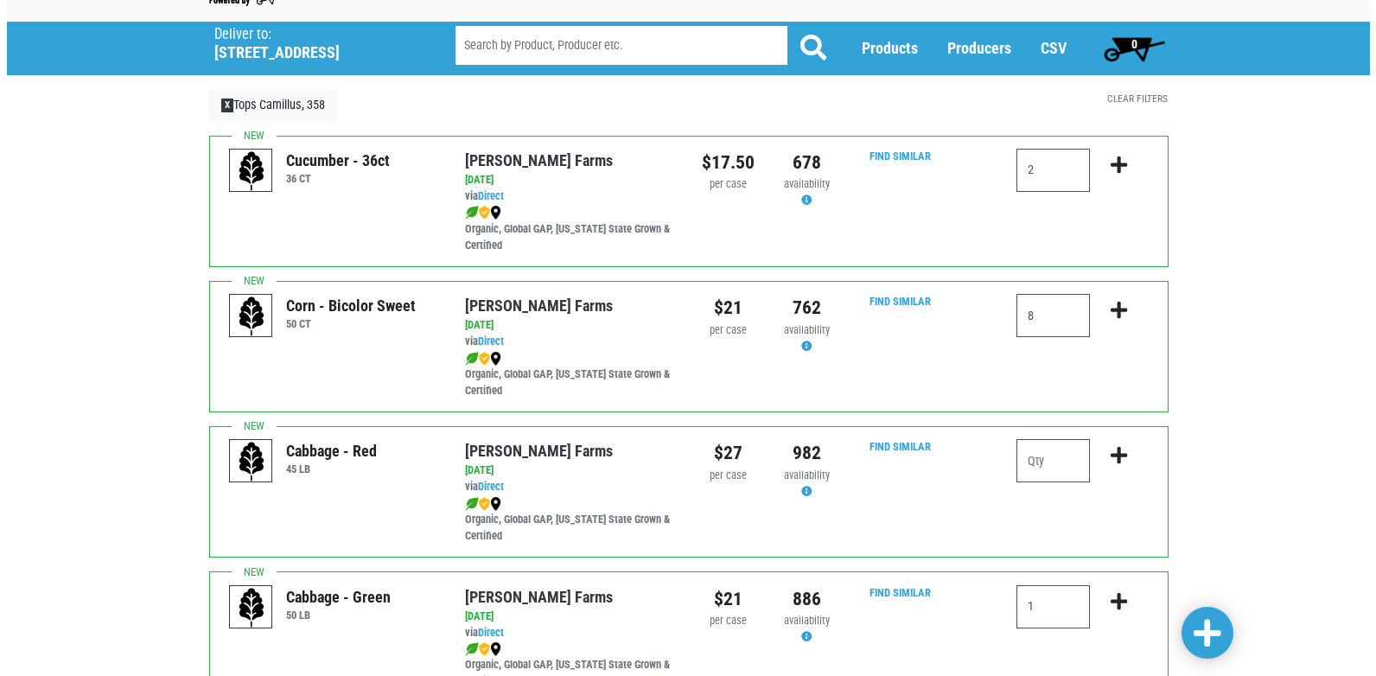
scroll to position [0, 0]
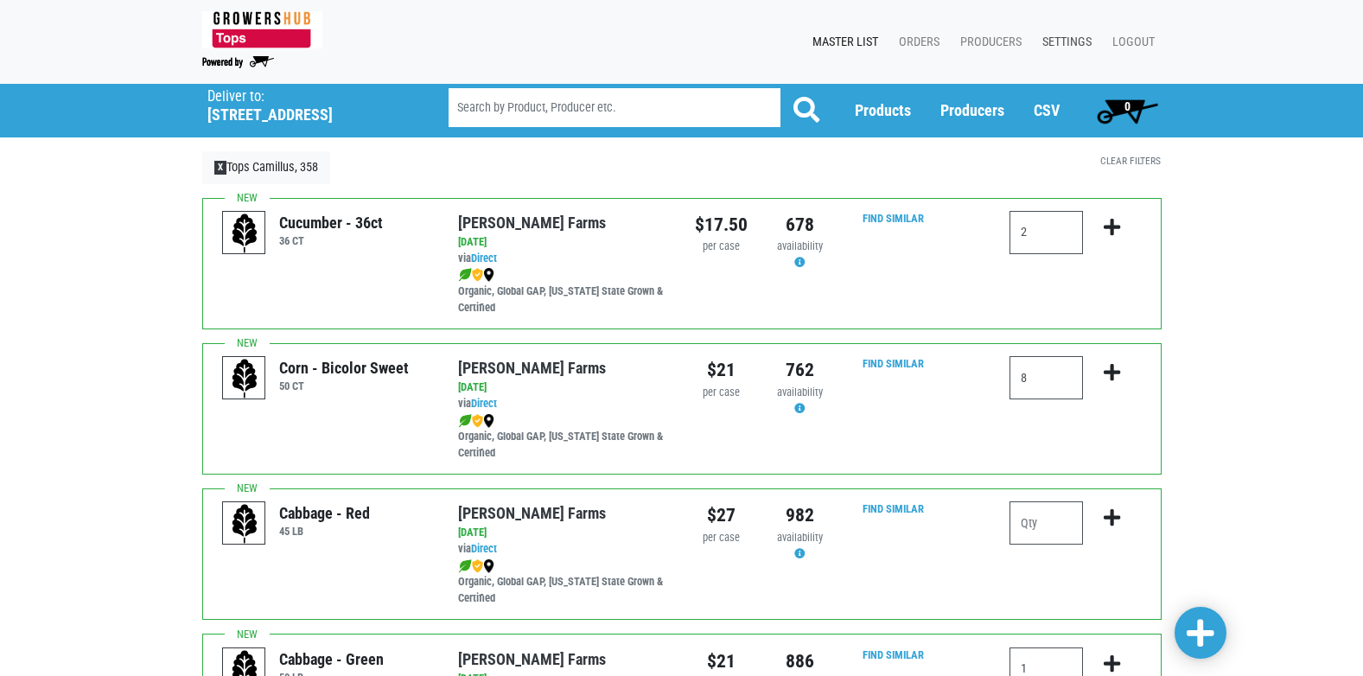
click at [1069, 43] on link "Settings" at bounding box center [1064, 42] width 70 height 33
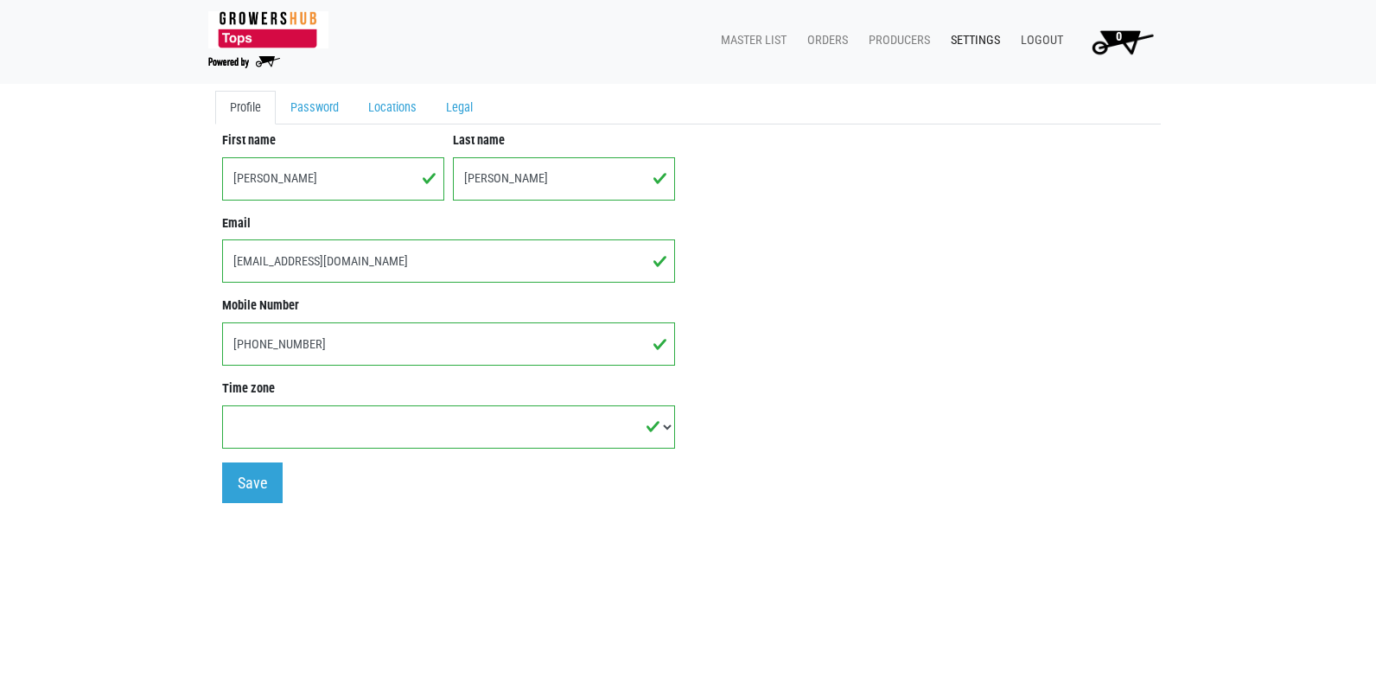
click at [1042, 36] on link "Logout" at bounding box center [1038, 40] width 63 height 33
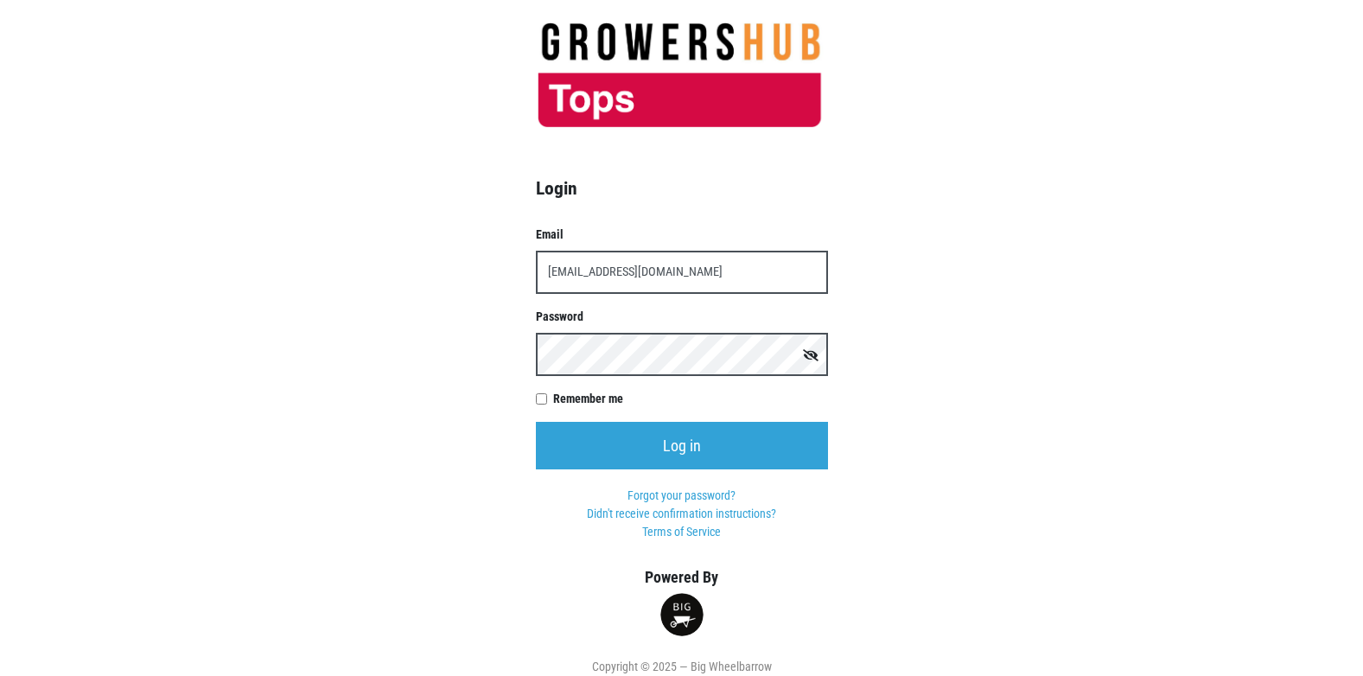
type input "[EMAIL_ADDRESS][DOMAIN_NAME]"
click at [536, 422] on input "Log in" at bounding box center [682, 446] width 292 height 48
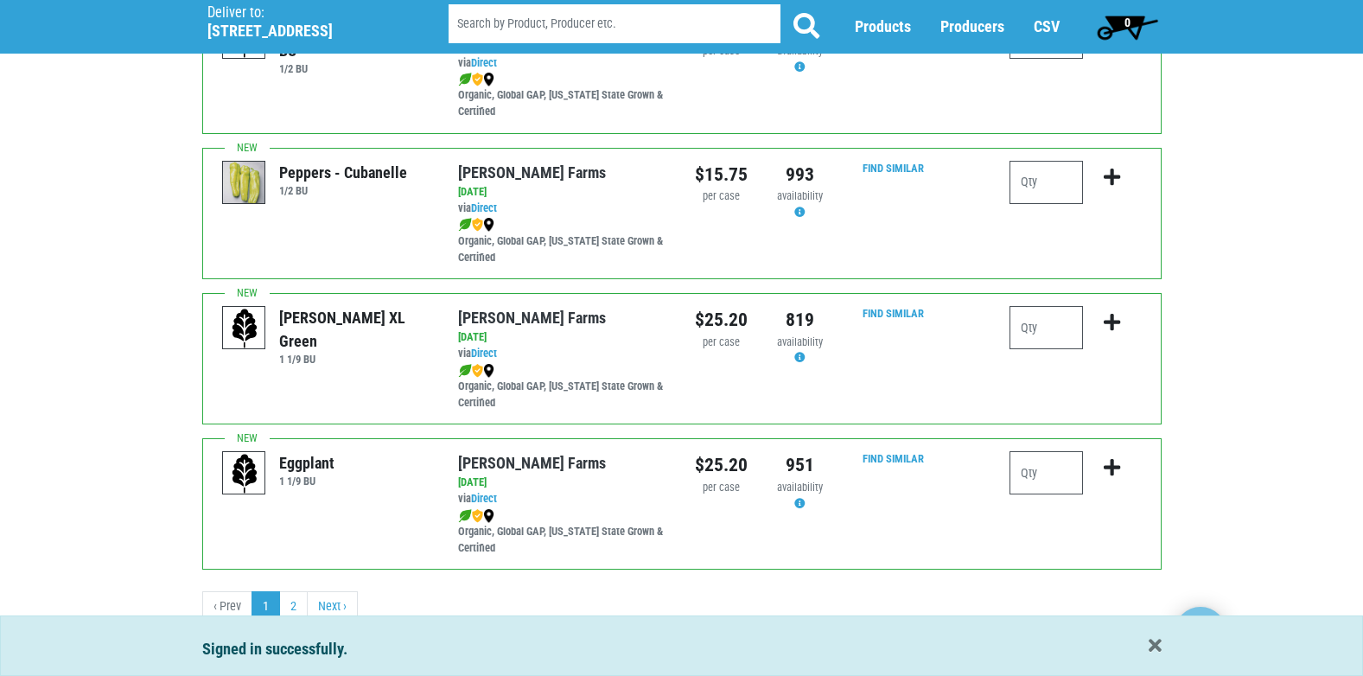
scroll to position [2526, 0]
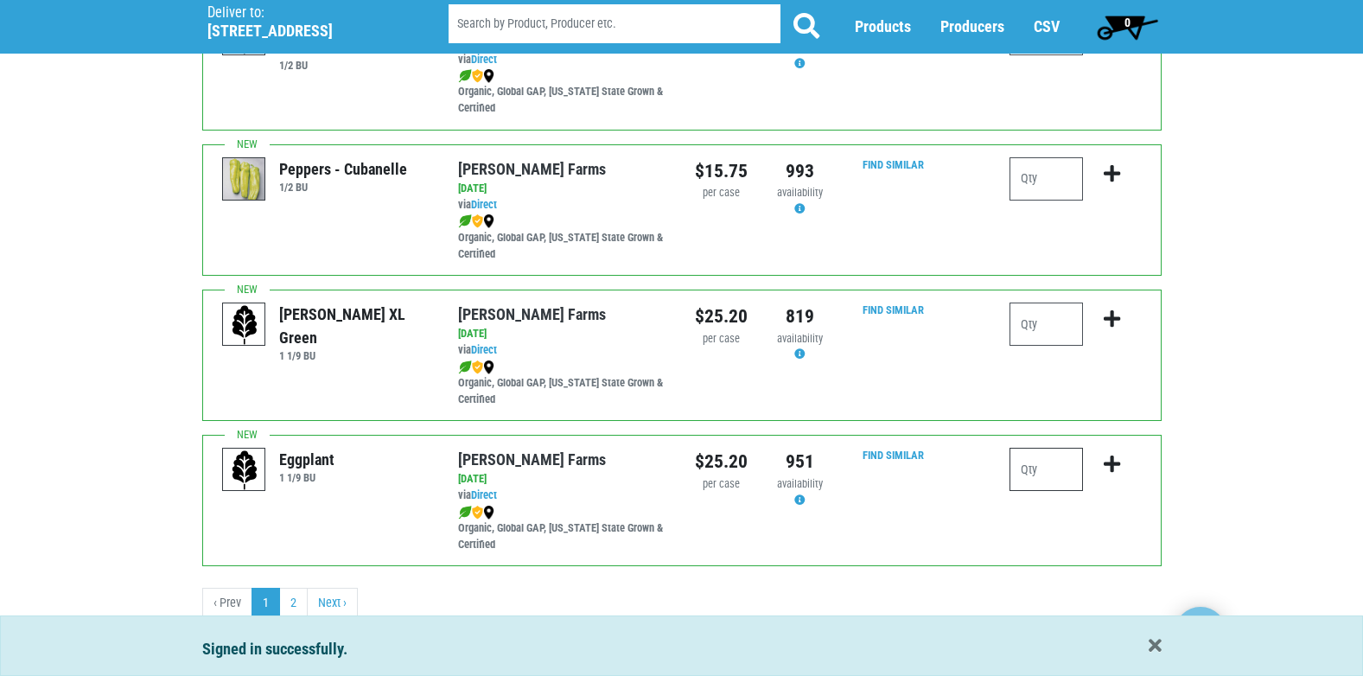
click at [1068, 469] on input "number" at bounding box center [1046, 469] width 73 height 43
type input "1"
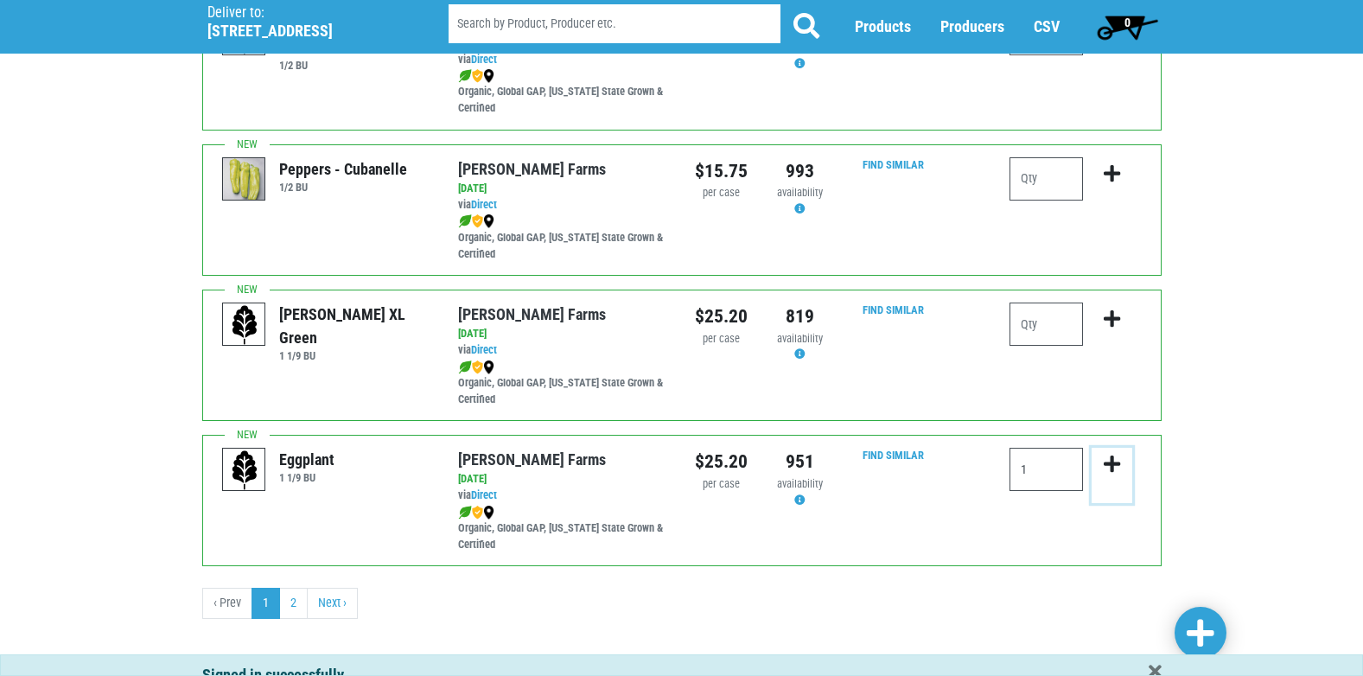
click at [1110, 472] on icon "submit" at bounding box center [1112, 464] width 16 height 19
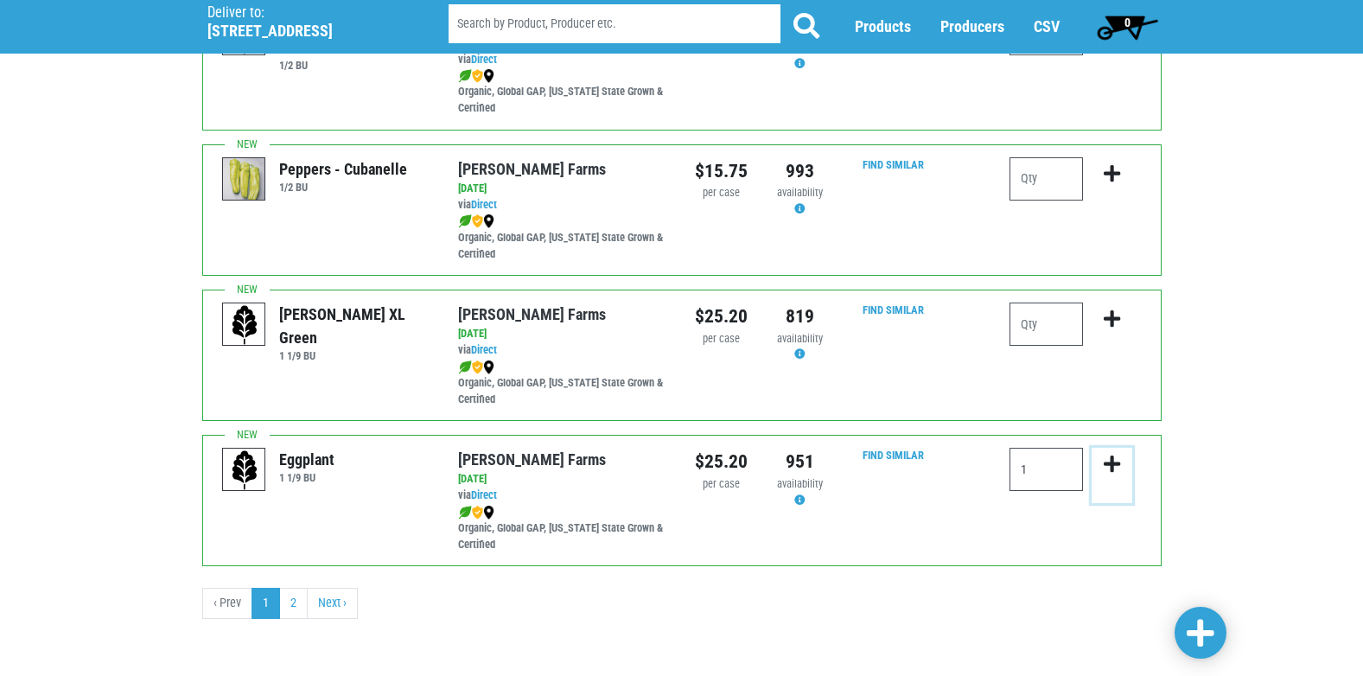
click at [1110, 472] on icon "submit" at bounding box center [1112, 464] width 16 height 19
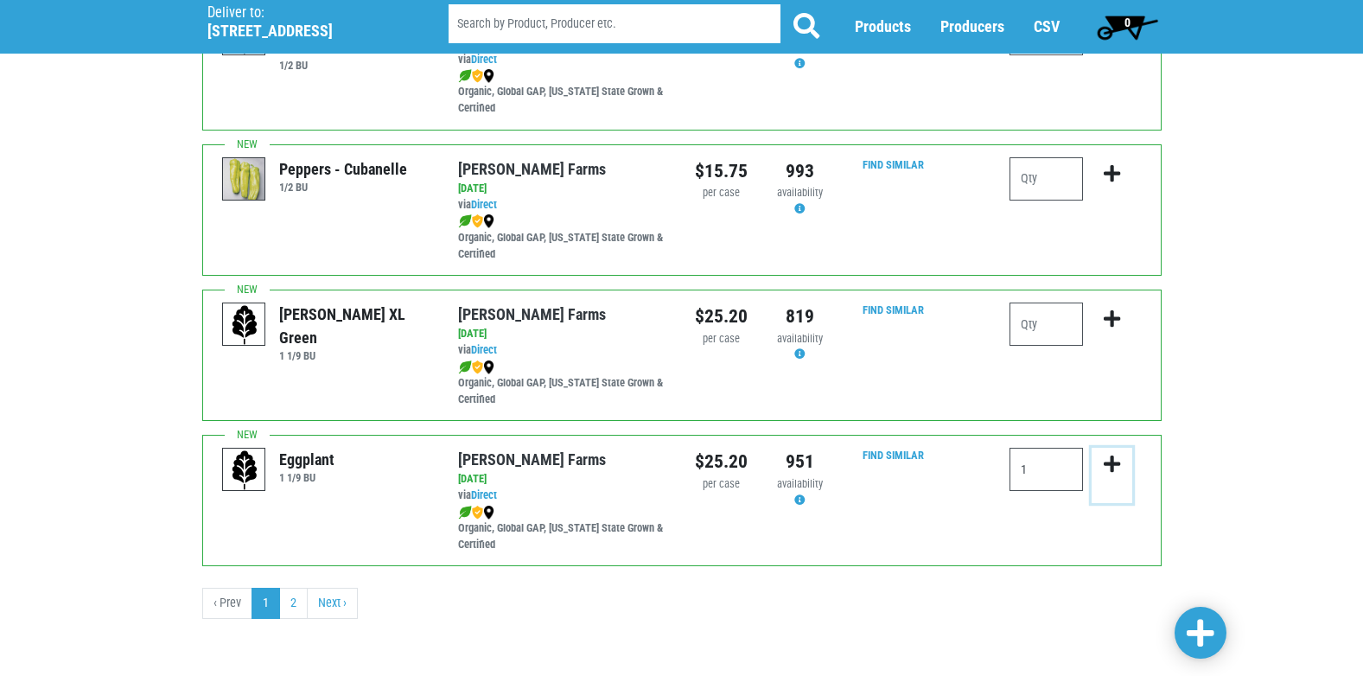
click at [1110, 472] on icon "submit" at bounding box center [1112, 464] width 16 height 19
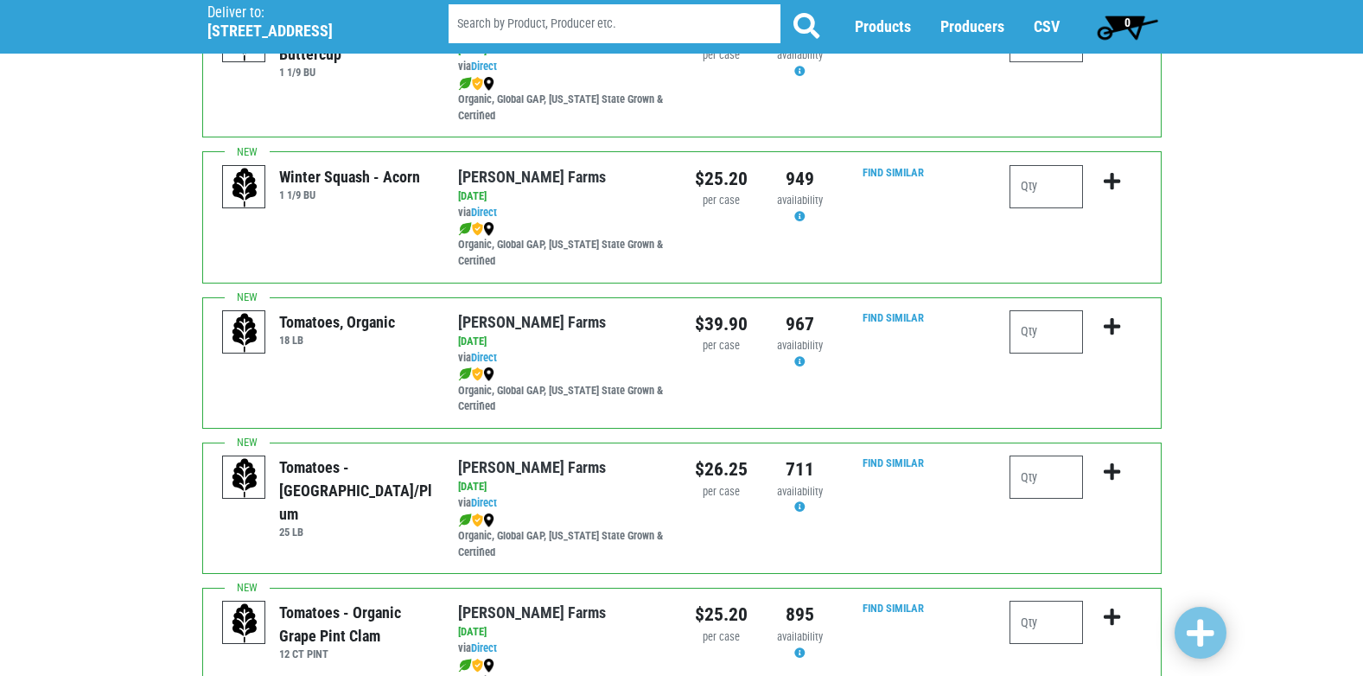
scroll to position [519, 0]
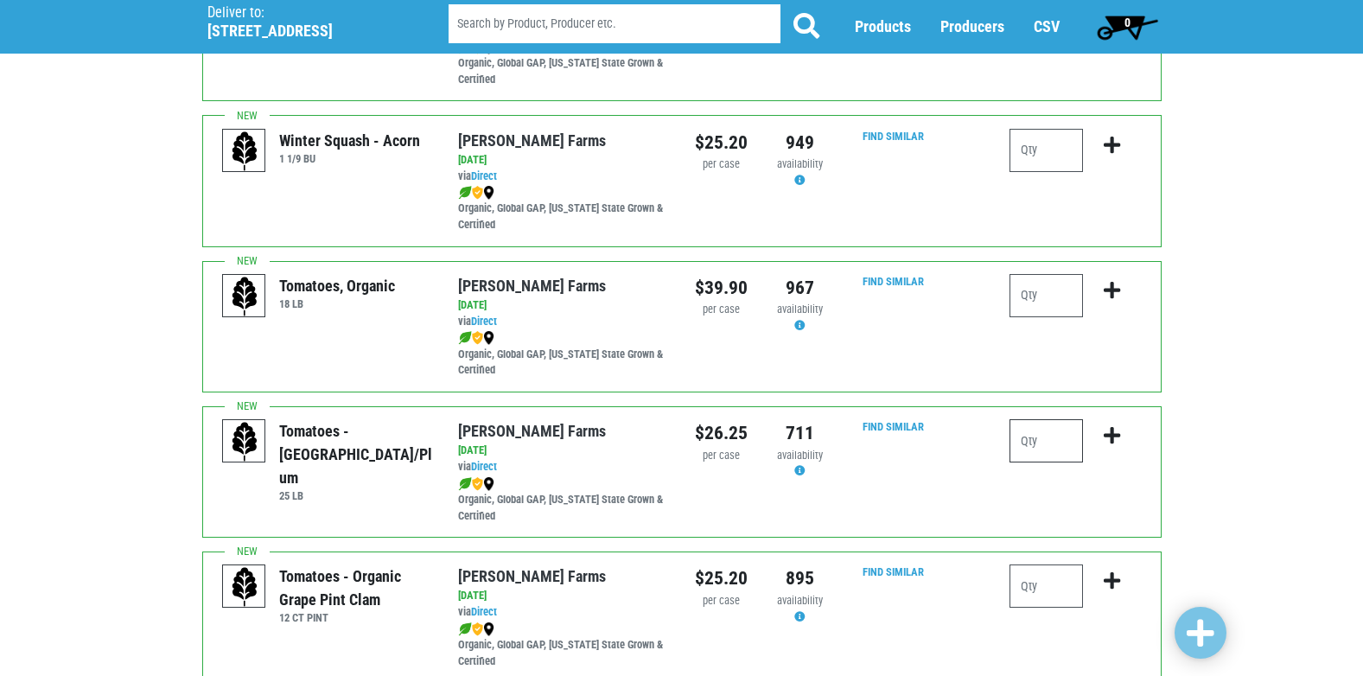
click at [1048, 445] on input "number" at bounding box center [1046, 440] width 73 height 43
type input "1"
click at [1112, 432] on icon "submit" at bounding box center [1112, 435] width 16 height 19
click at [1112, 437] on icon "submit" at bounding box center [1112, 435] width 16 height 19
click at [1110, 446] on button "submit" at bounding box center [1112, 446] width 41 height 54
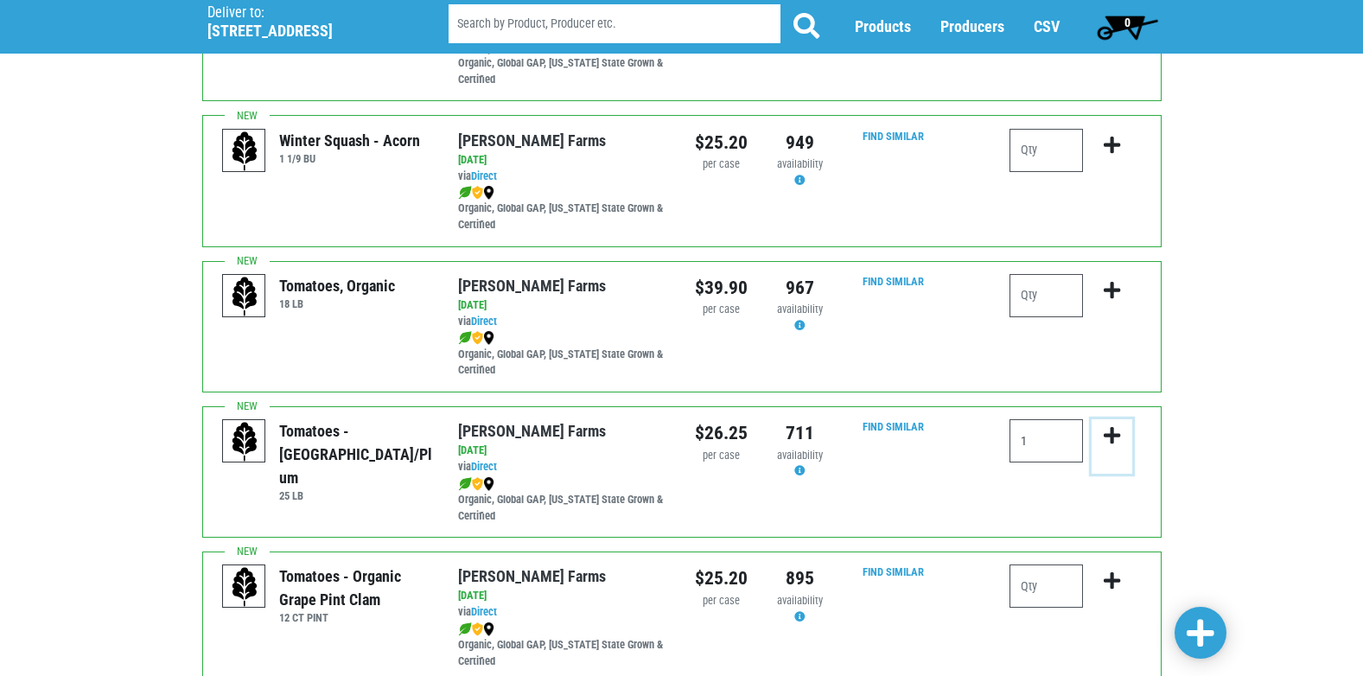
click at [1110, 442] on icon "submit" at bounding box center [1112, 435] width 16 height 19
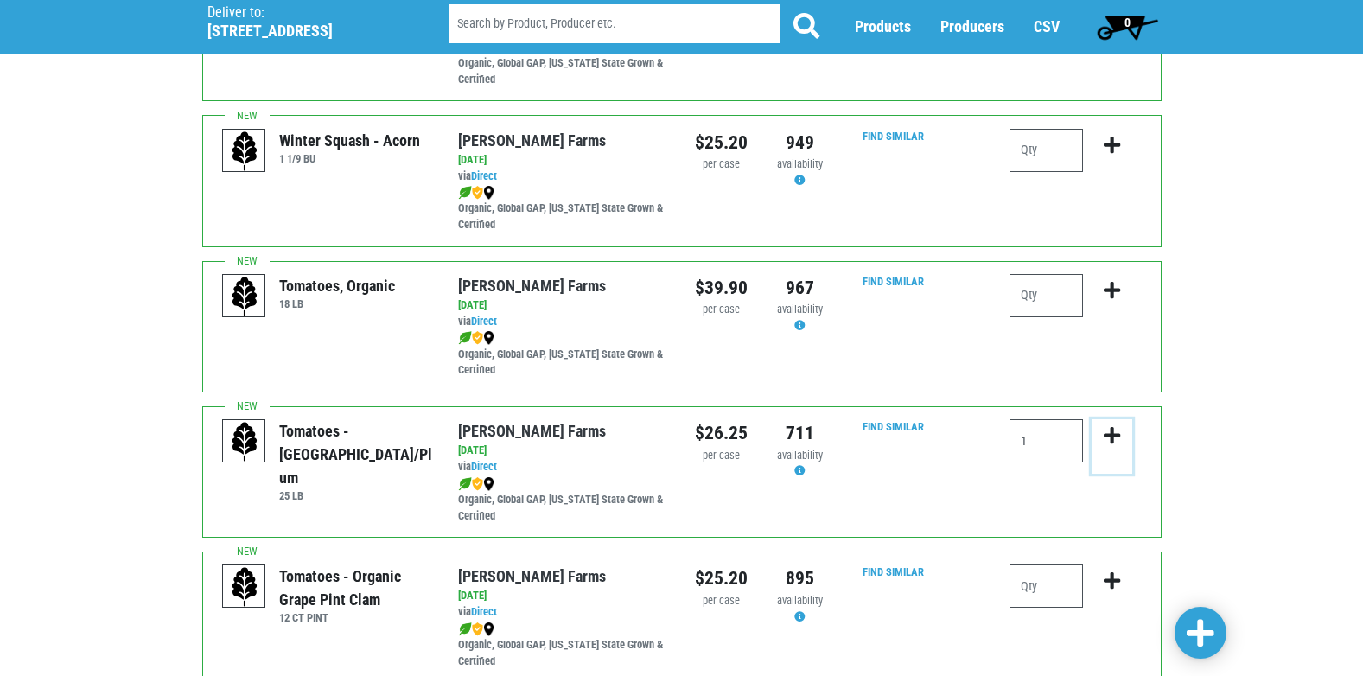
click at [1110, 442] on icon "submit" at bounding box center [1112, 435] width 16 height 19
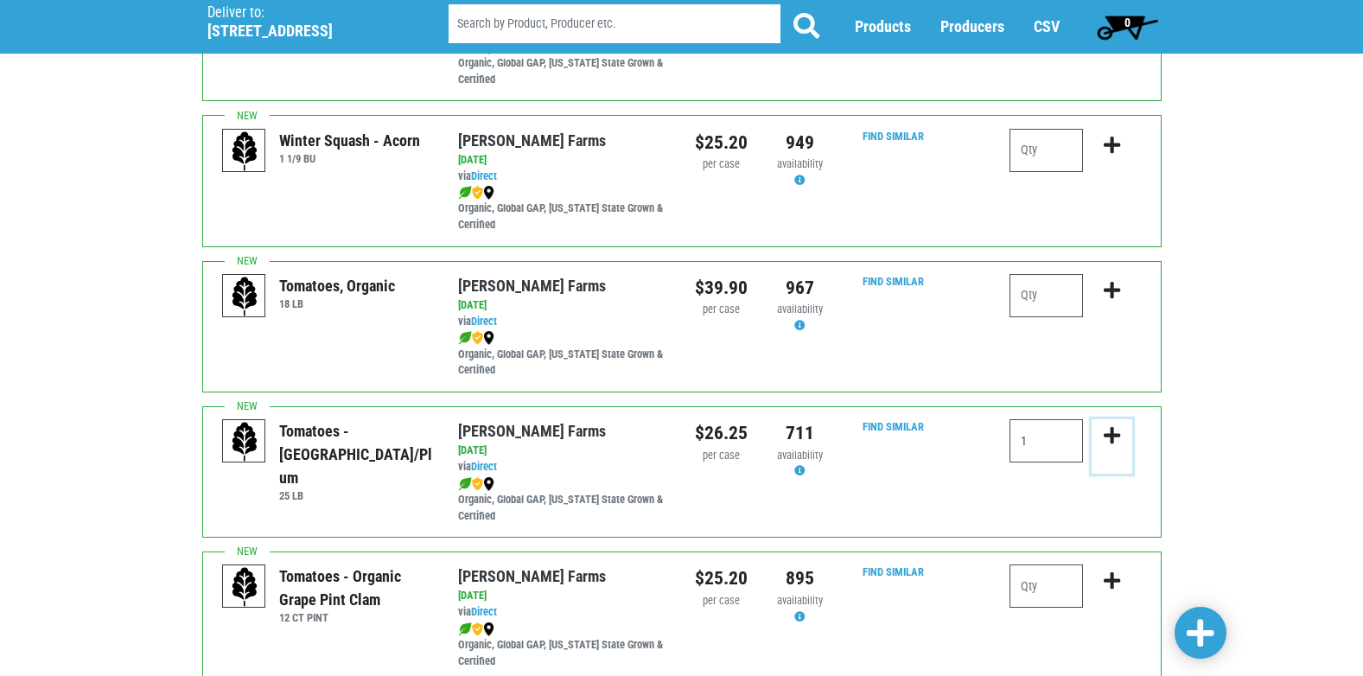
click at [1110, 442] on icon "submit" at bounding box center [1112, 435] width 16 height 19
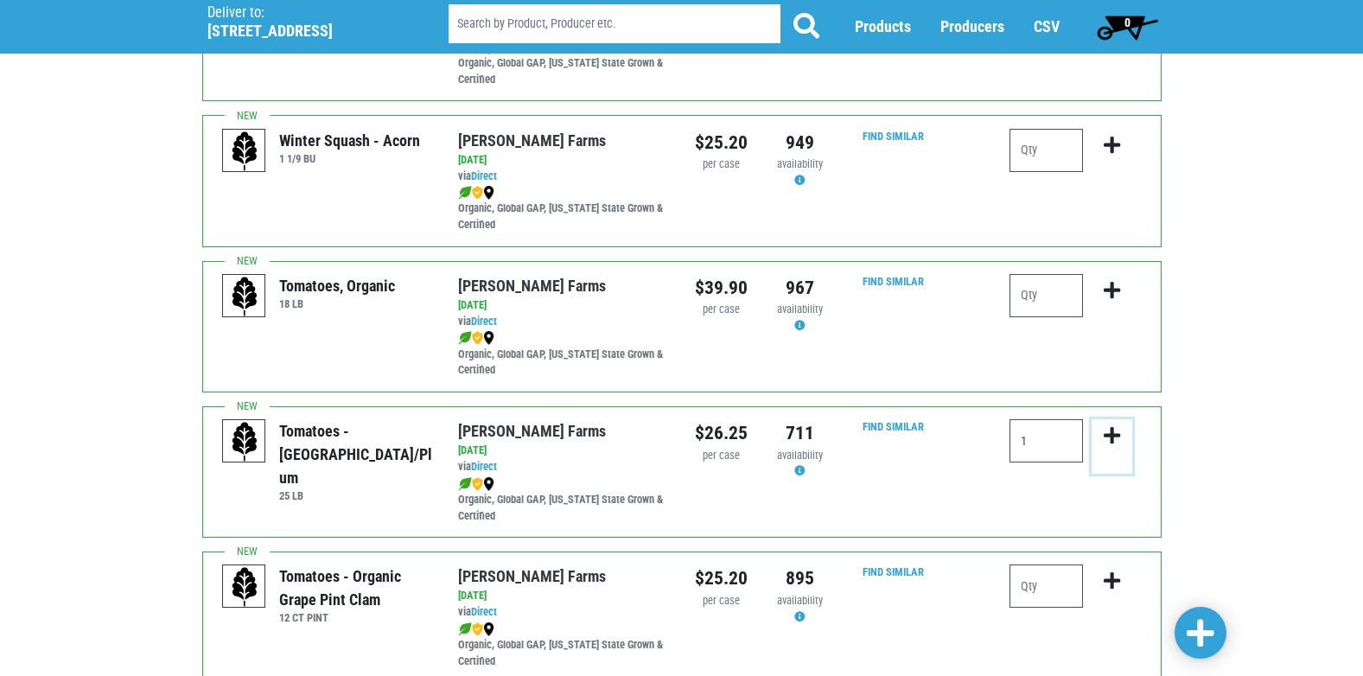
click at [1110, 442] on icon "submit" at bounding box center [1112, 435] width 16 height 19
click at [1107, 453] on button "submit" at bounding box center [1112, 446] width 41 height 54
click at [1056, 459] on input "1" at bounding box center [1046, 440] width 73 height 43
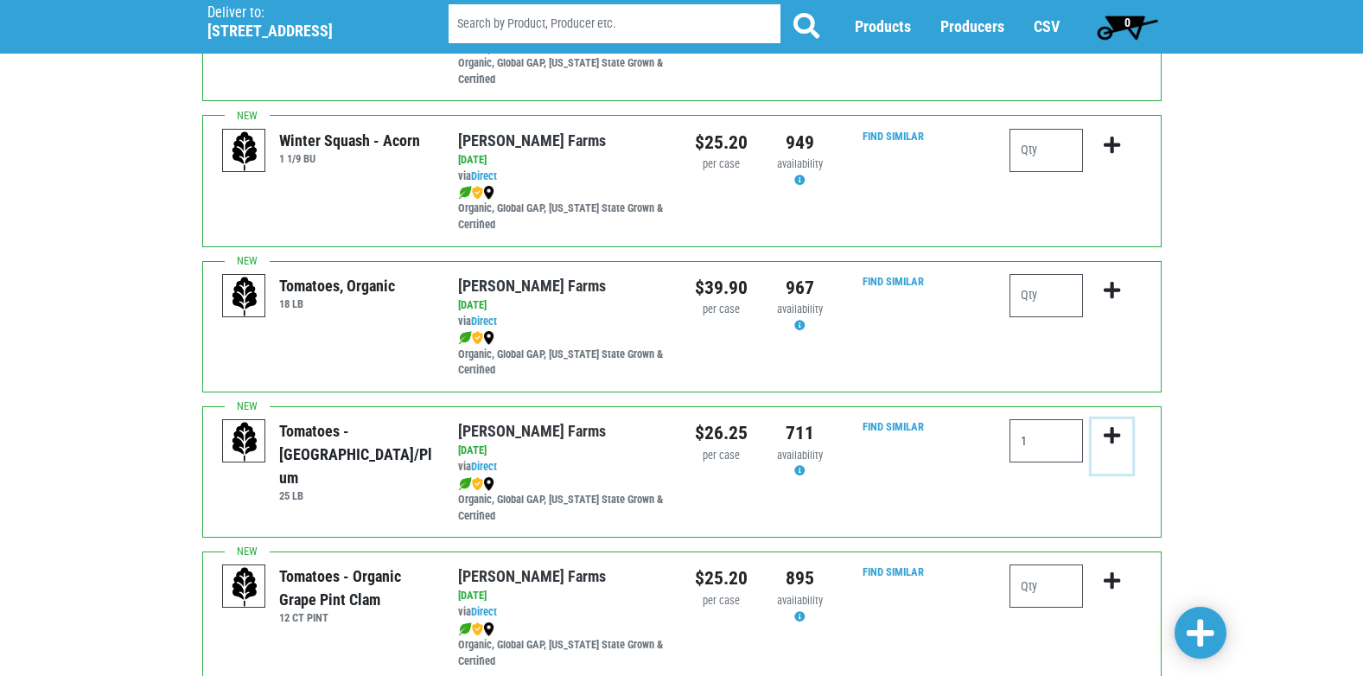
click at [1108, 438] on icon "submit" at bounding box center [1112, 435] width 16 height 19
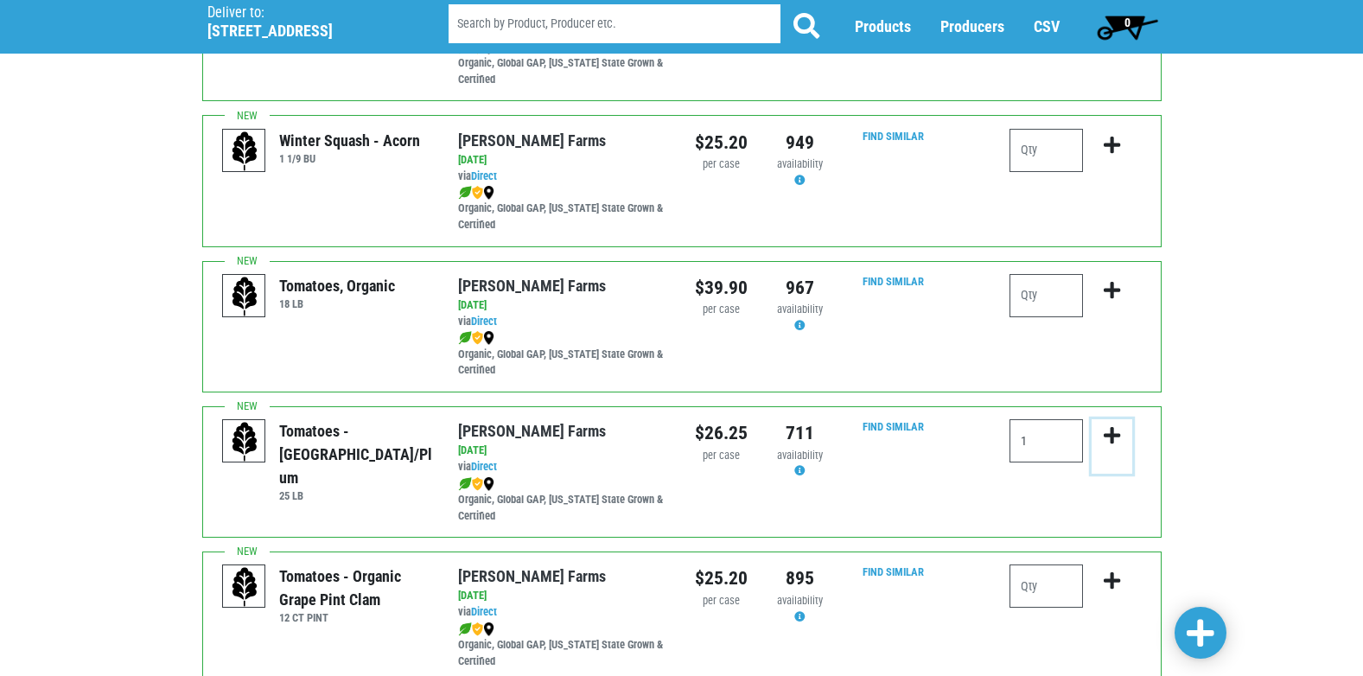
click at [1108, 438] on icon "submit" at bounding box center [1112, 435] width 16 height 19
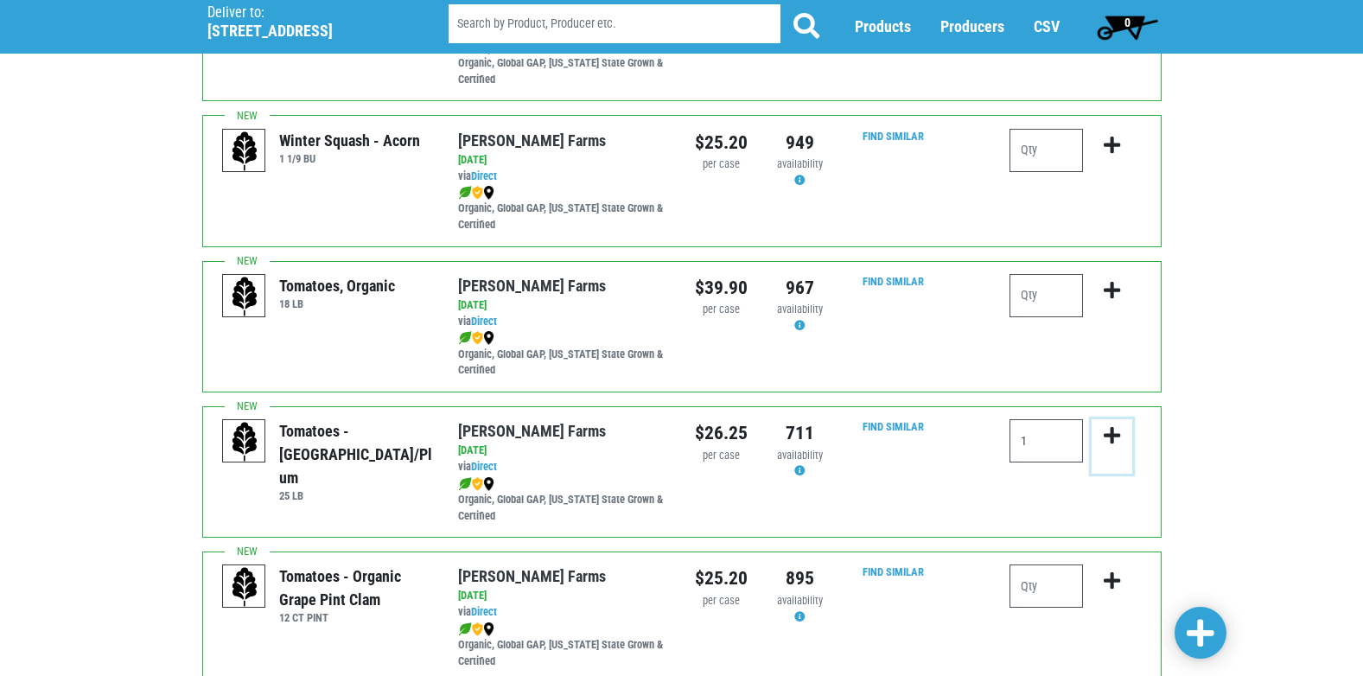
click at [1108, 438] on icon "submit" at bounding box center [1112, 435] width 16 height 19
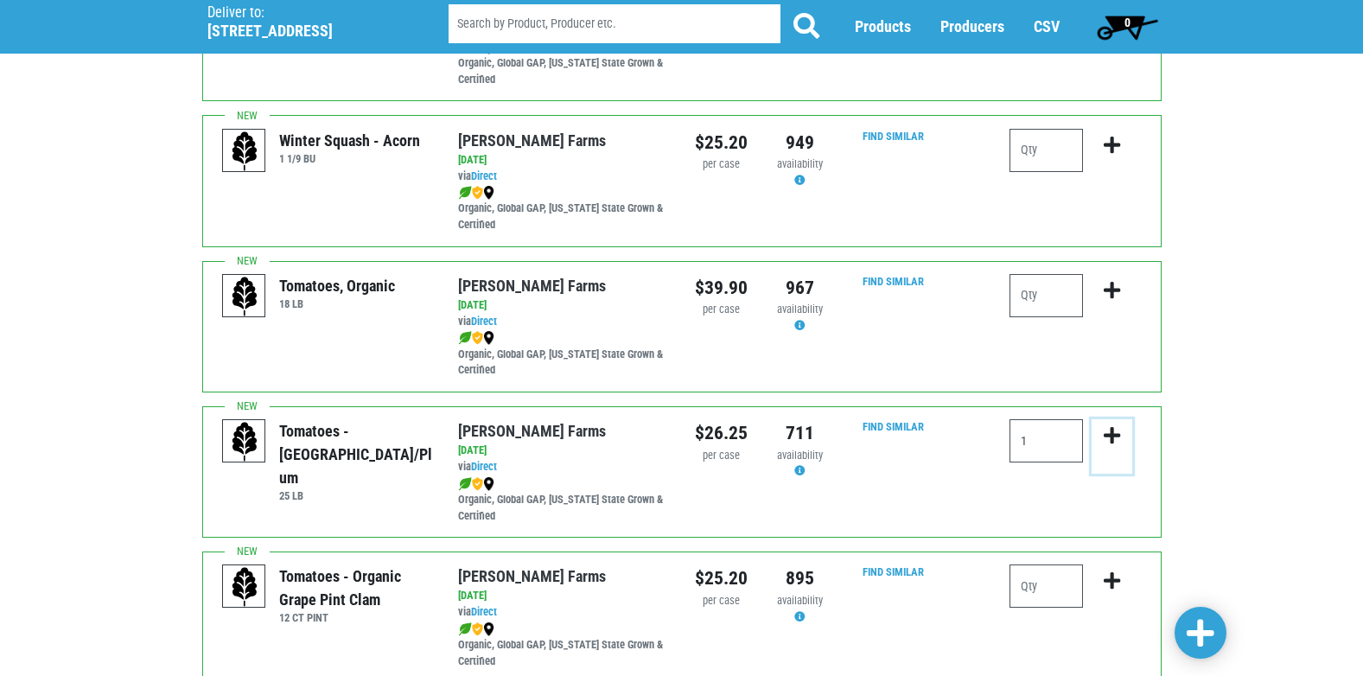
click at [1108, 438] on icon "submit" at bounding box center [1112, 435] width 16 height 19
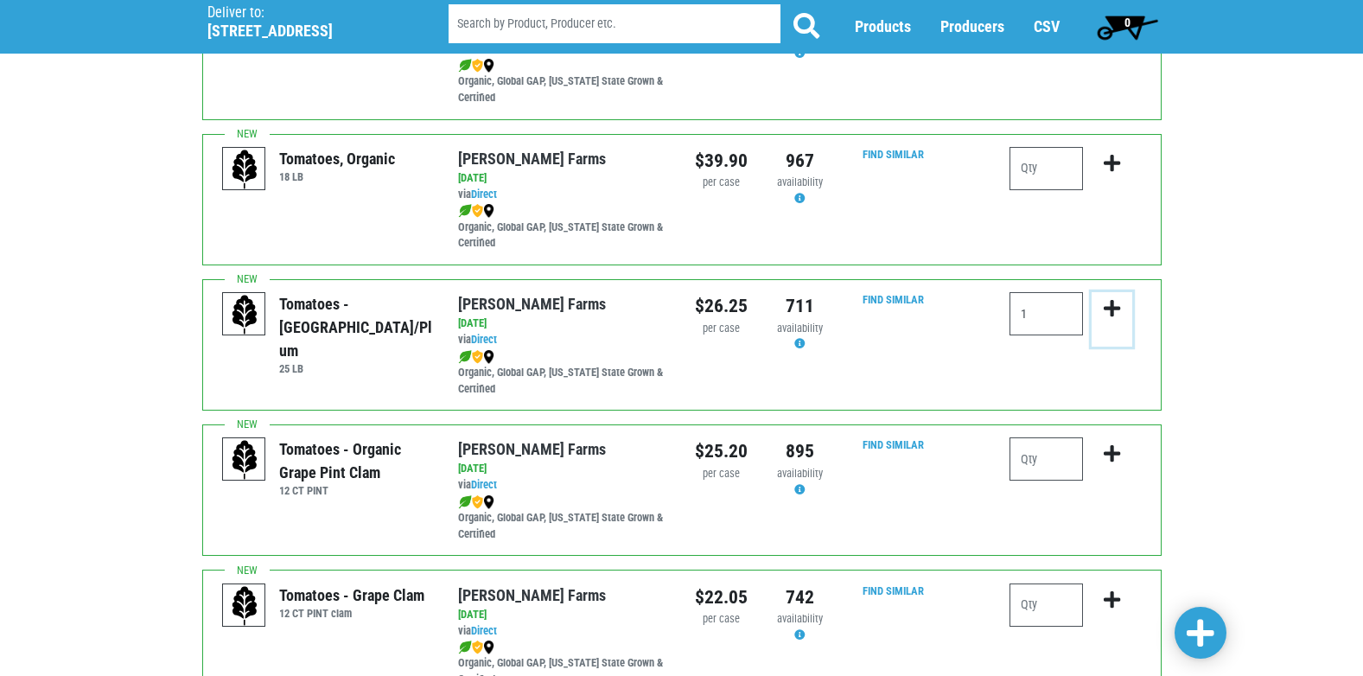
scroll to position [778, 0]
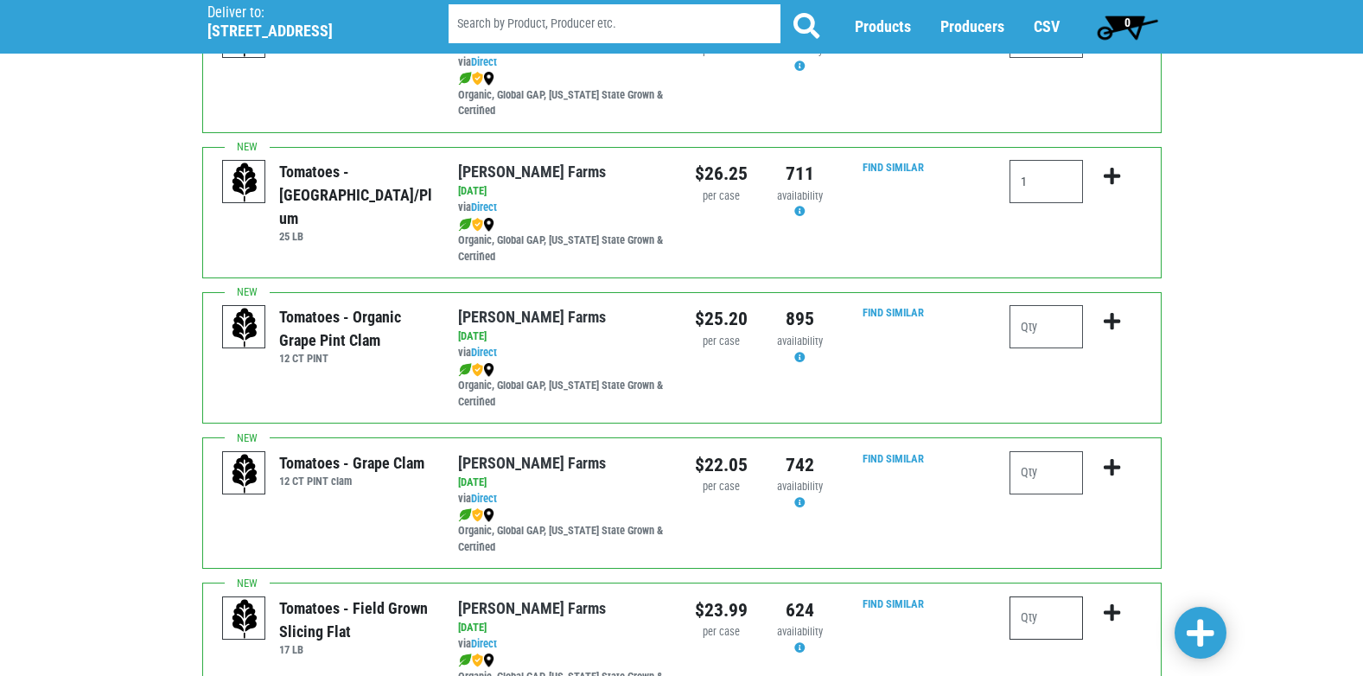
click at [1057, 607] on input "number" at bounding box center [1046, 617] width 73 height 43
type input "2"
click at [1113, 616] on icon "submit" at bounding box center [1112, 612] width 16 height 19
click at [1120, 614] on icon "submit" at bounding box center [1112, 612] width 16 height 19
click at [1112, 627] on button "submit" at bounding box center [1112, 623] width 41 height 54
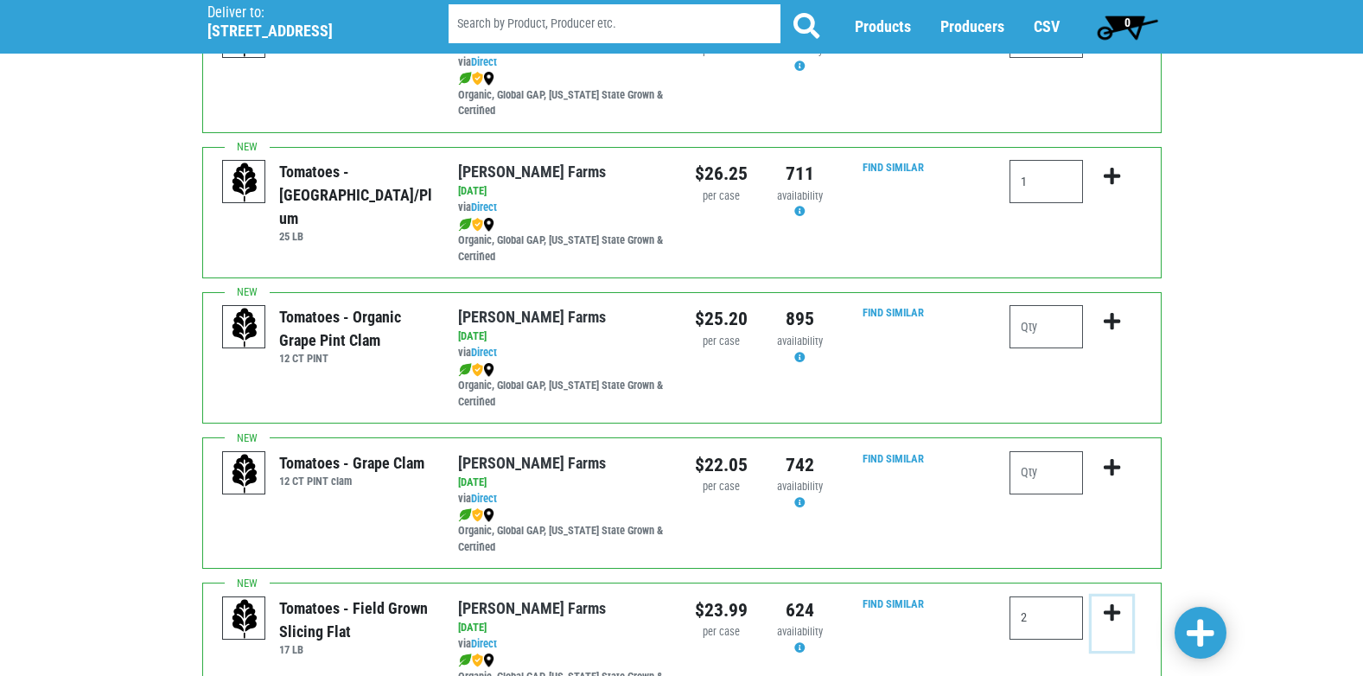
click at [1112, 611] on icon "submit" at bounding box center [1112, 612] width 16 height 19
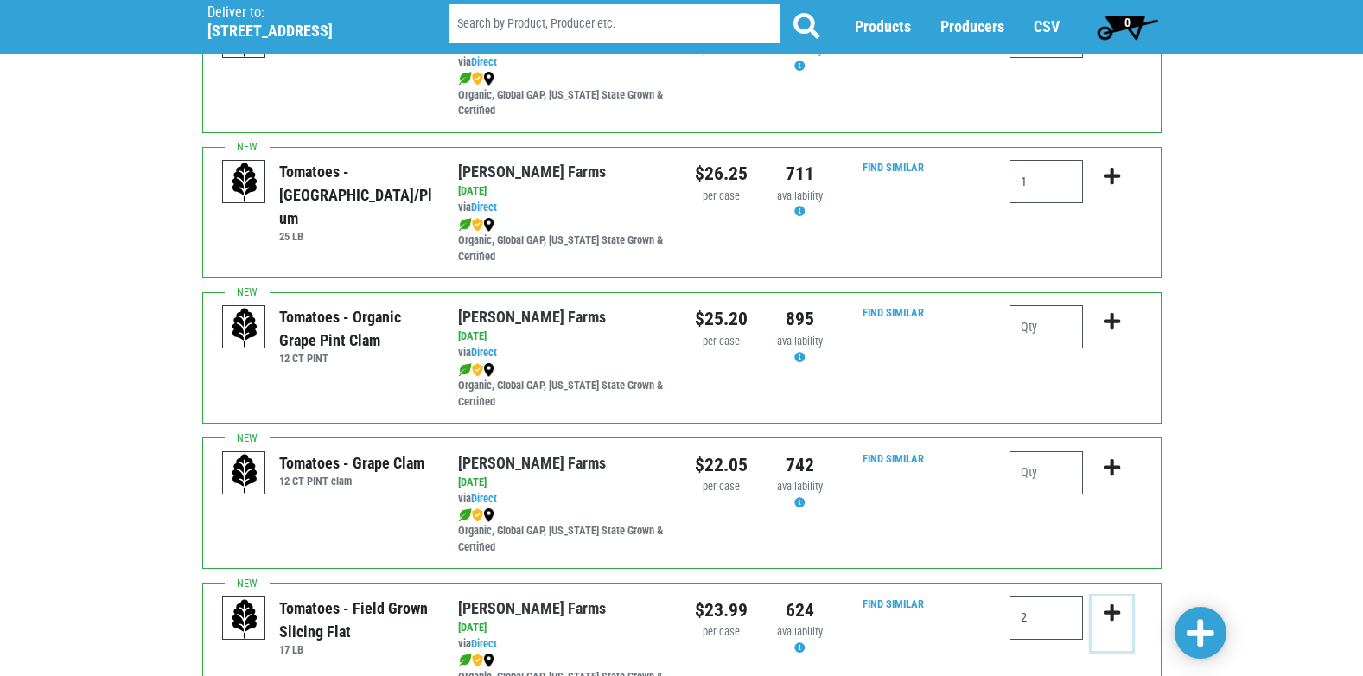
click at [1112, 611] on icon "submit" at bounding box center [1112, 612] width 16 height 19
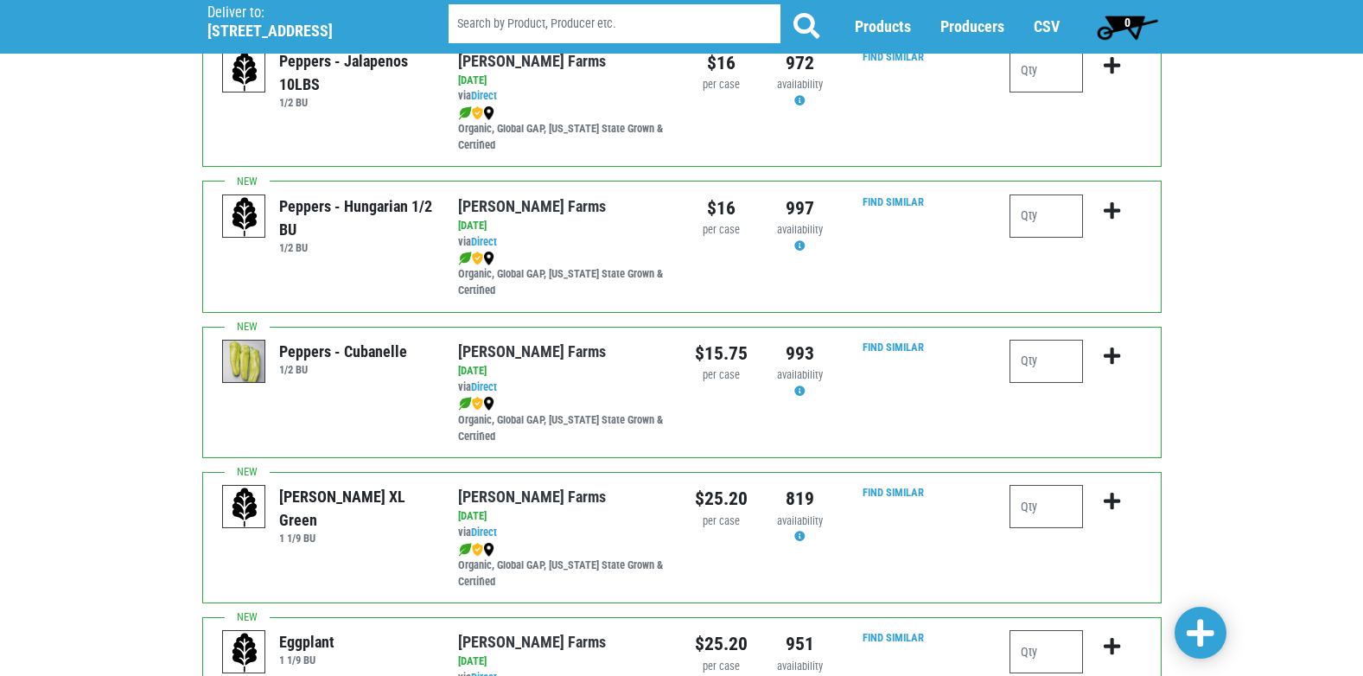
scroll to position [2421, 0]
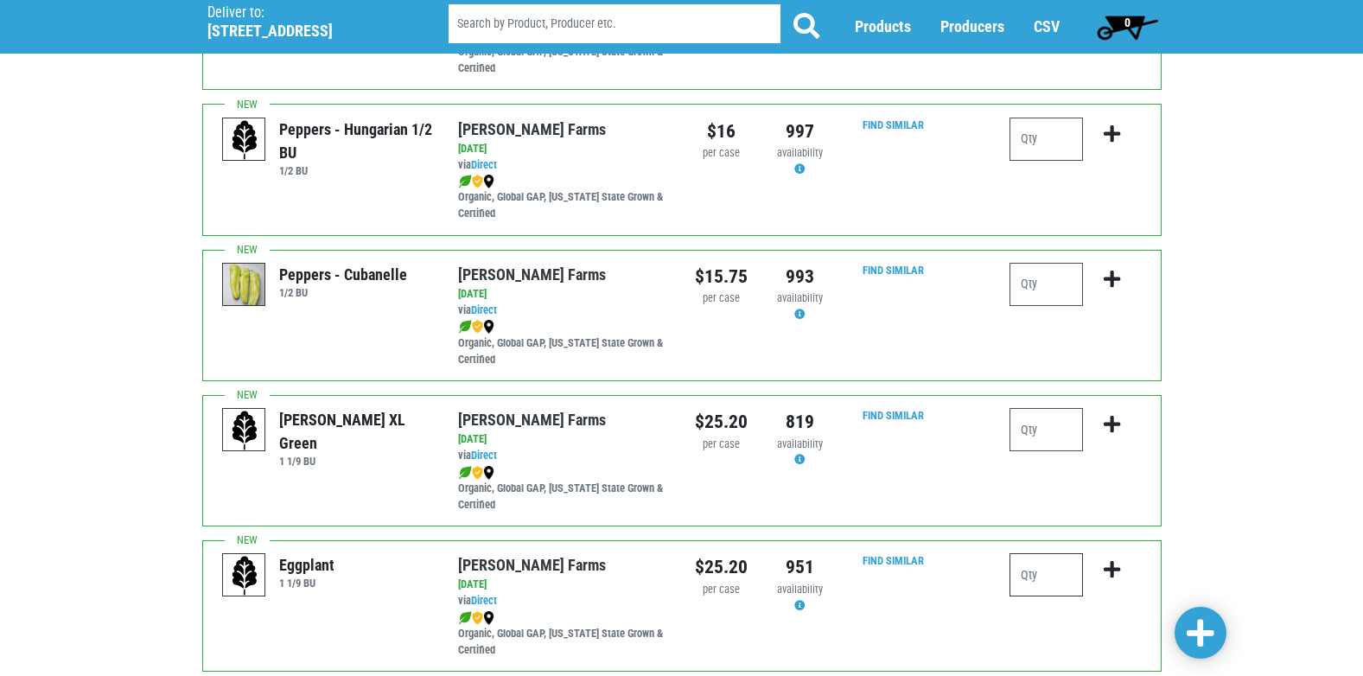
click at [1062, 591] on input "number" at bounding box center [1046, 574] width 73 height 43
type input "1"
click at [1112, 574] on icon "submit" at bounding box center [1112, 569] width 16 height 19
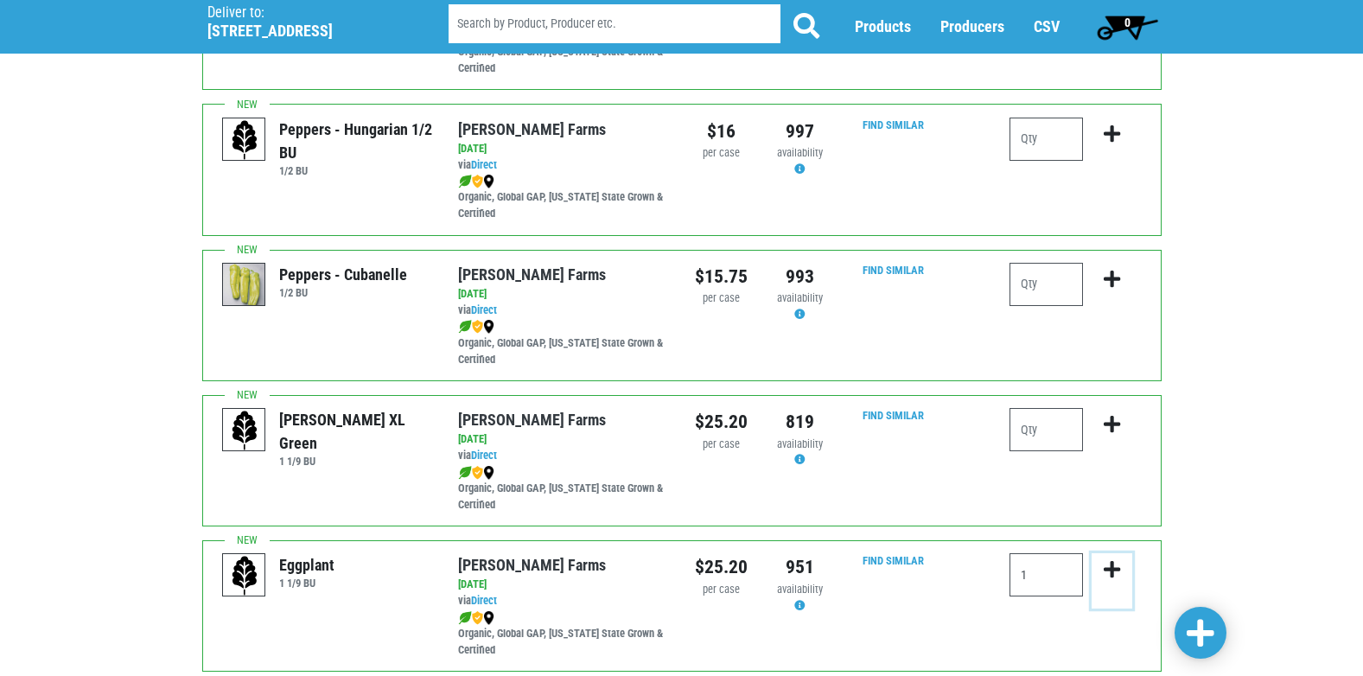
click at [1112, 574] on icon "submit" at bounding box center [1112, 569] width 16 height 19
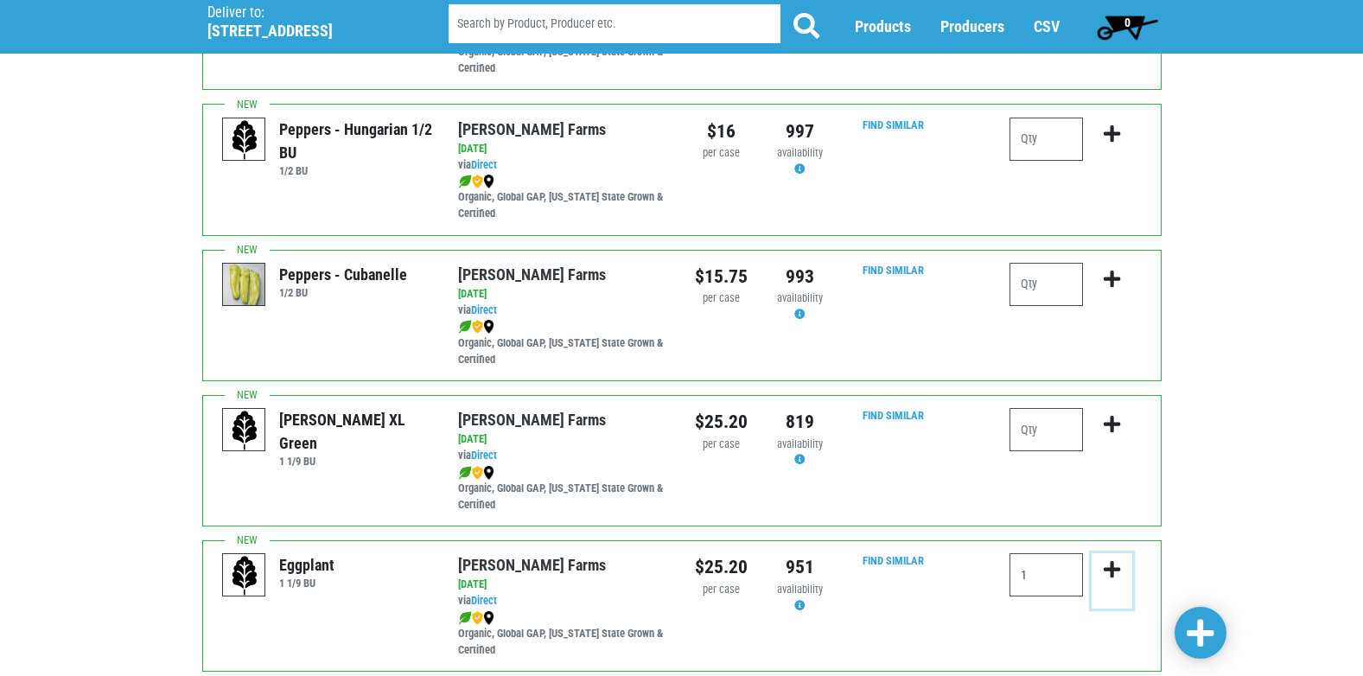
click at [1112, 574] on icon "submit" at bounding box center [1112, 569] width 16 height 19
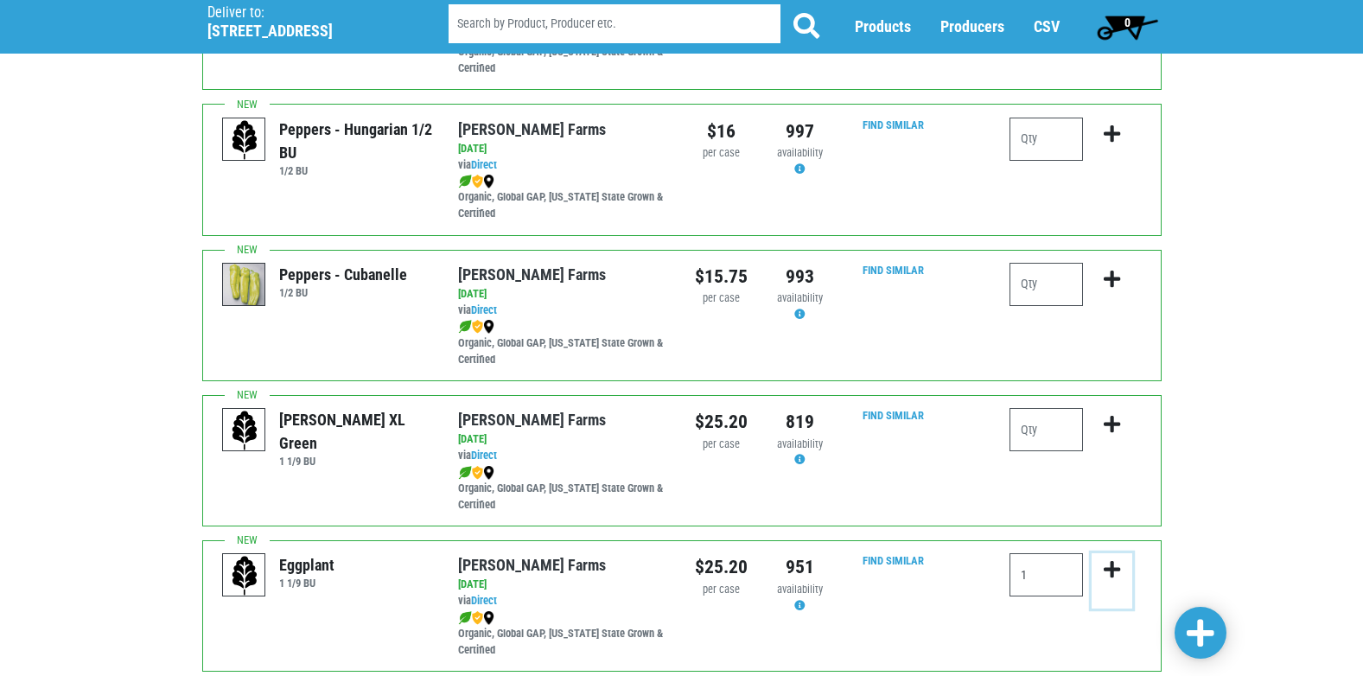
click at [1112, 574] on icon "submit" at bounding box center [1112, 569] width 16 height 19
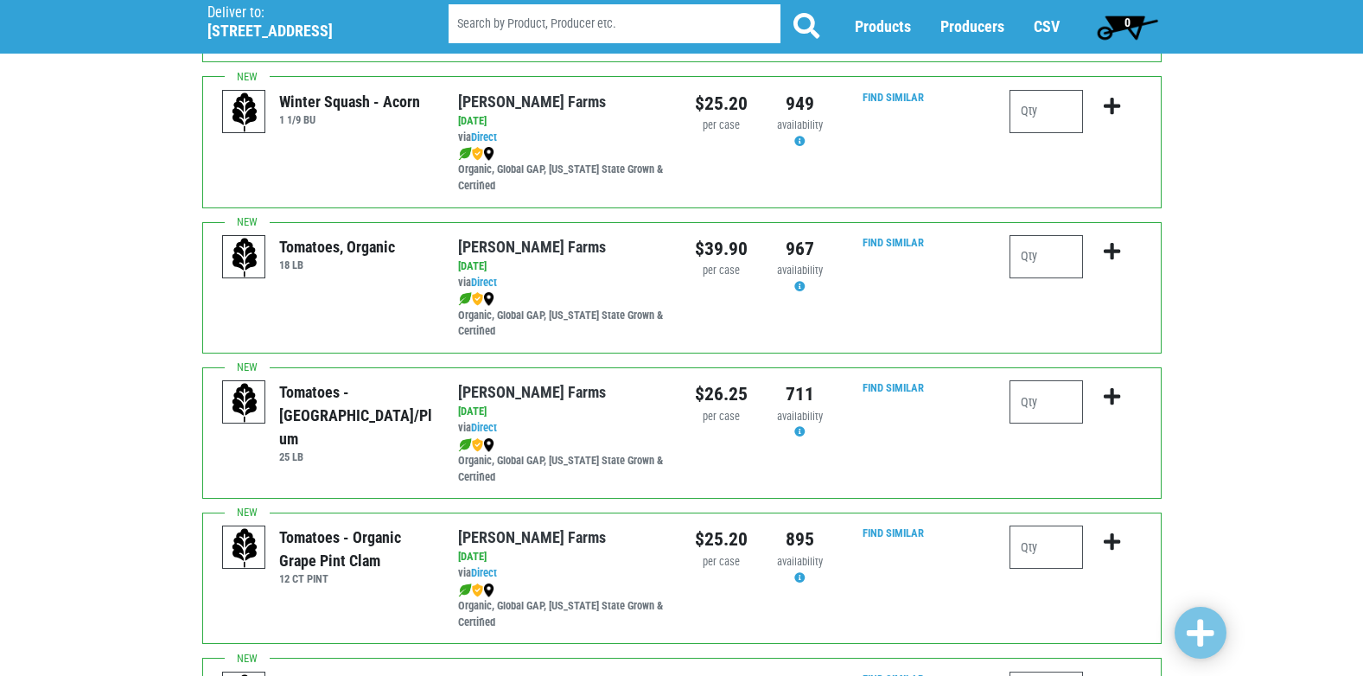
scroll to position [605, 0]
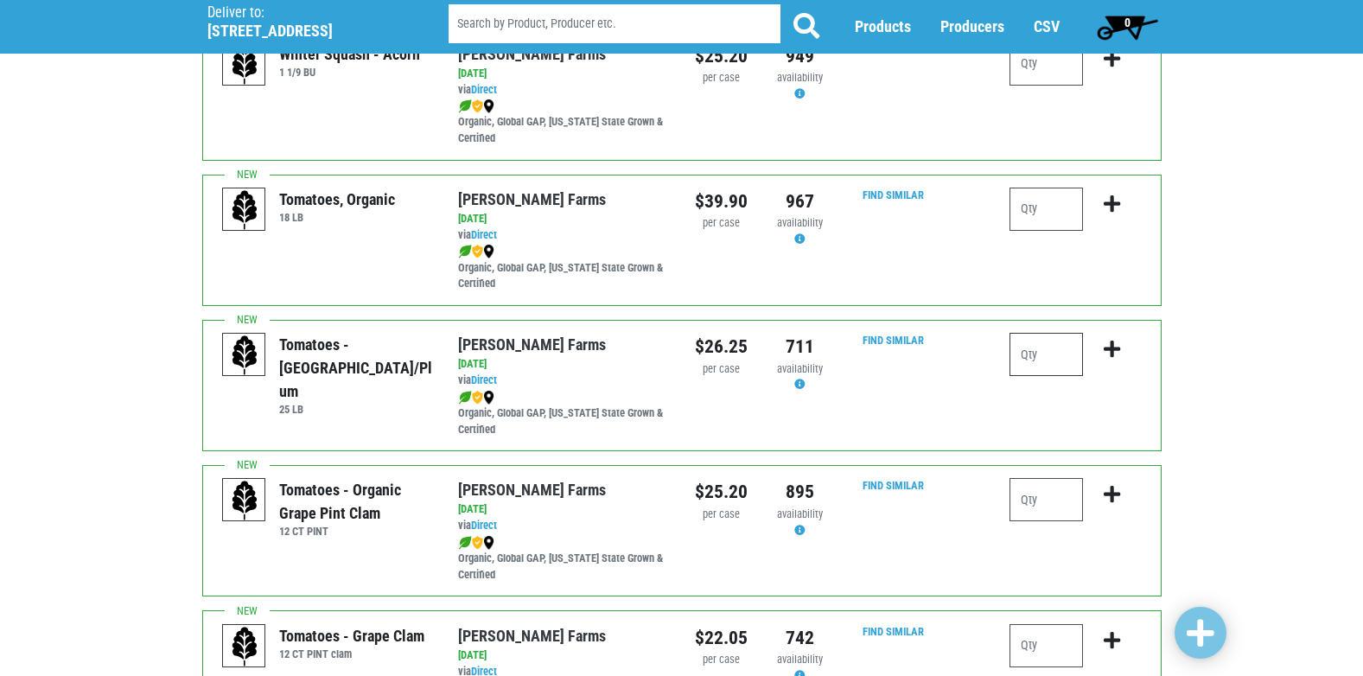
click at [1073, 346] on input "number" at bounding box center [1046, 354] width 73 height 43
type input "1"
click at [1112, 353] on icon "submit" at bounding box center [1112, 349] width 16 height 19
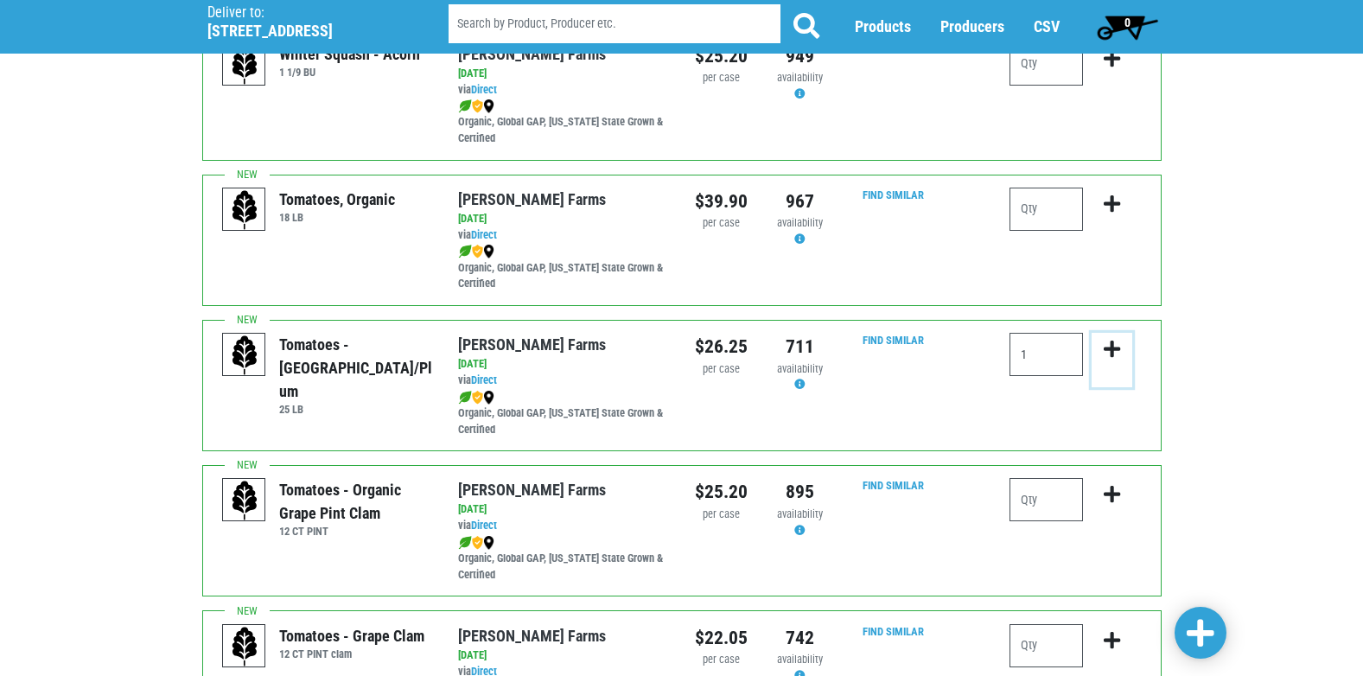
click at [1112, 353] on icon "submit" at bounding box center [1112, 349] width 16 height 19
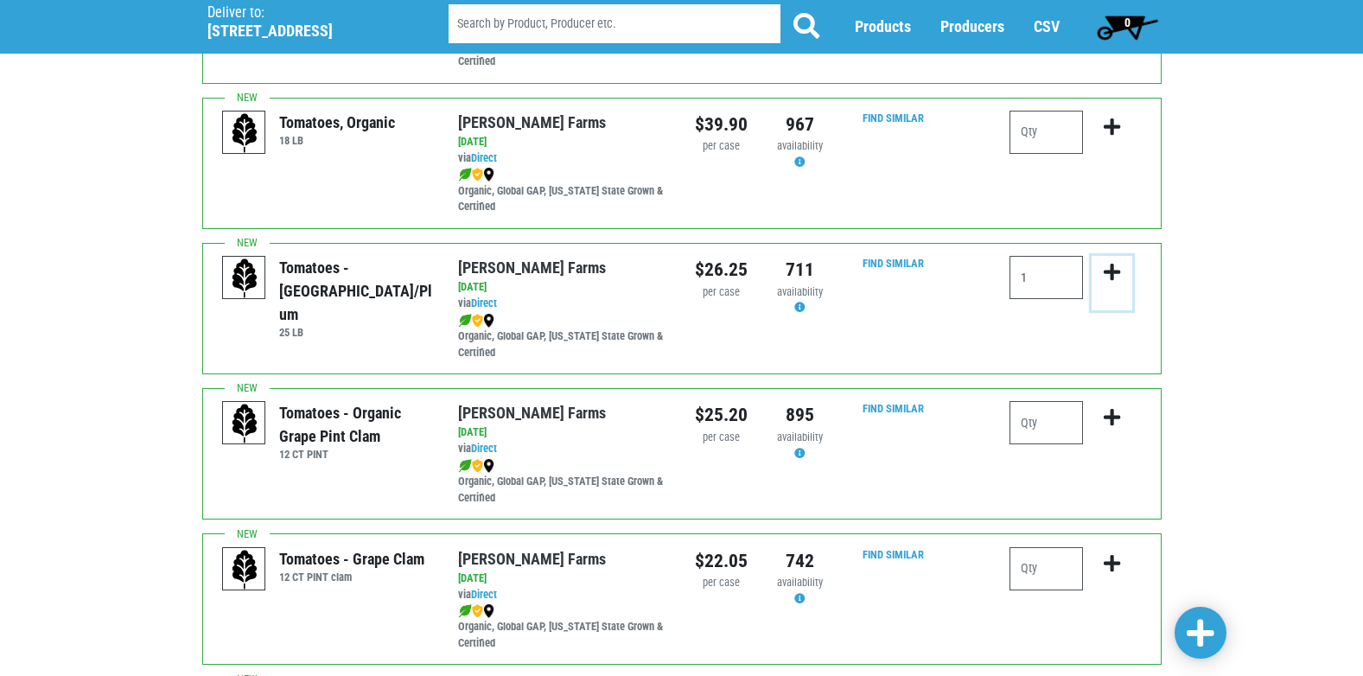
scroll to position [692, 0]
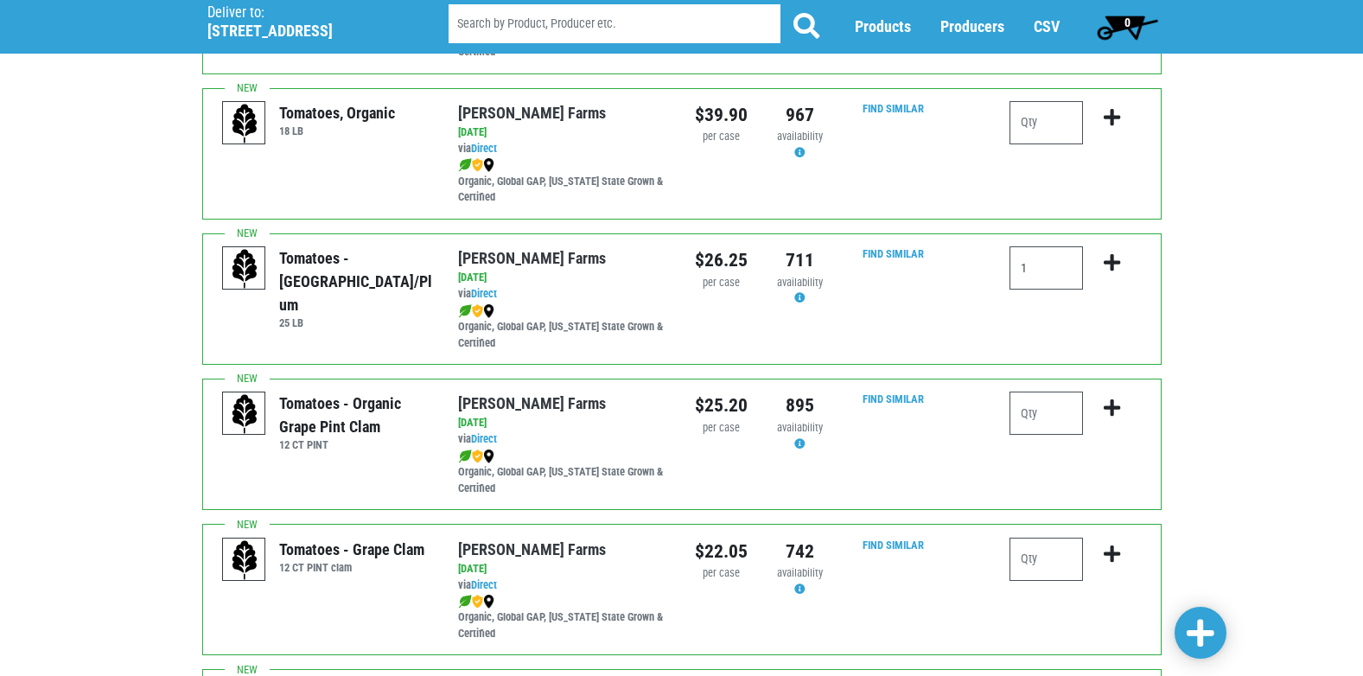
click at [1201, 624] on span at bounding box center [1201, 633] width 28 height 31
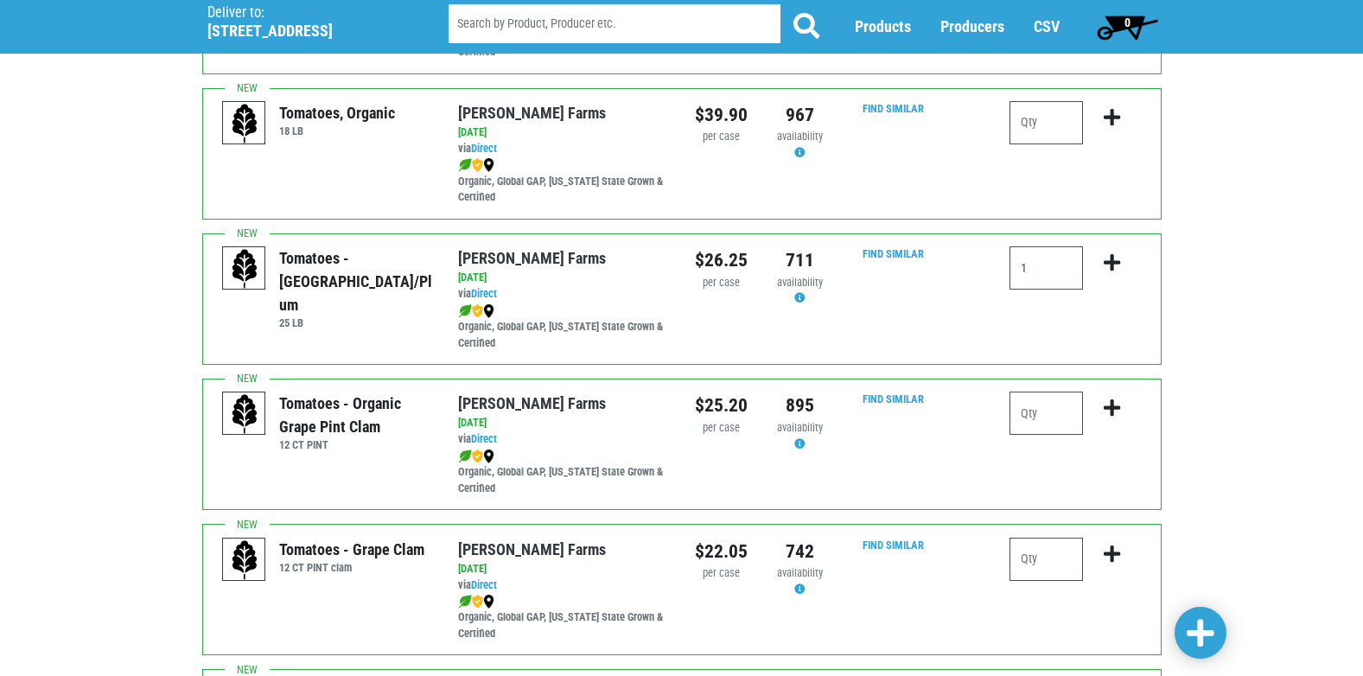
click at [1201, 624] on span at bounding box center [1201, 633] width 28 height 31
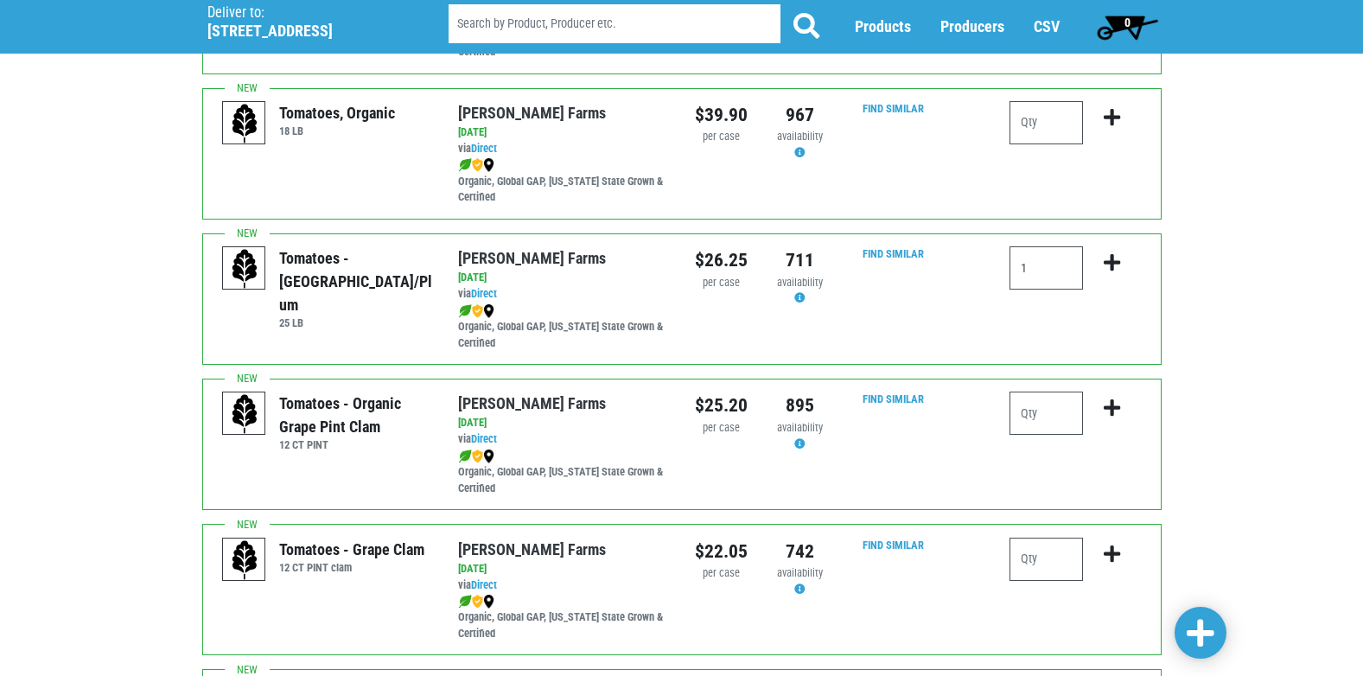
click at [1201, 624] on span at bounding box center [1201, 633] width 28 height 31
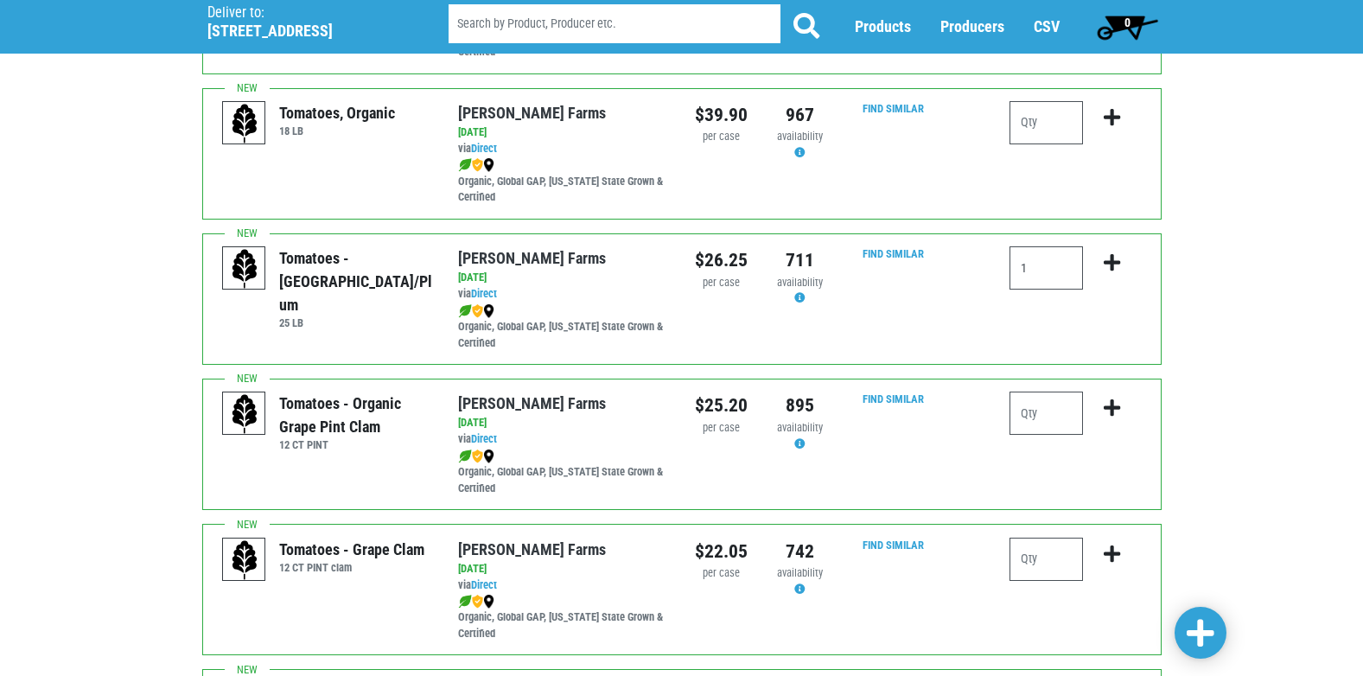
click at [1201, 624] on span at bounding box center [1201, 633] width 28 height 31
click at [592, 41] on input "search" at bounding box center [615, 24] width 332 height 39
type input "[PERSON_NAME]"
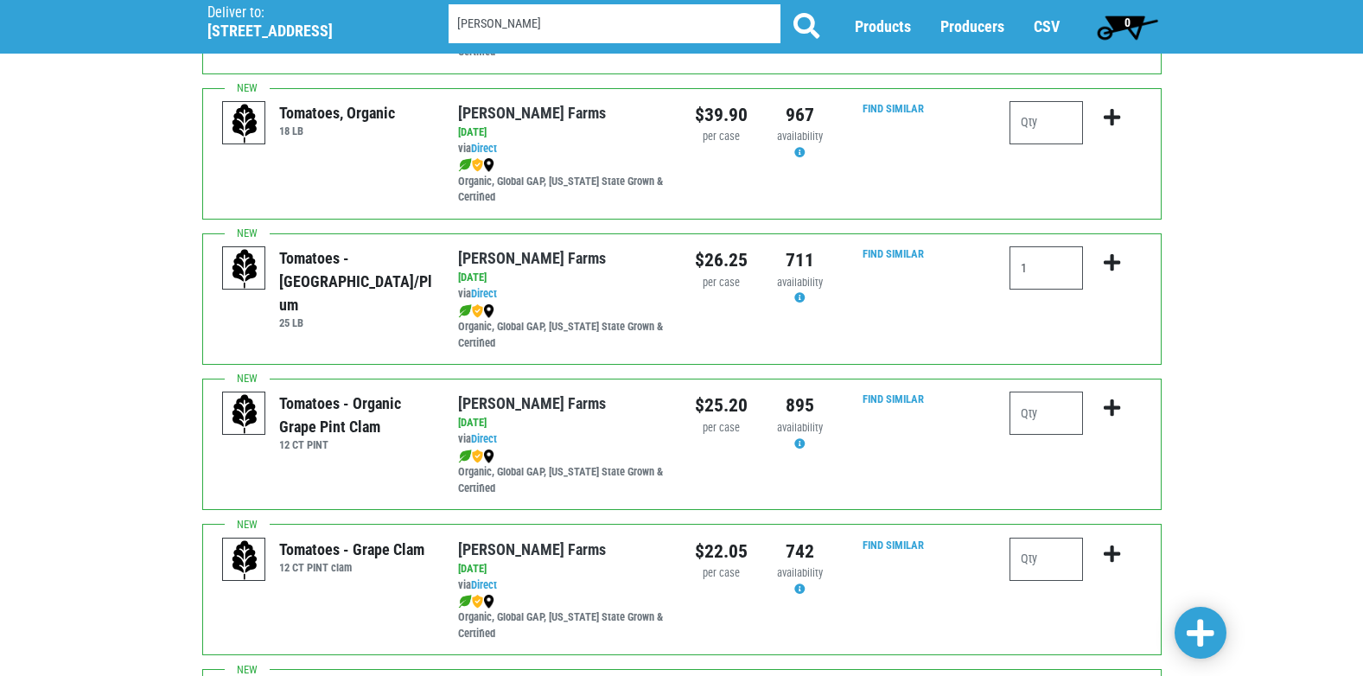
click at [780, 5] on button at bounding box center [807, 26] width 54 height 43
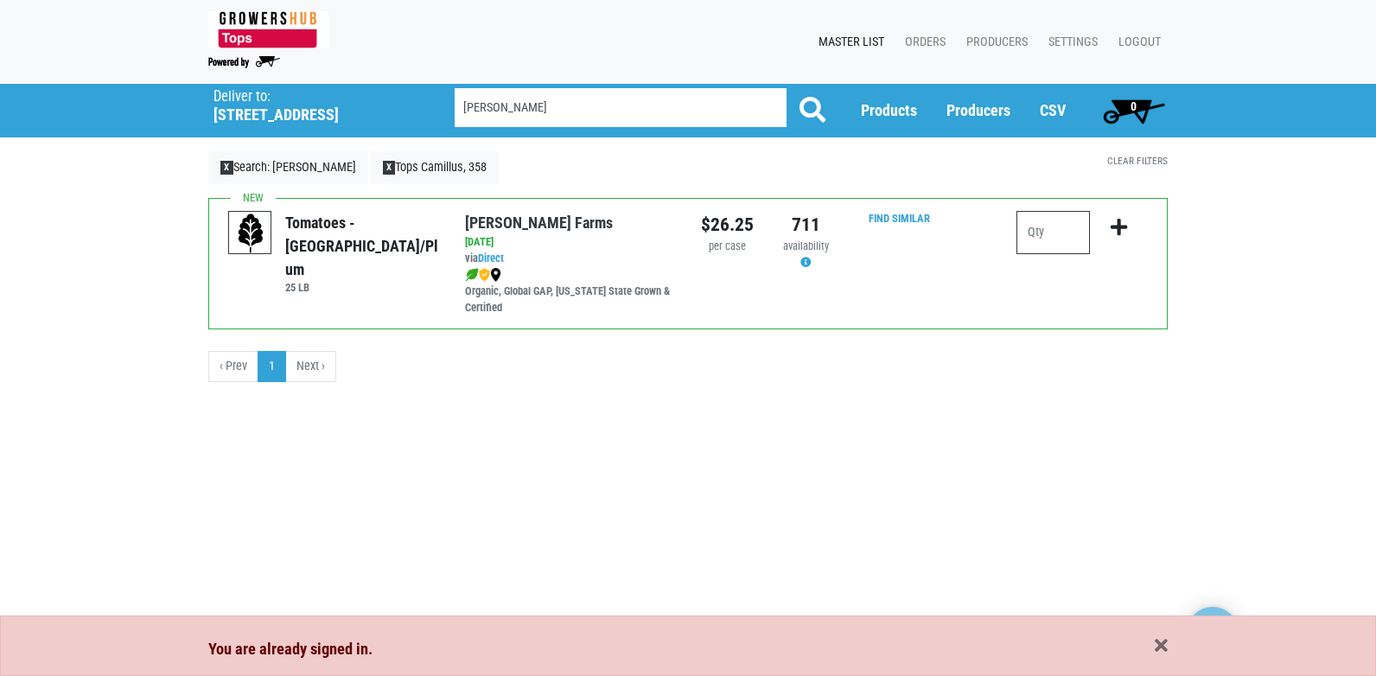
click at [1070, 246] on input "number" at bounding box center [1053, 232] width 73 height 43
type input "1"
click at [1117, 233] on icon "submit" at bounding box center [1119, 227] width 16 height 19
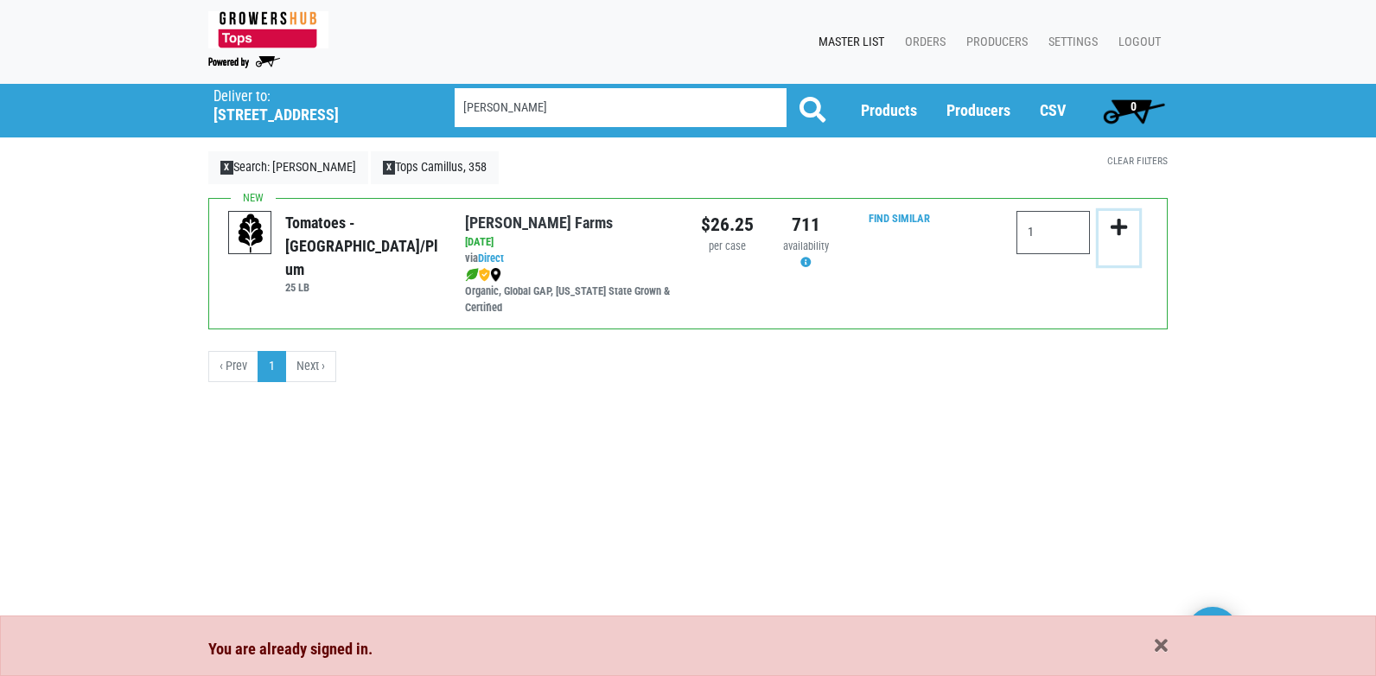
click at [1117, 233] on icon "submit" at bounding box center [1119, 227] width 16 height 19
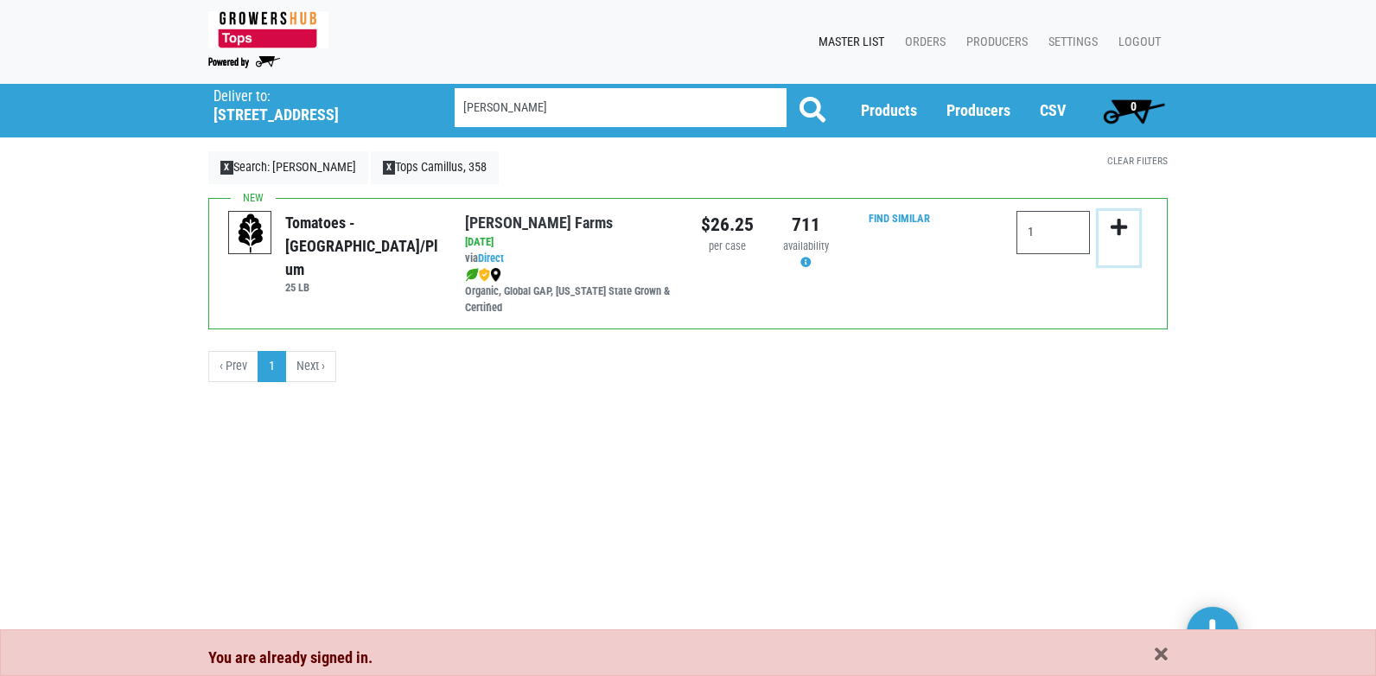
click at [1117, 233] on icon "submit" at bounding box center [1119, 227] width 16 height 19
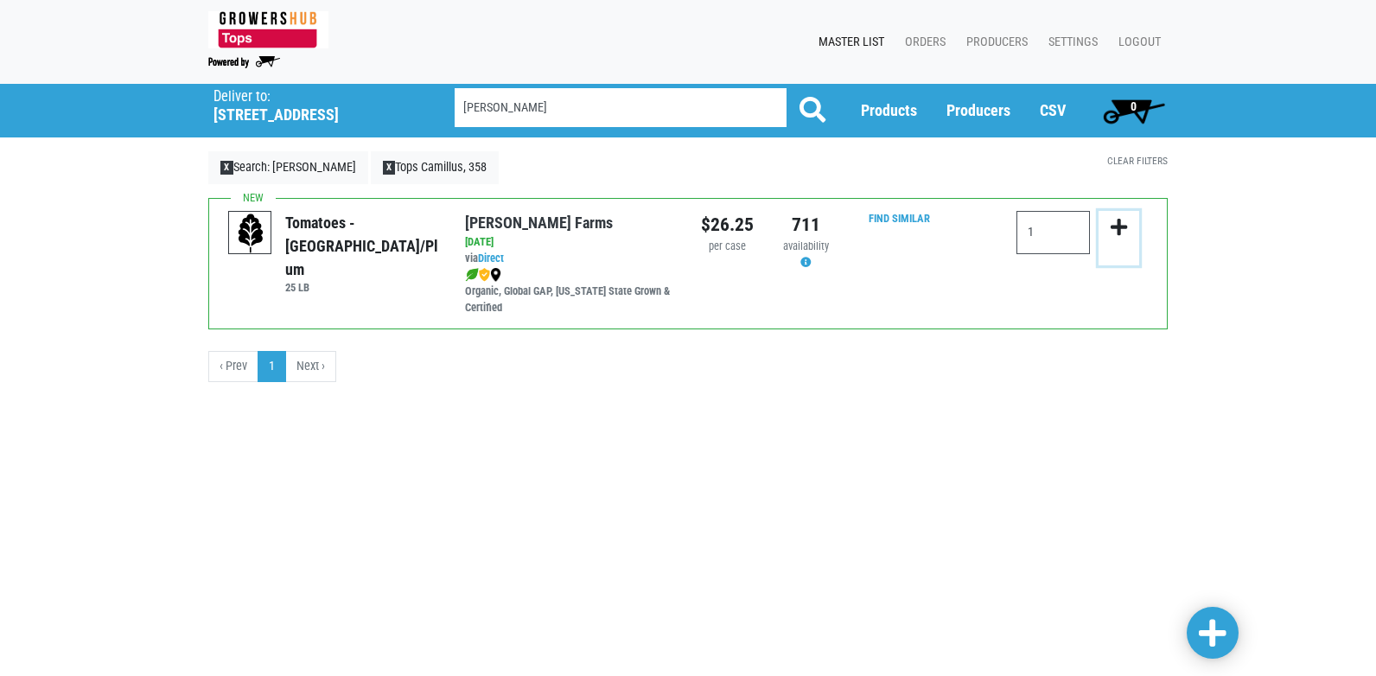
click at [1117, 233] on icon "submit" at bounding box center [1119, 227] width 16 height 19
click at [1127, 159] on link "Clear Filters" at bounding box center [1137, 161] width 61 height 12
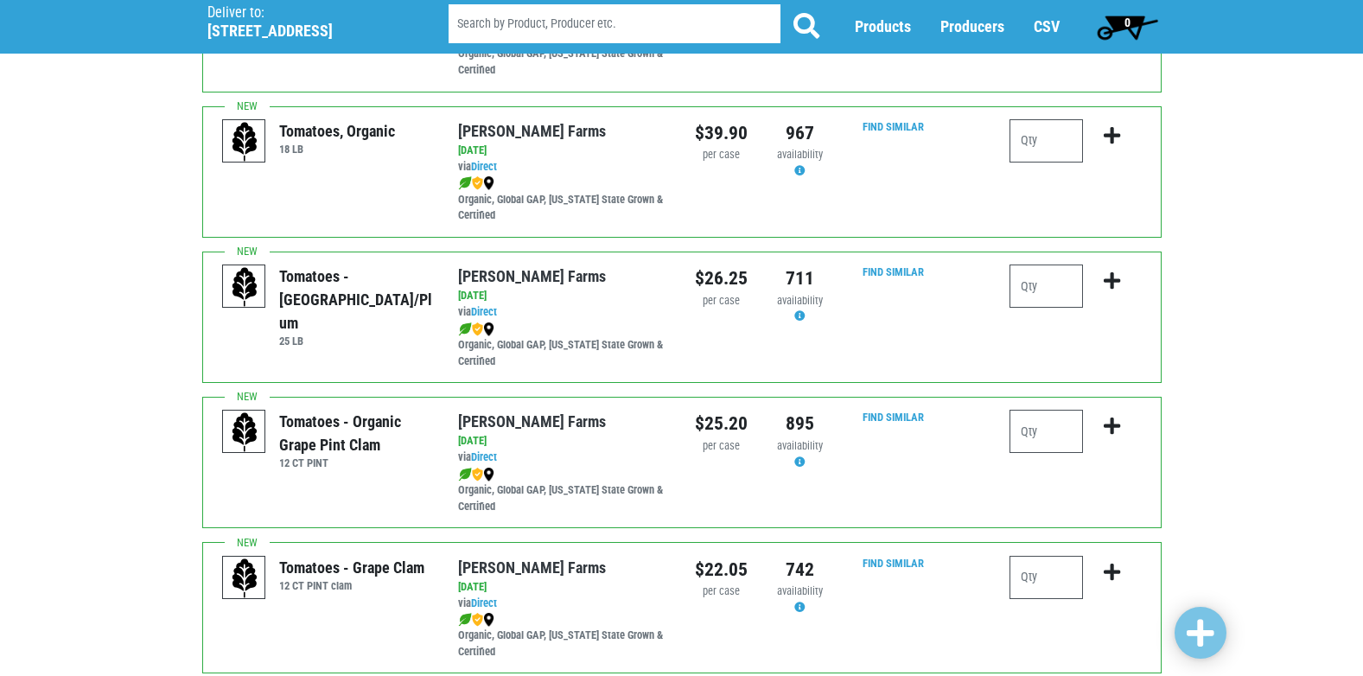
scroll to position [692, 0]
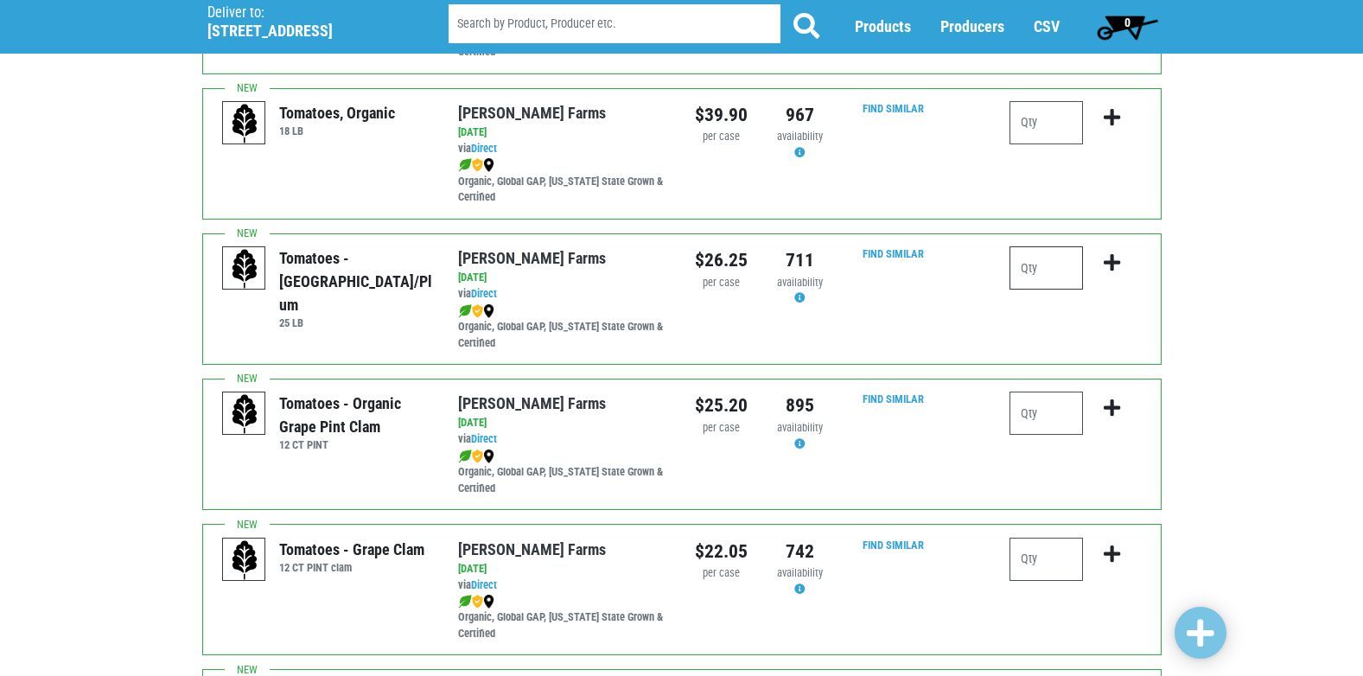
click at [1078, 284] on input "number" at bounding box center [1046, 267] width 73 height 43
type input "1"
click at [1113, 267] on icon "submit" at bounding box center [1112, 262] width 16 height 19
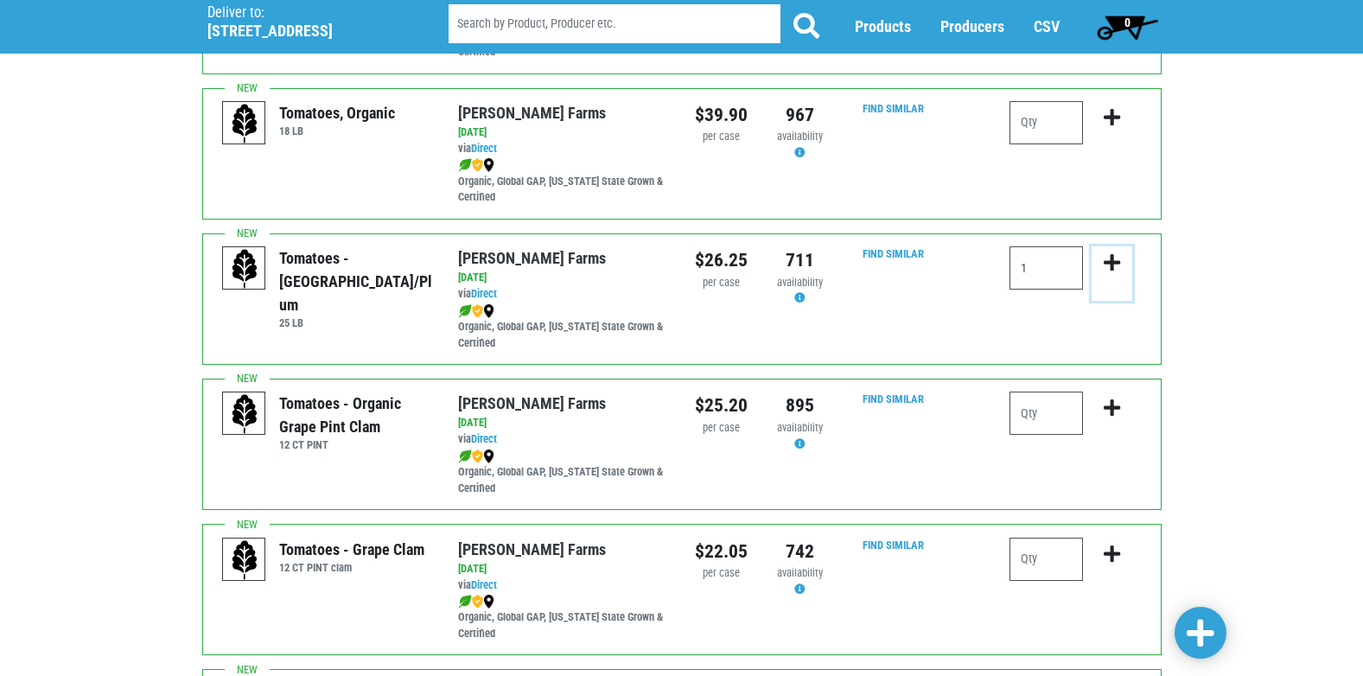
click at [1113, 267] on icon "submit" at bounding box center [1112, 262] width 16 height 19
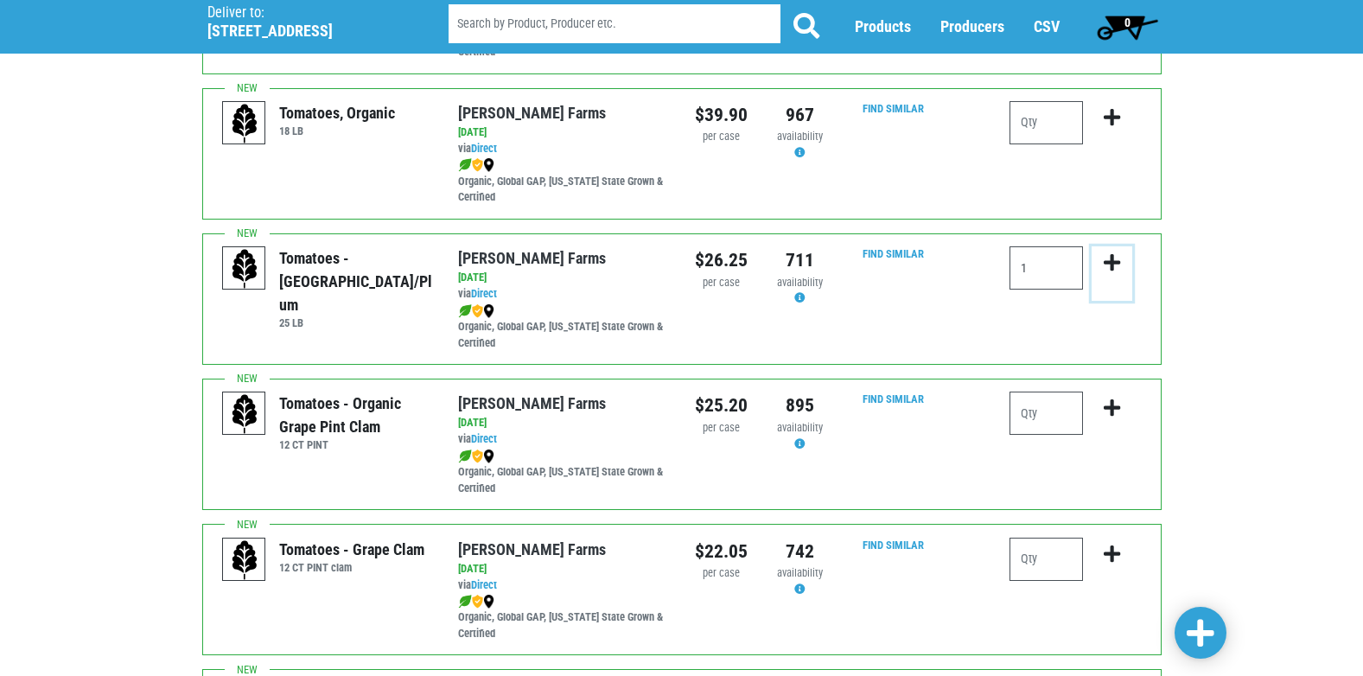
click at [1113, 267] on icon "submit" at bounding box center [1112, 262] width 16 height 19
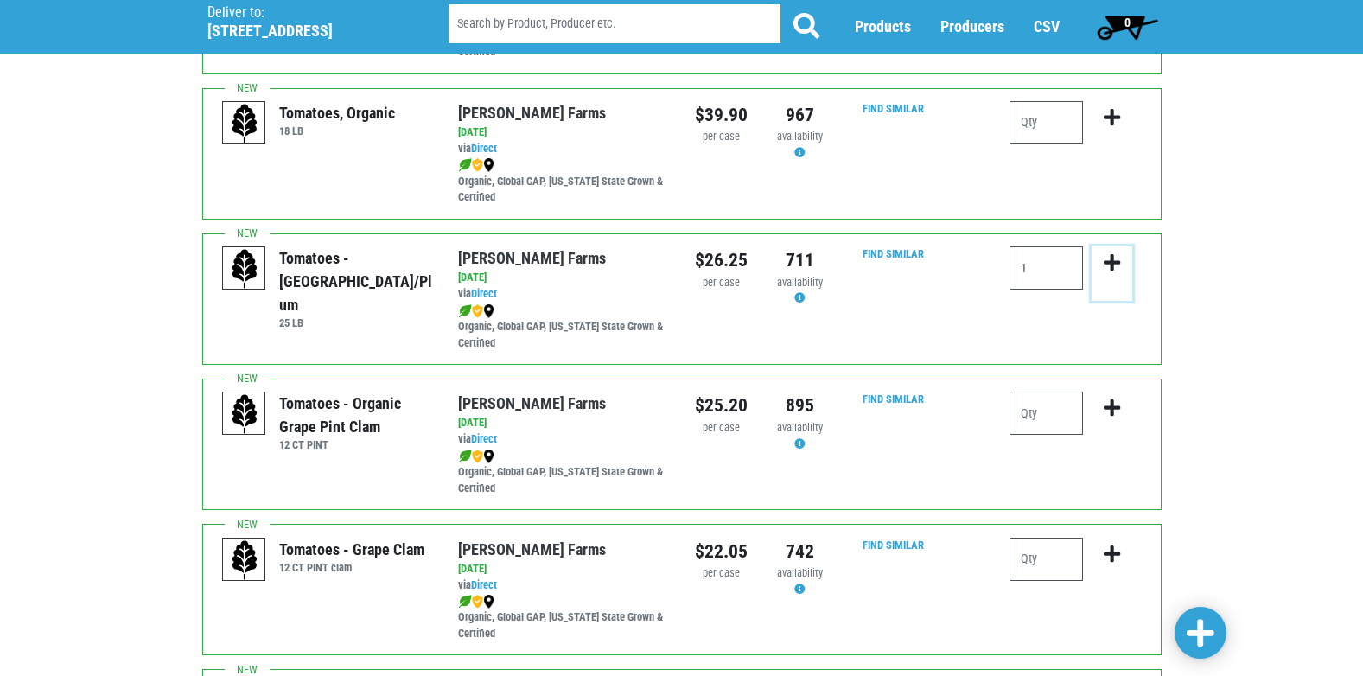
click at [1113, 267] on icon "submit" at bounding box center [1112, 262] width 16 height 19
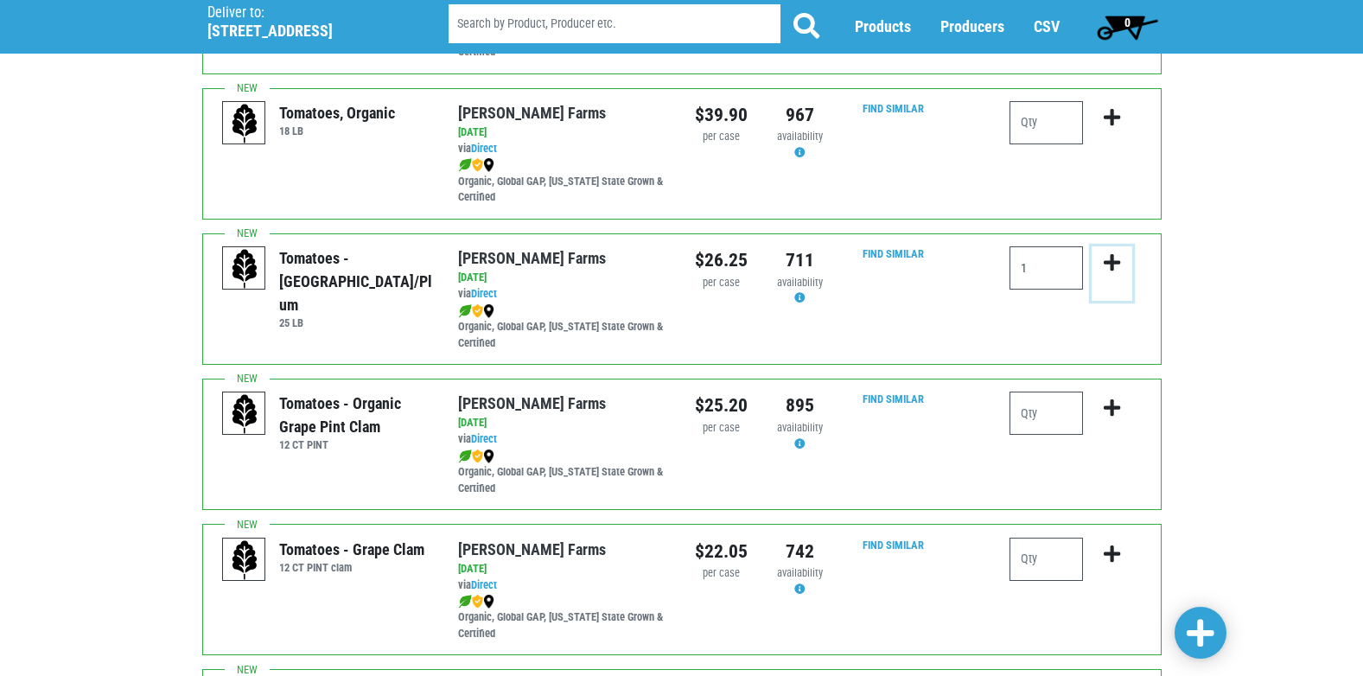
click at [1113, 267] on icon "submit" at bounding box center [1112, 262] width 16 height 19
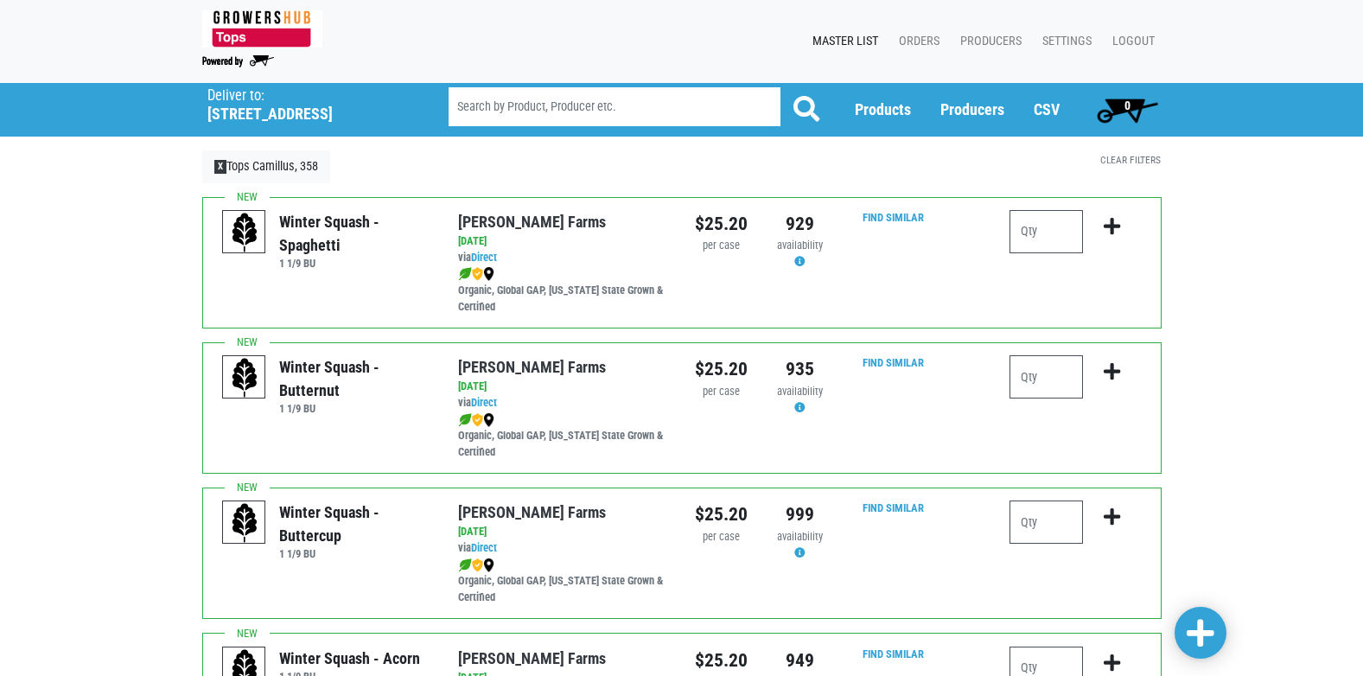
scroll to position [0, 0]
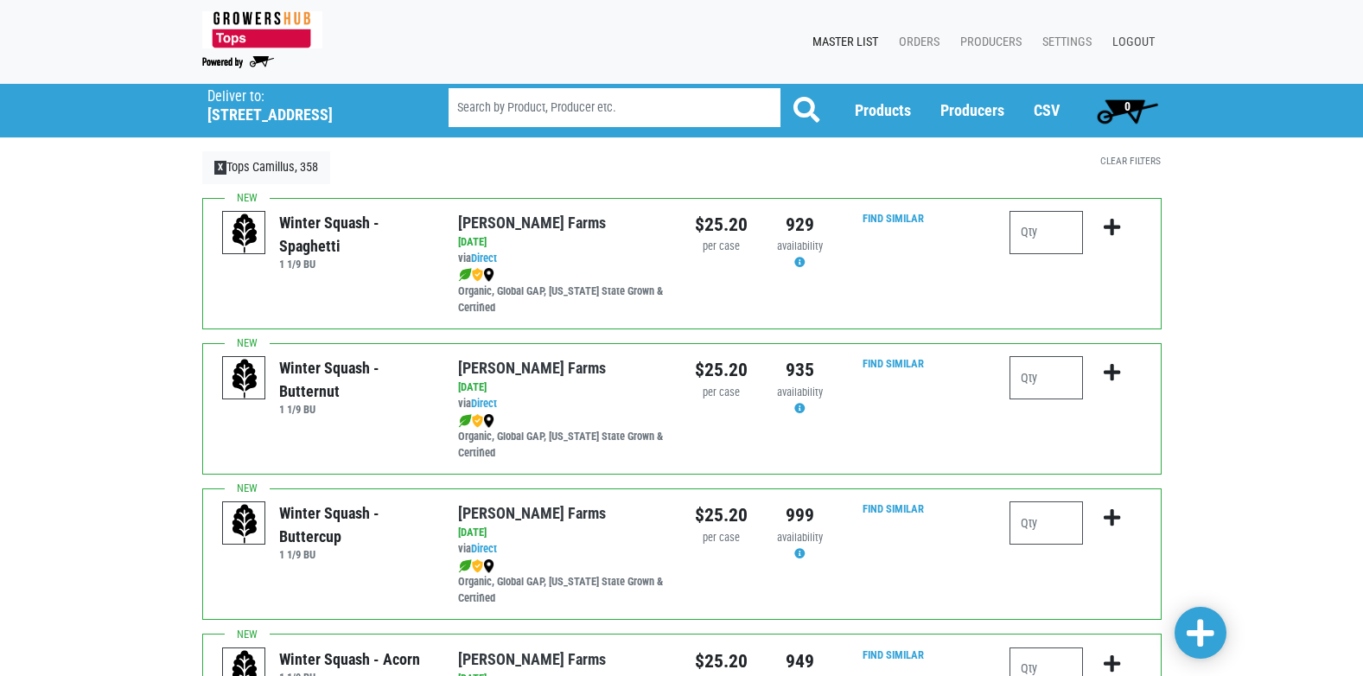
click at [1131, 42] on link "Logout" at bounding box center [1130, 42] width 63 height 33
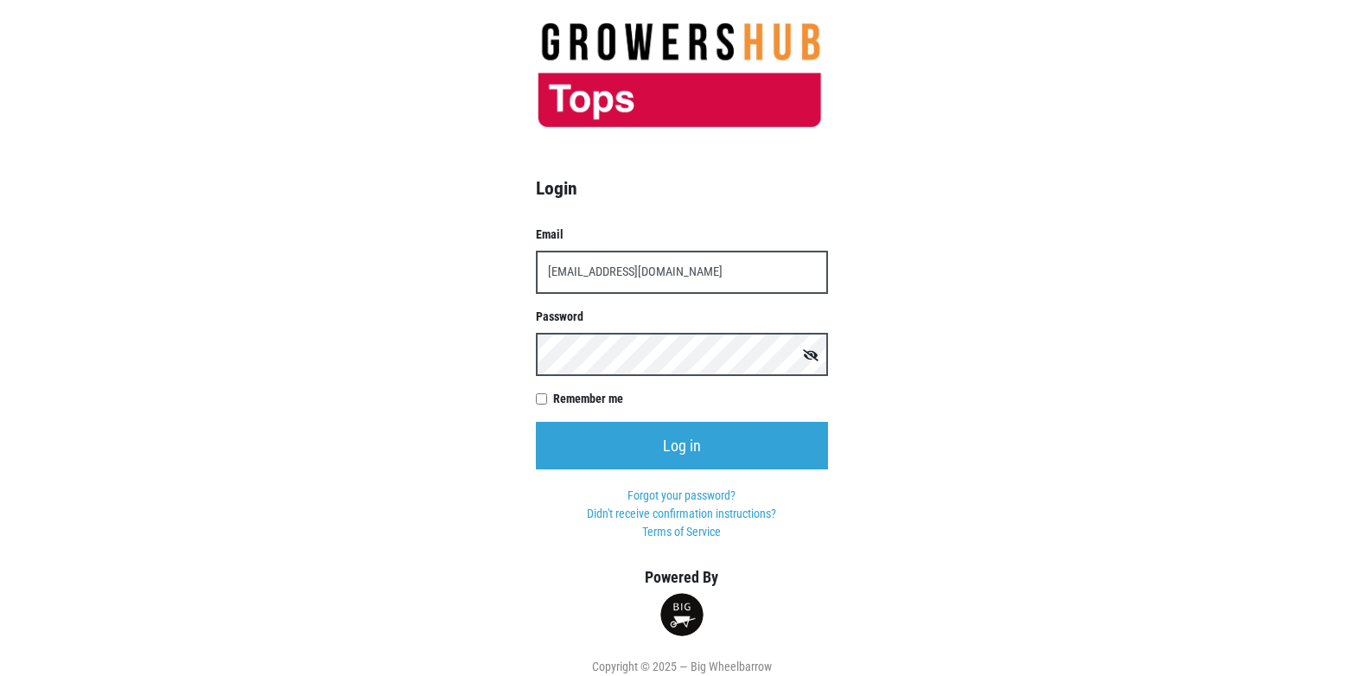
type input "[EMAIL_ADDRESS][DOMAIN_NAME]"
click at [536, 422] on input "Log in" at bounding box center [682, 446] width 292 height 48
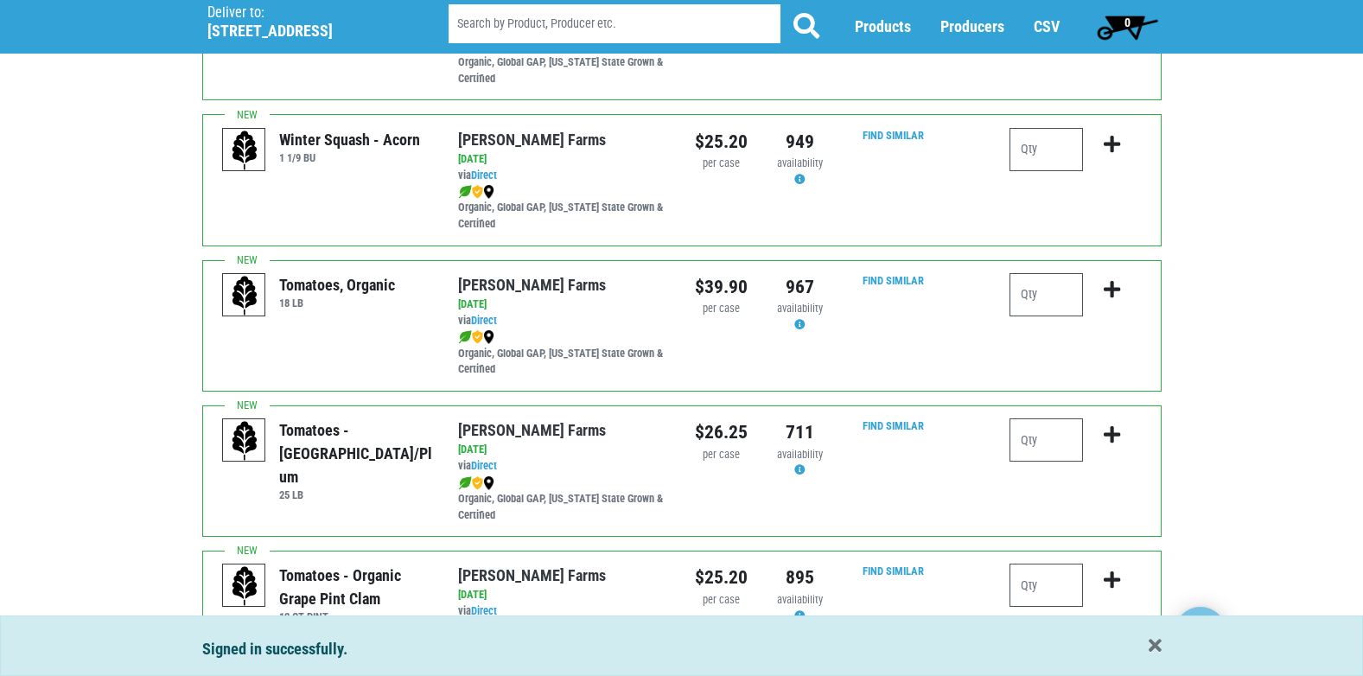
scroll to position [605, 0]
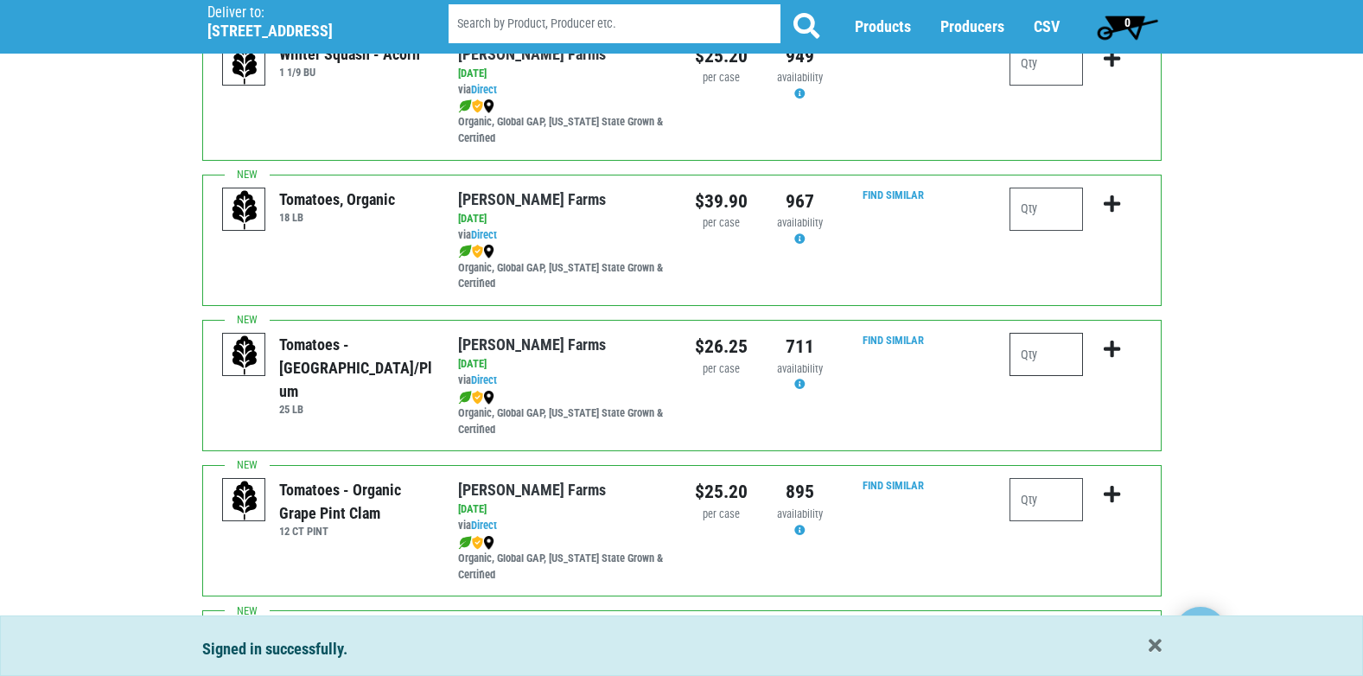
click at [1072, 354] on input "number" at bounding box center [1046, 354] width 73 height 43
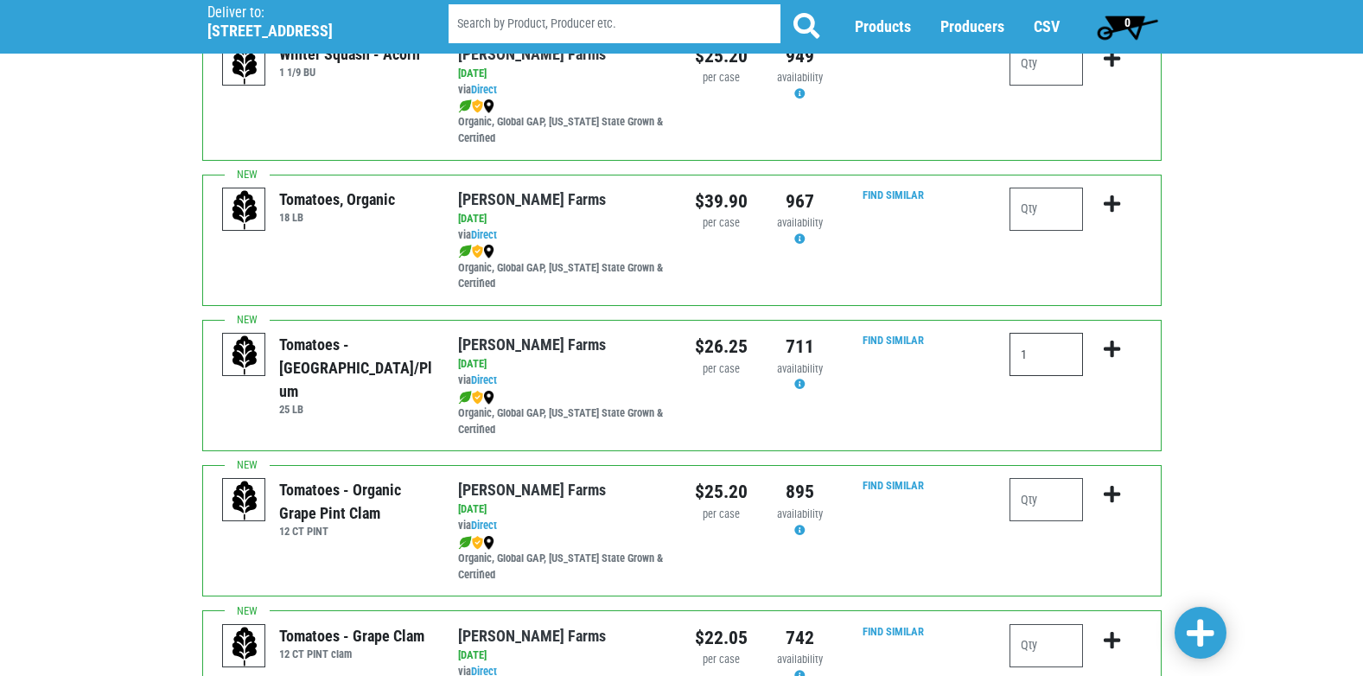
type input "1"
click at [1111, 347] on icon "submit" at bounding box center [1112, 349] width 16 height 19
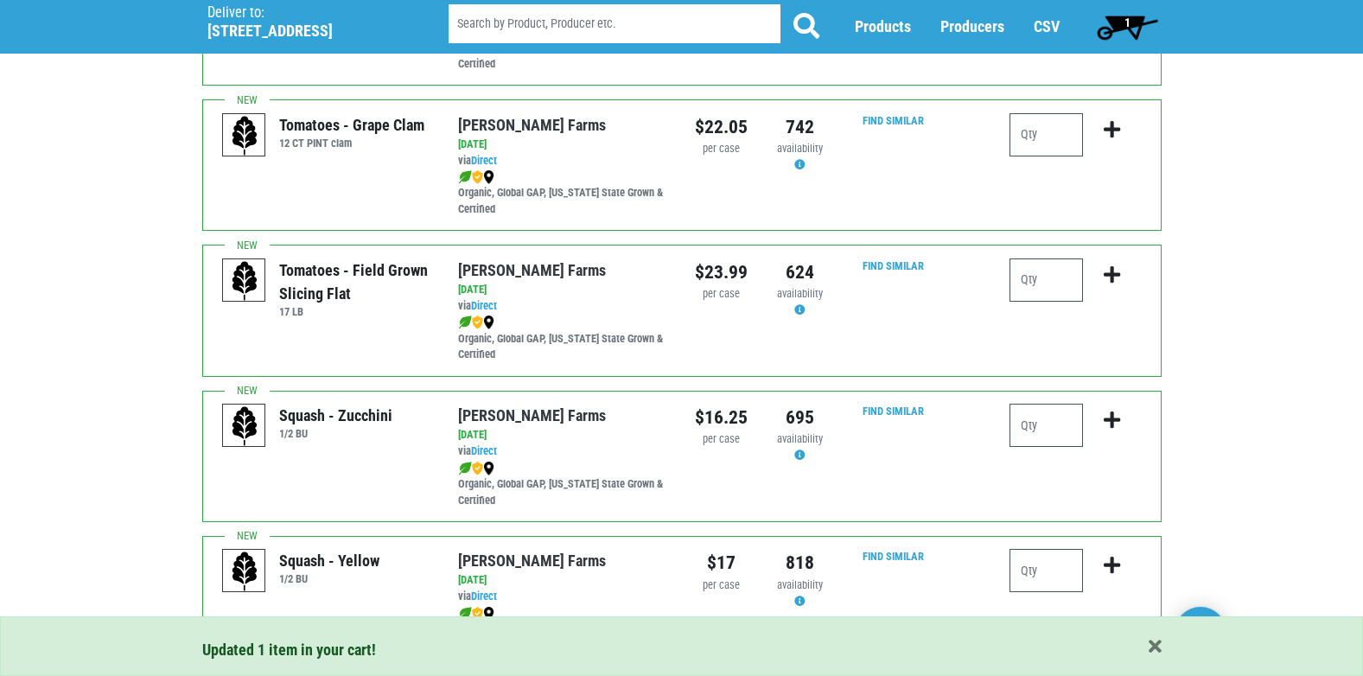
scroll to position [1124, 0]
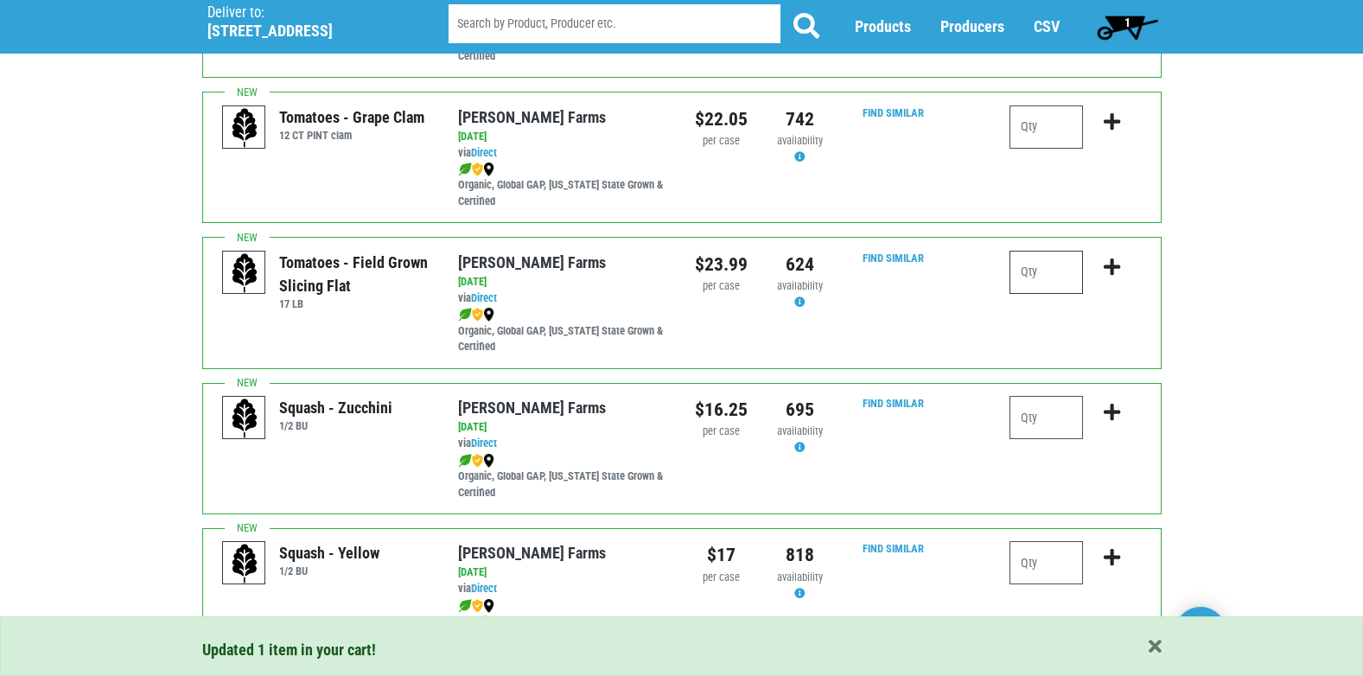
click at [1062, 267] on input "number" at bounding box center [1046, 272] width 73 height 43
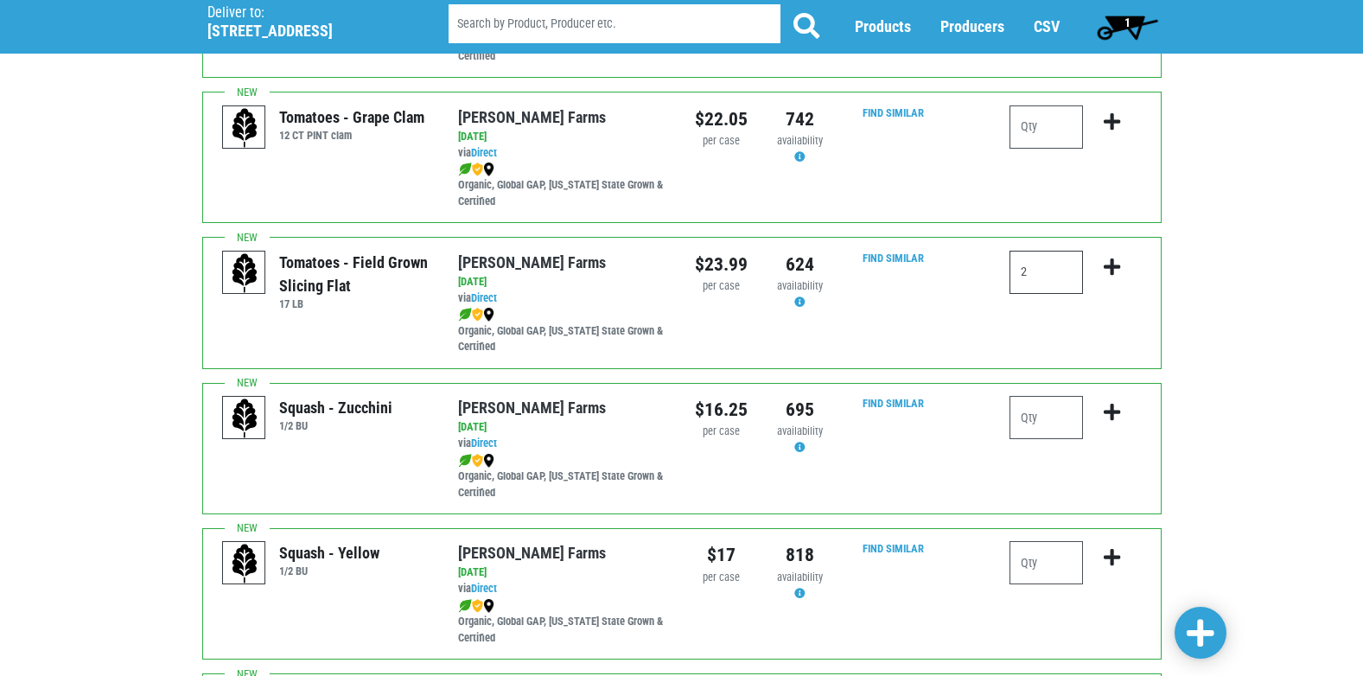
type input "2"
click at [1111, 264] on icon "submit" at bounding box center [1112, 267] width 16 height 19
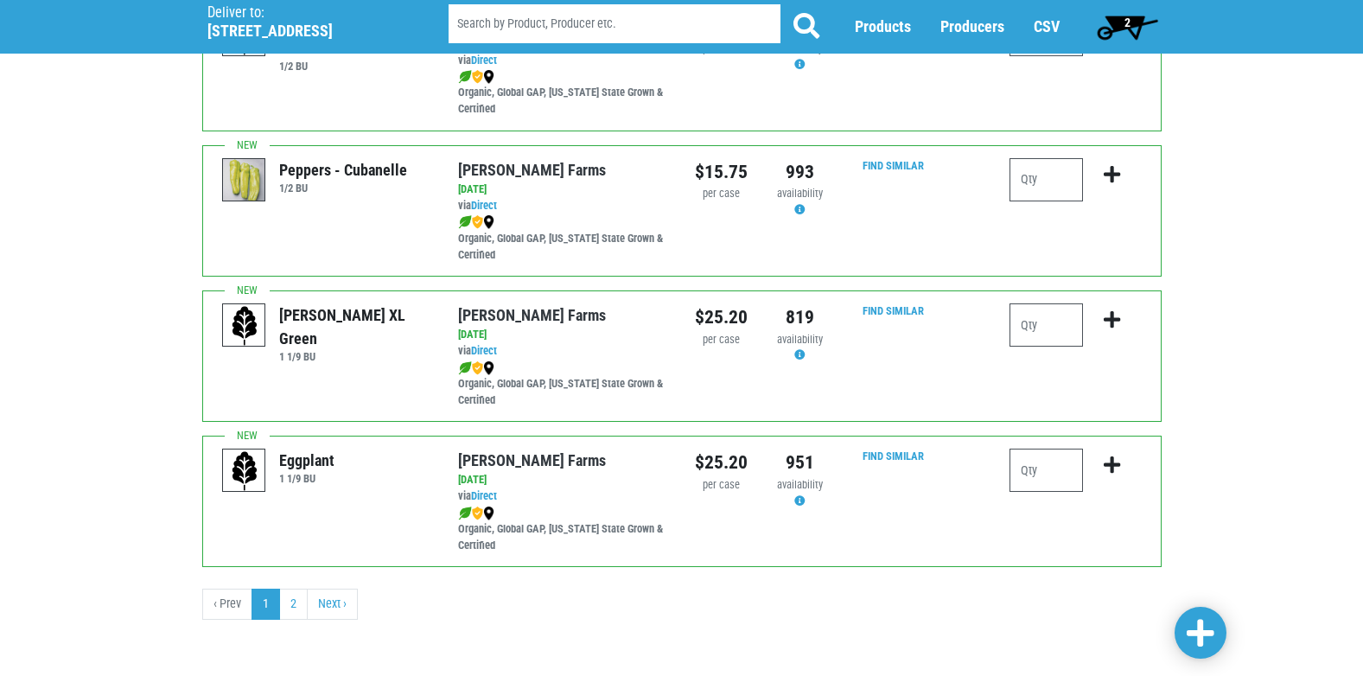
scroll to position [2526, 0]
click at [1066, 475] on input "number" at bounding box center [1046, 469] width 73 height 43
type input "1"
click at [1109, 464] on icon "submit" at bounding box center [1112, 464] width 16 height 19
click at [287, 607] on link "2" at bounding box center [293, 603] width 29 height 31
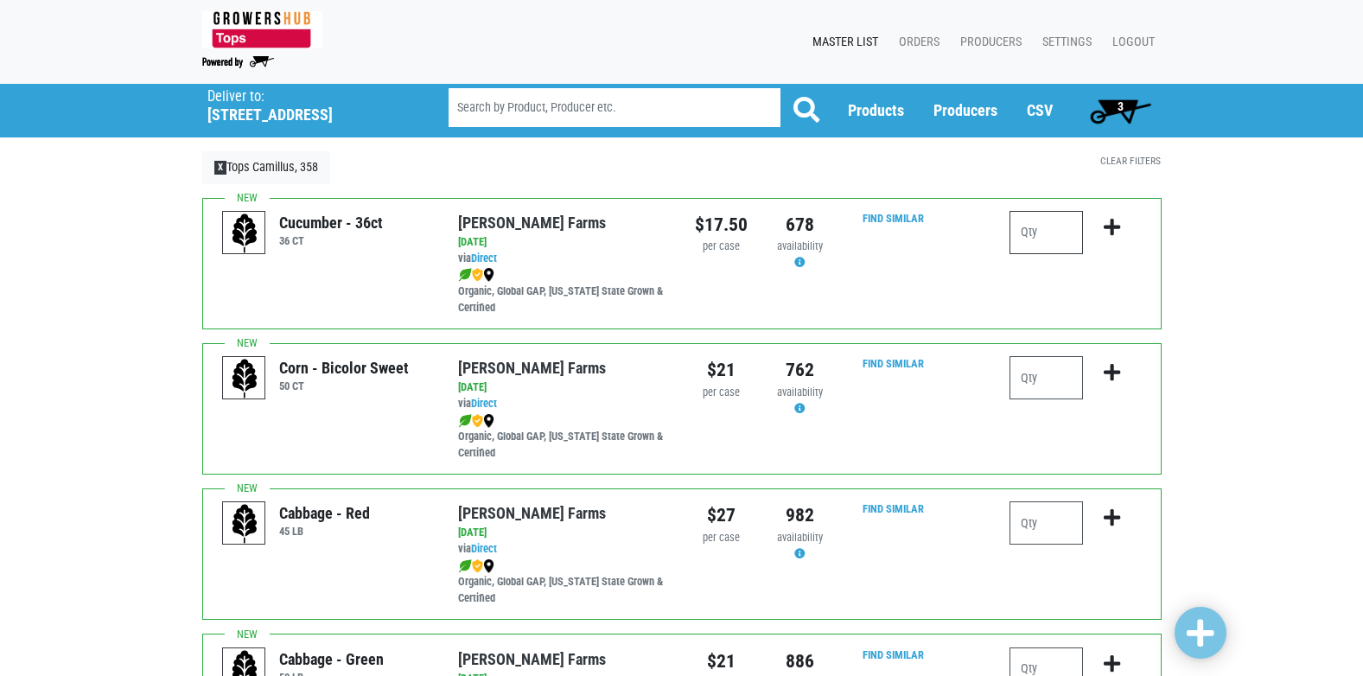
click at [1079, 237] on input "number" at bounding box center [1046, 232] width 73 height 43
type input "2"
click at [1114, 226] on icon "submit" at bounding box center [1112, 227] width 16 height 19
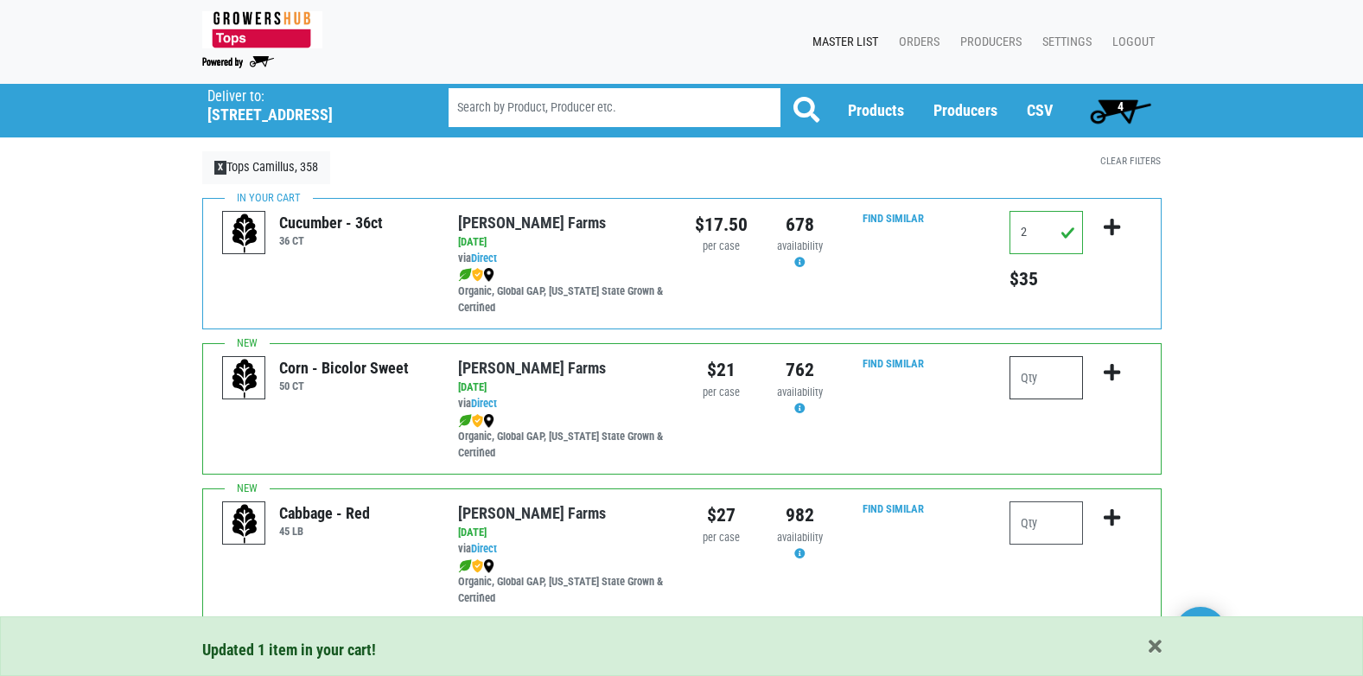
click at [1056, 371] on input "number" at bounding box center [1046, 377] width 73 height 43
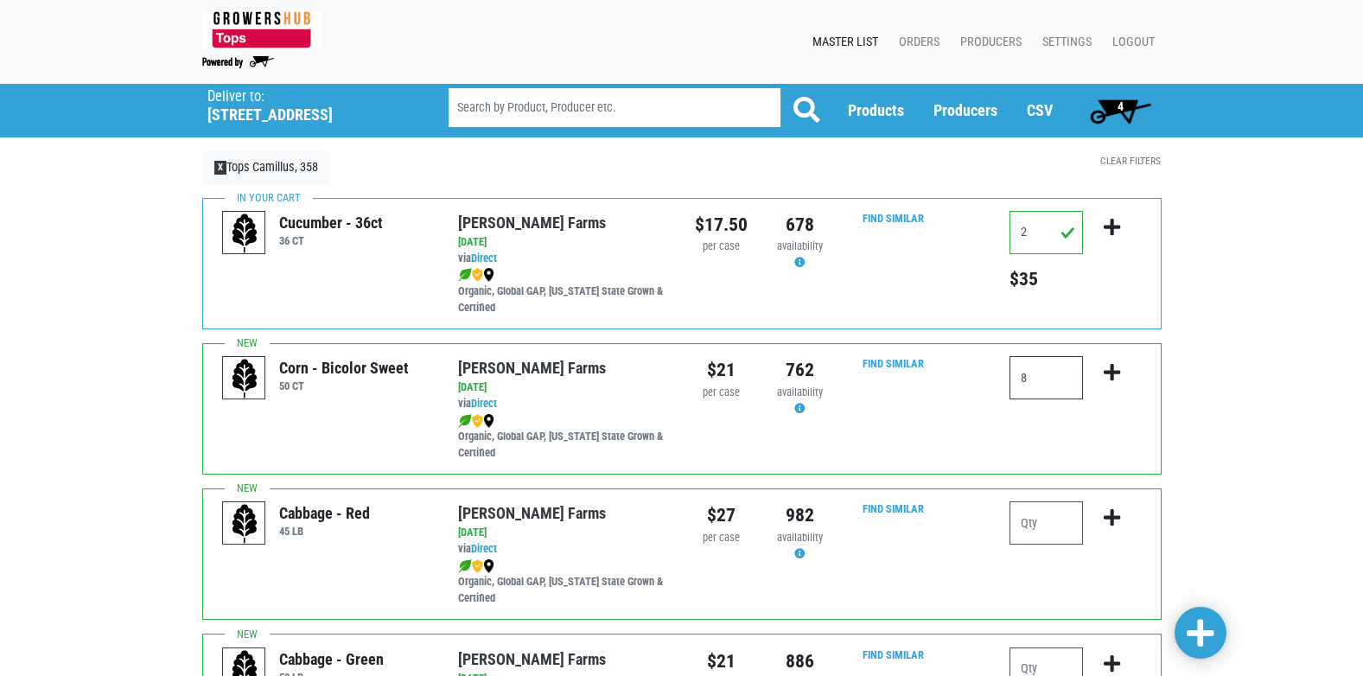
type input "8"
click at [1115, 375] on icon "submit" at bounding box center [1112, 372] width 16 height 19
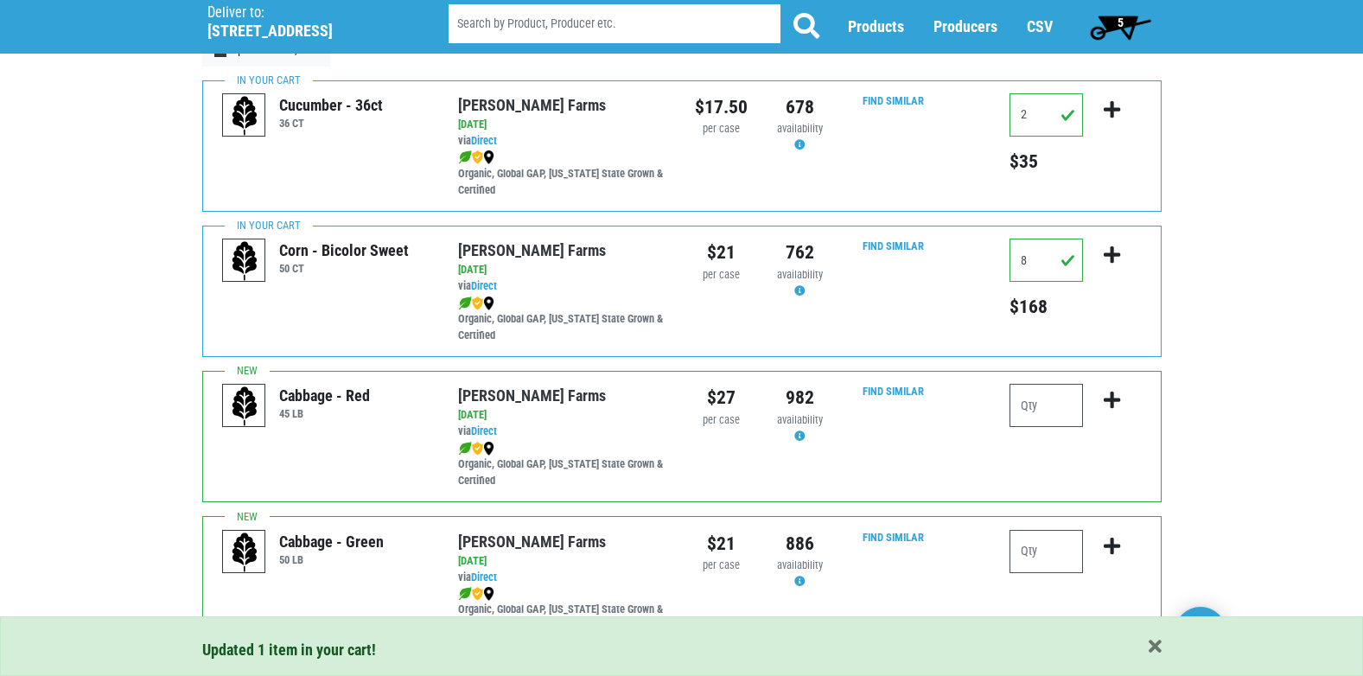
scroll to position [259, 0]
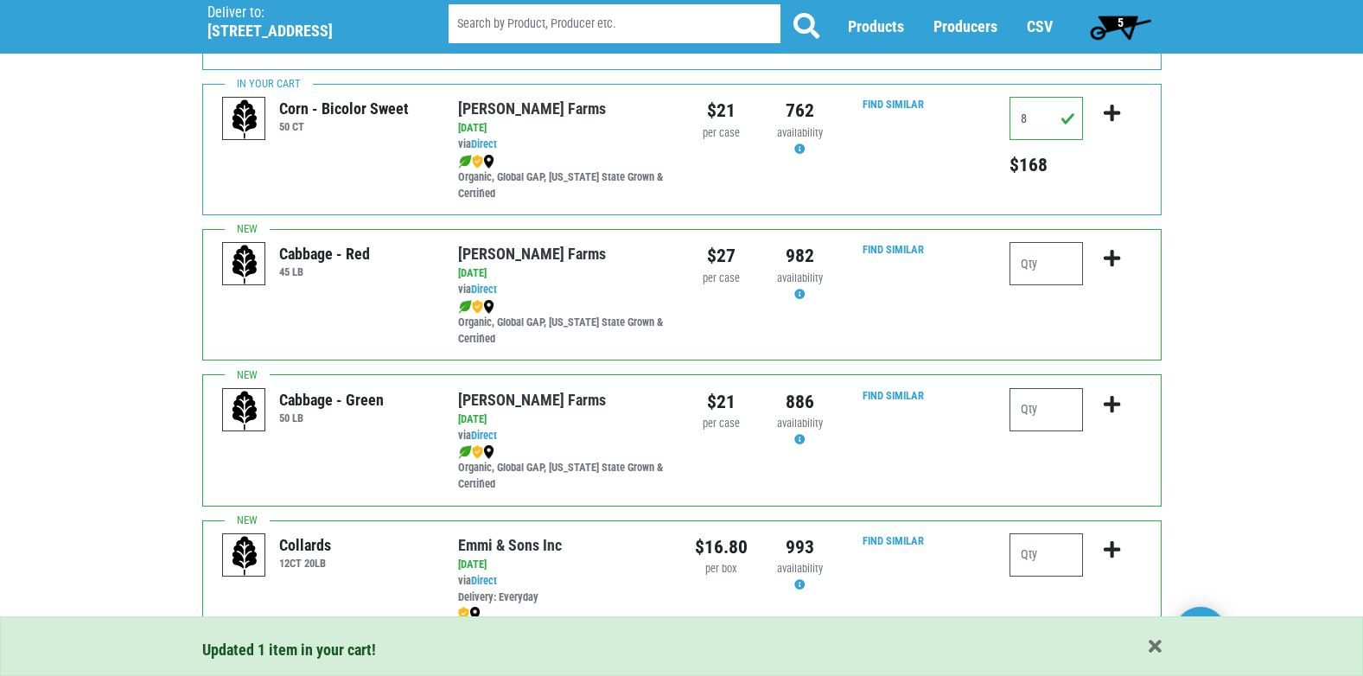
click at [1084, 415] on div at bounding box center [1112, 416] width 58 height 57
click at [1043, 409] on input "number" at bounding box center [1046, 409] width 73 height 43
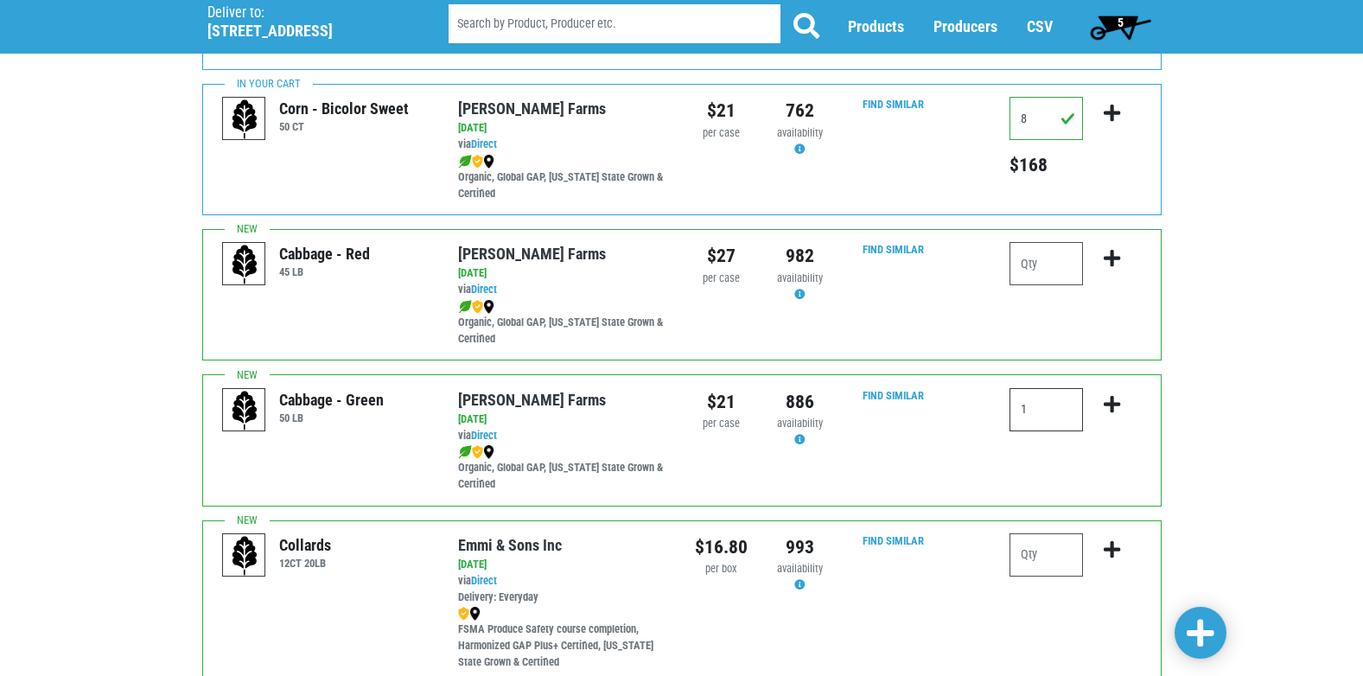
type input "1"
click at [1110, 403] on icon "submit" at bounding box center [1112, 404] width 16 height 19
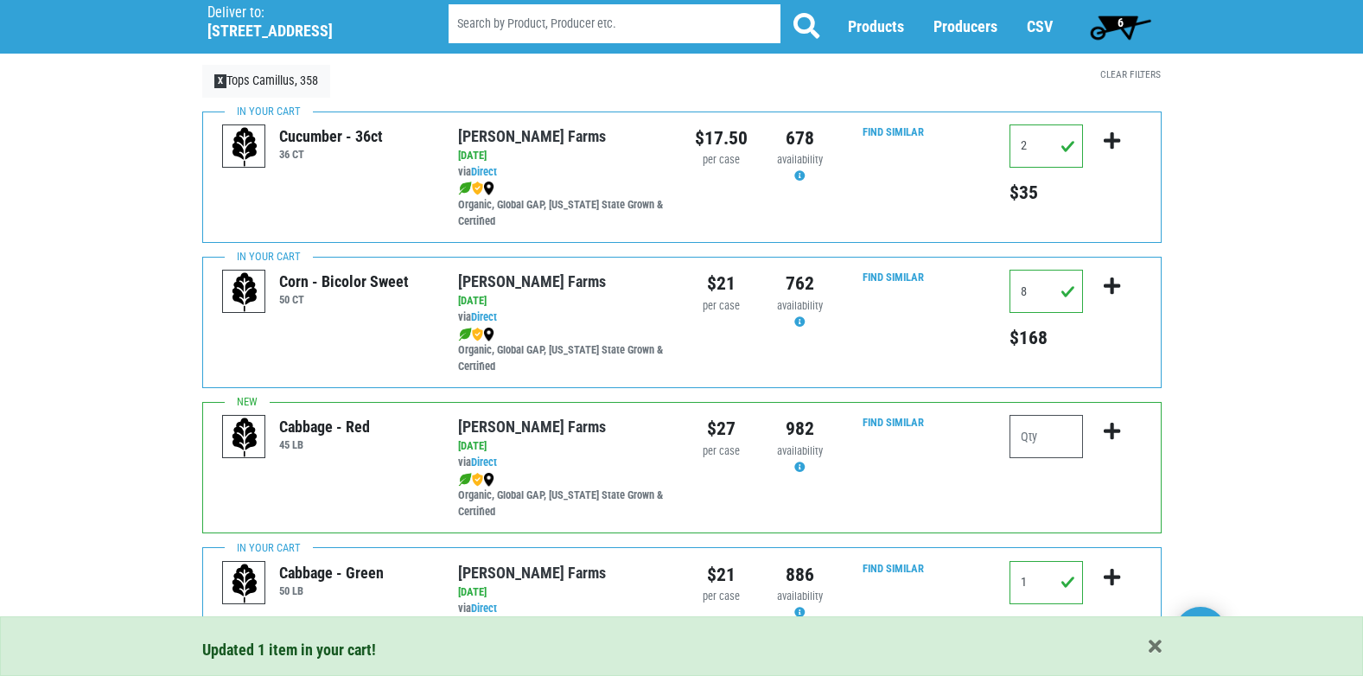
scroll to position [0, 0]
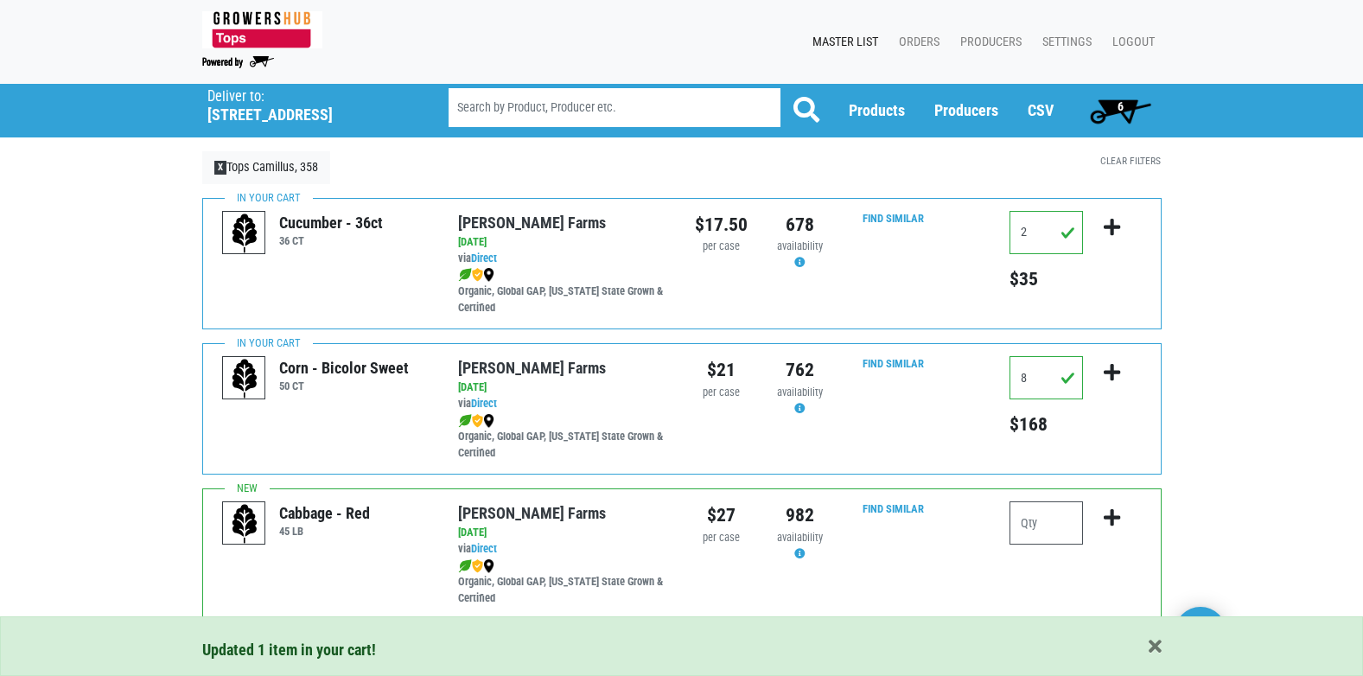
click at [1124, 106] on span "6" at bounding box center [1120, 110] width 77 height 35
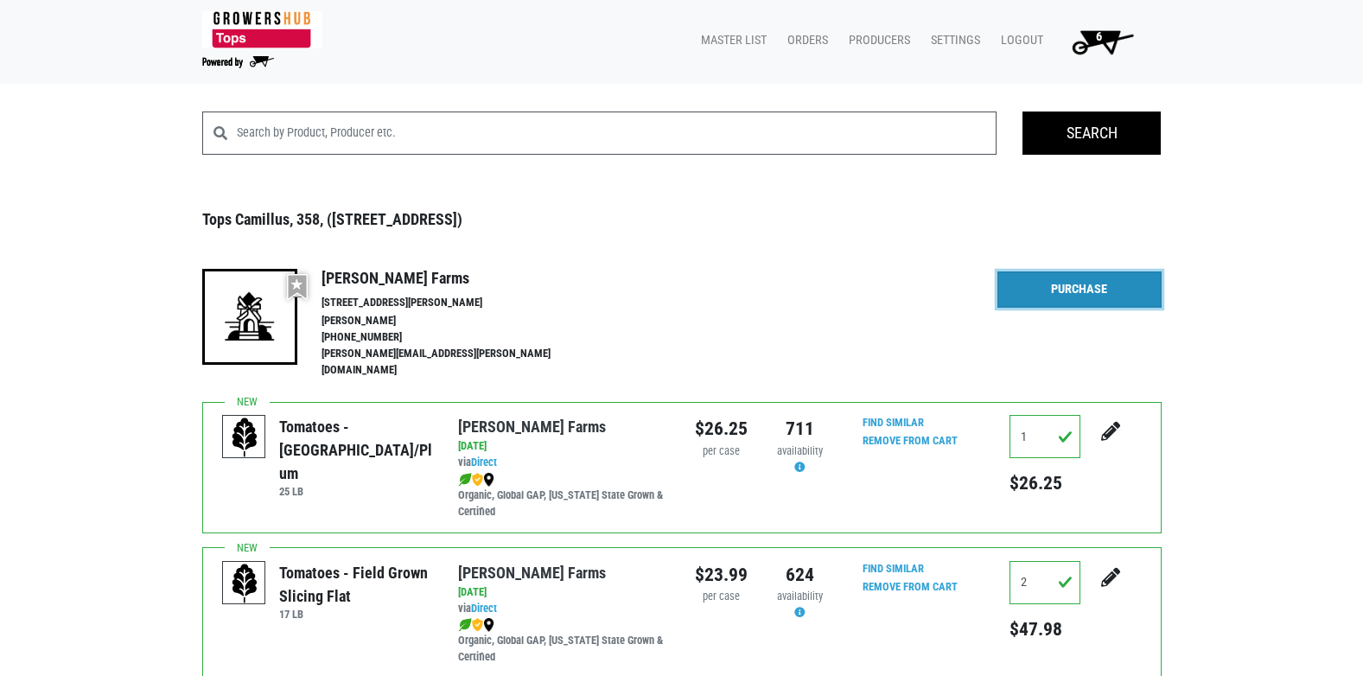
click at [1076, 286] on link "Purchase" at bounding box center [1080, 289] width 164 height 36
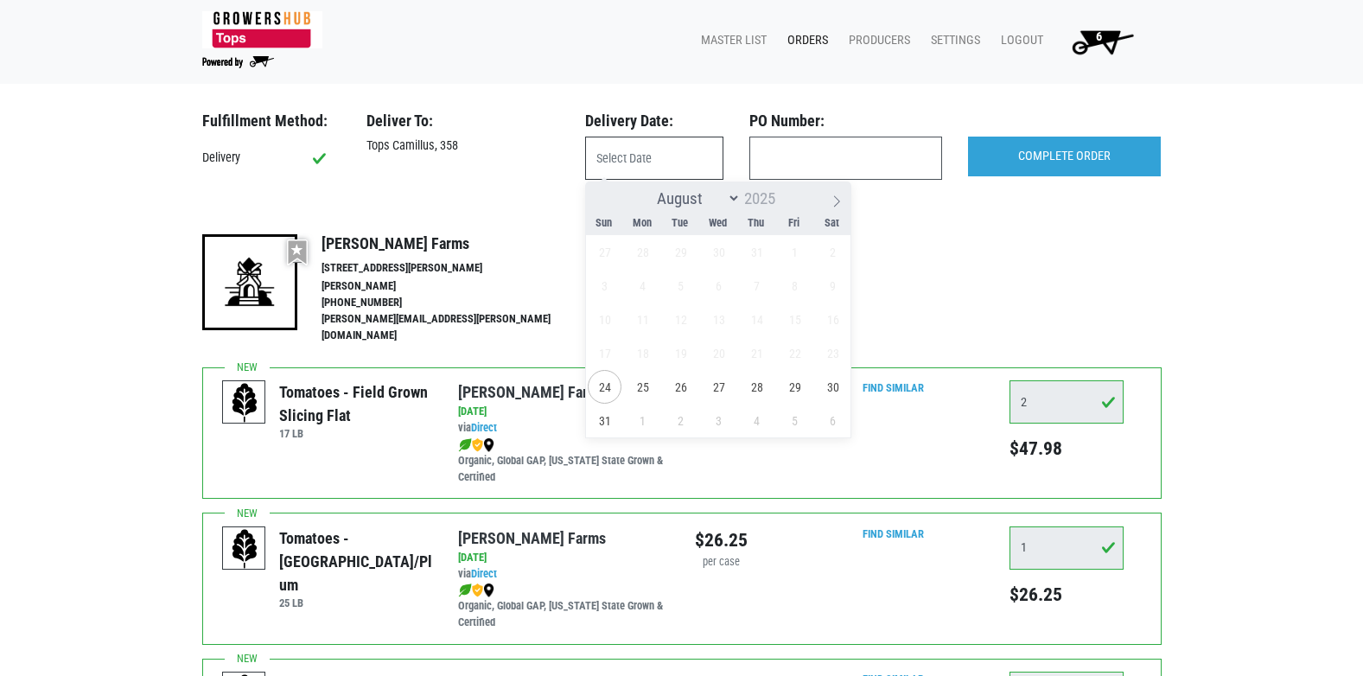
click at [632, 155] on input "text" at bounding box center [654, 158] width 138 height 43
click at [599, 381] on span "24" at bounding box center [605, 387] width 34 height 34
type input "2025-08-24"
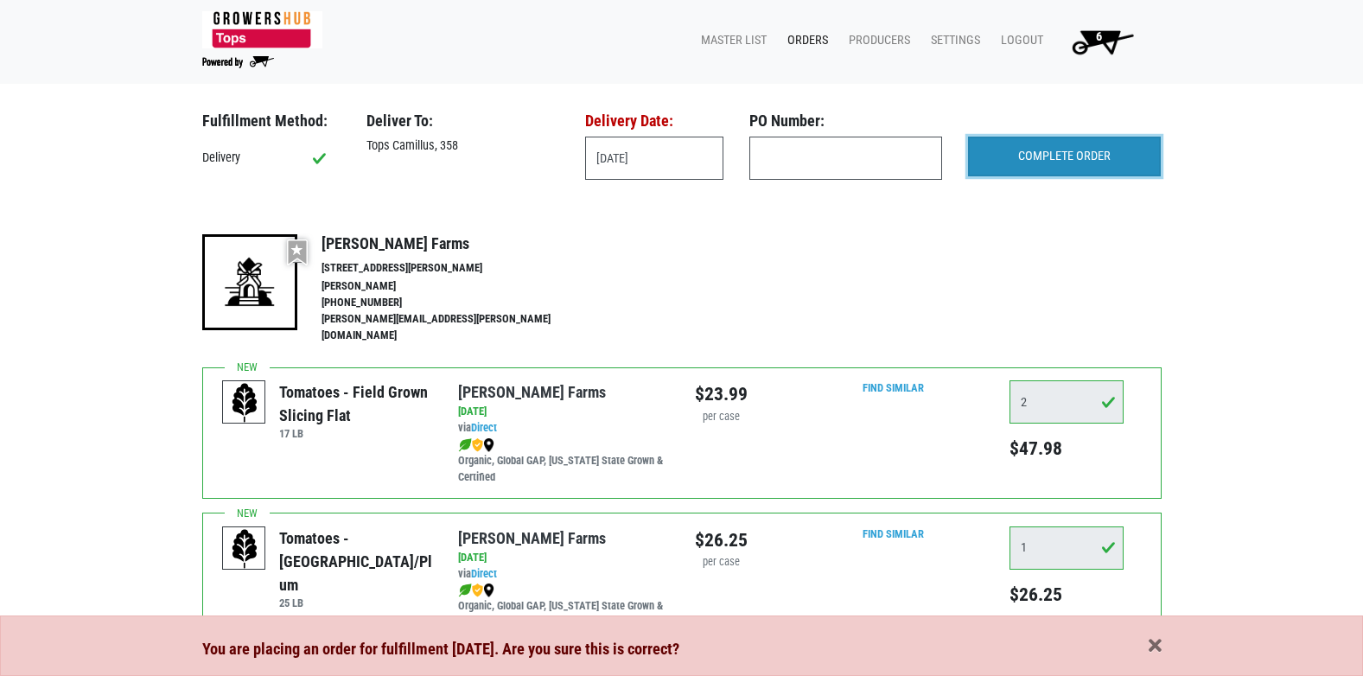
click at [1043, 148] on input "COMPLETE ORDER" at bounding box center [1064, 157] width 193 height 40
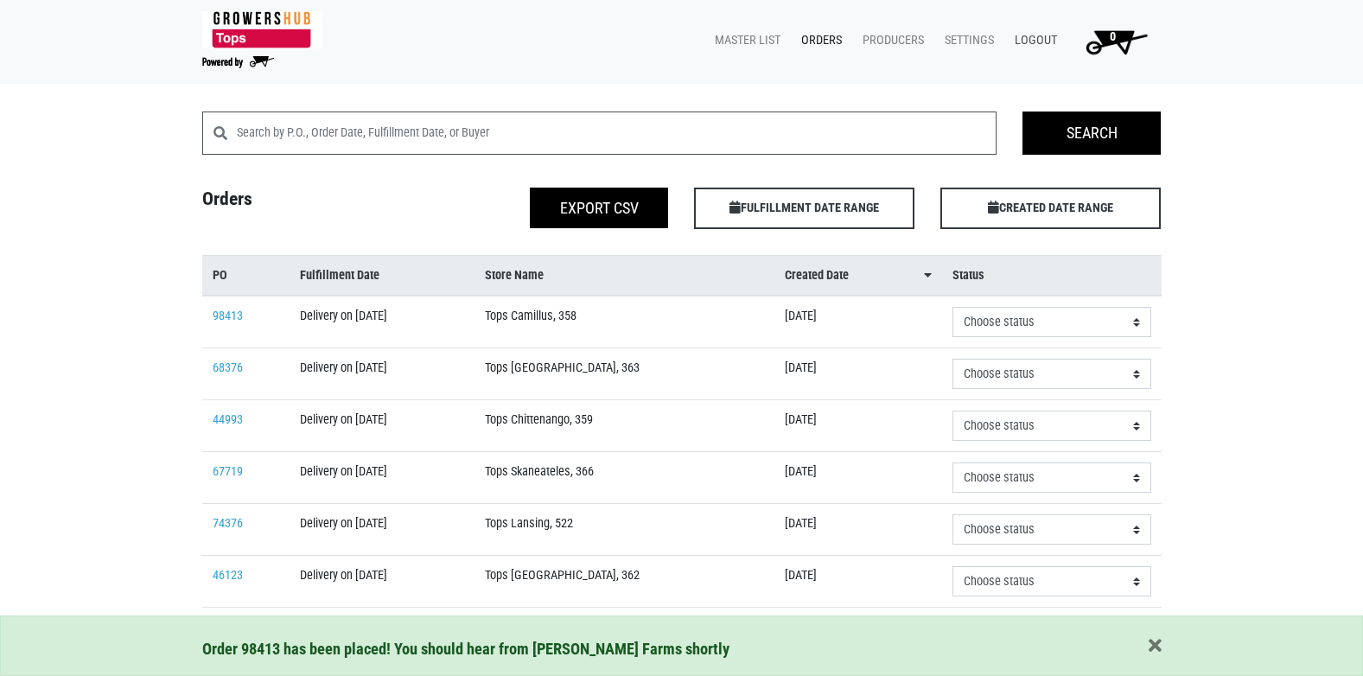
click at [1031, 31] on link "Logout" at bounding box center [1032, 40] width 63 height 33
